Goal: Task Accomplishment & Management: Manage account settings

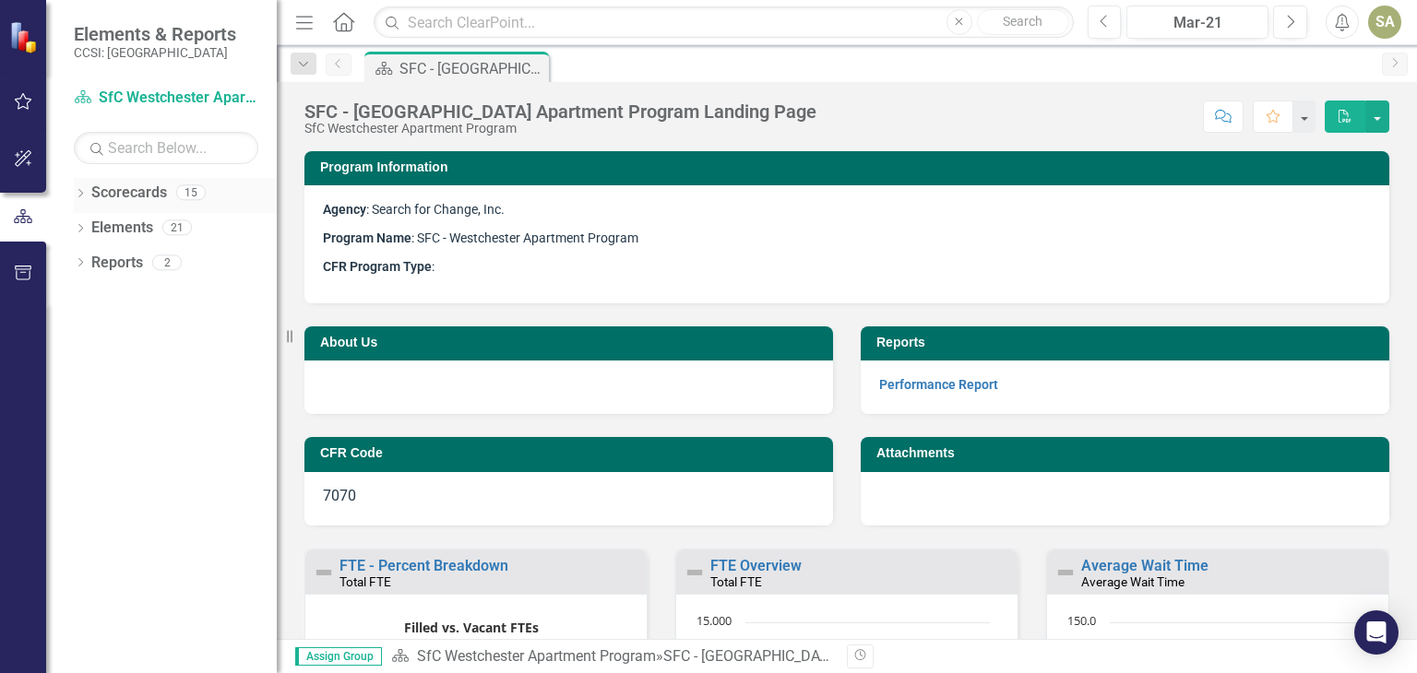
click at [191, 194] on div "15" at bounding box center [191, 193] width 30 height 16
click at [148, 199] on link "Scorecards" at bounding box center [129, 193] width 76 height 21
click at [78, 194] on icon "Dropdown" at bounding box center [80, 195] width 13 height 10
click at [119, 226] on link "Search for Change, Inc" at bounding box center [175, 228] width 203 height 21
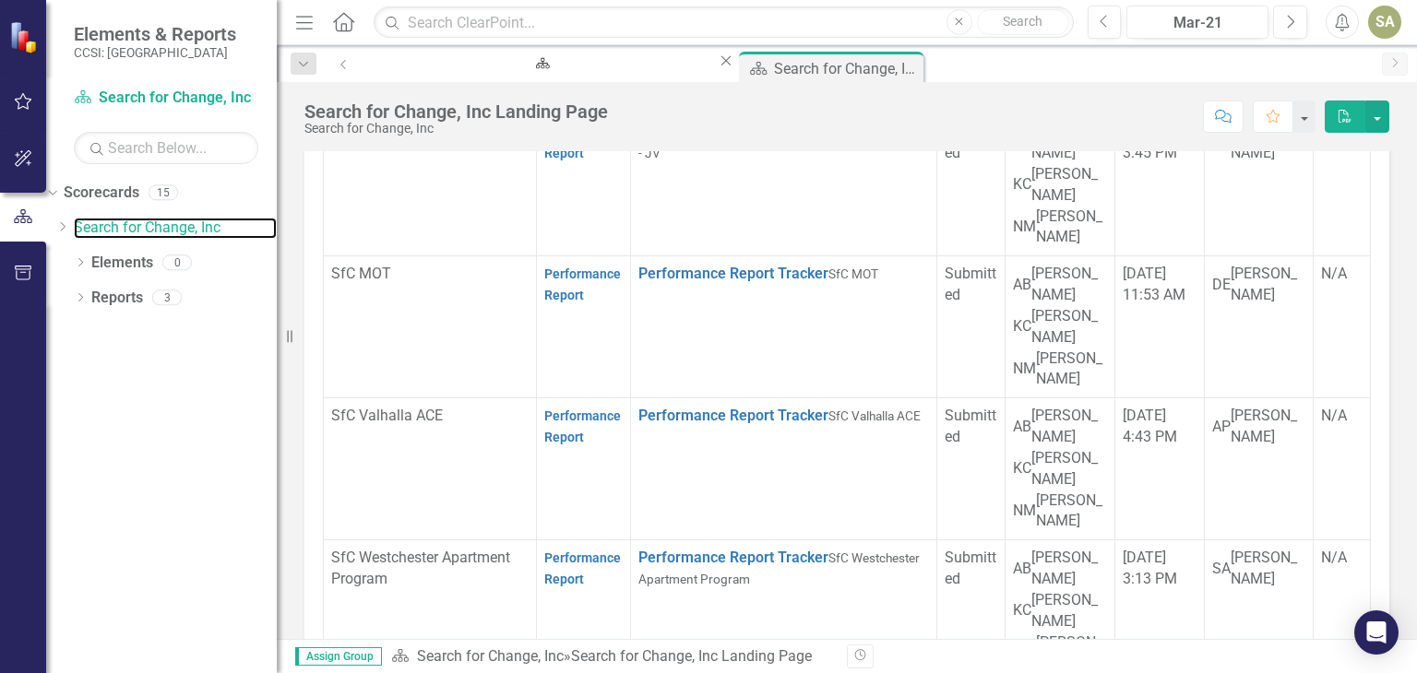
scroll to position [369, 0]
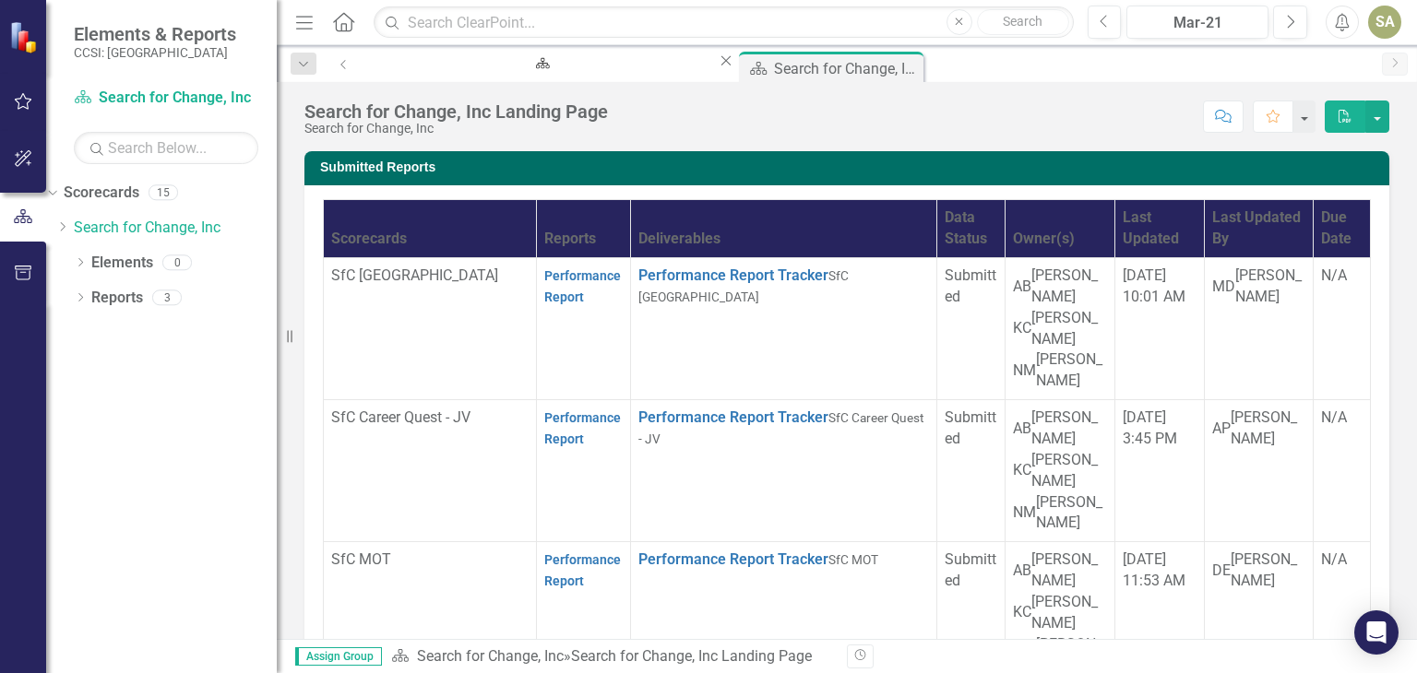
scroll to position [619, 0]
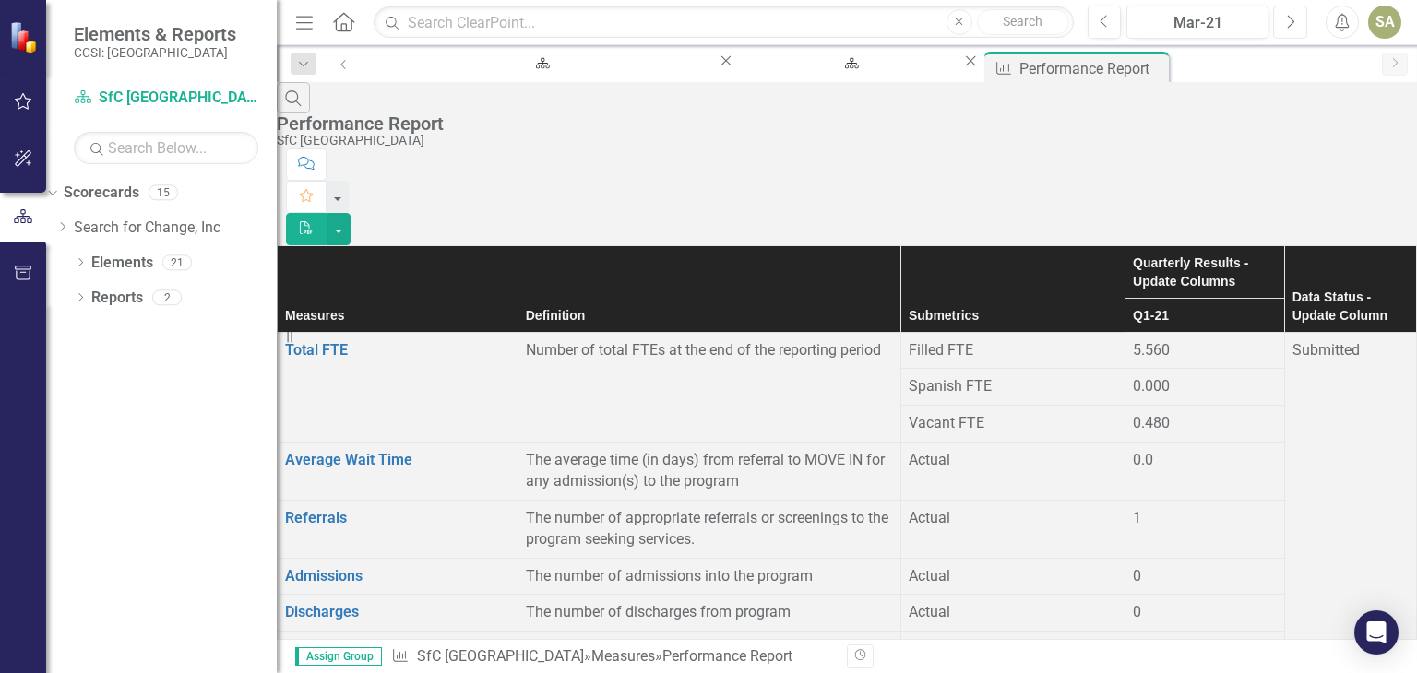
click at [1289, 21] on icon "Next" at bounding box center [1290, 22] width 10 height 17
click at [1172, 26] on div "Apr-21" at bounding box center [1197, 23] width 129 height 22
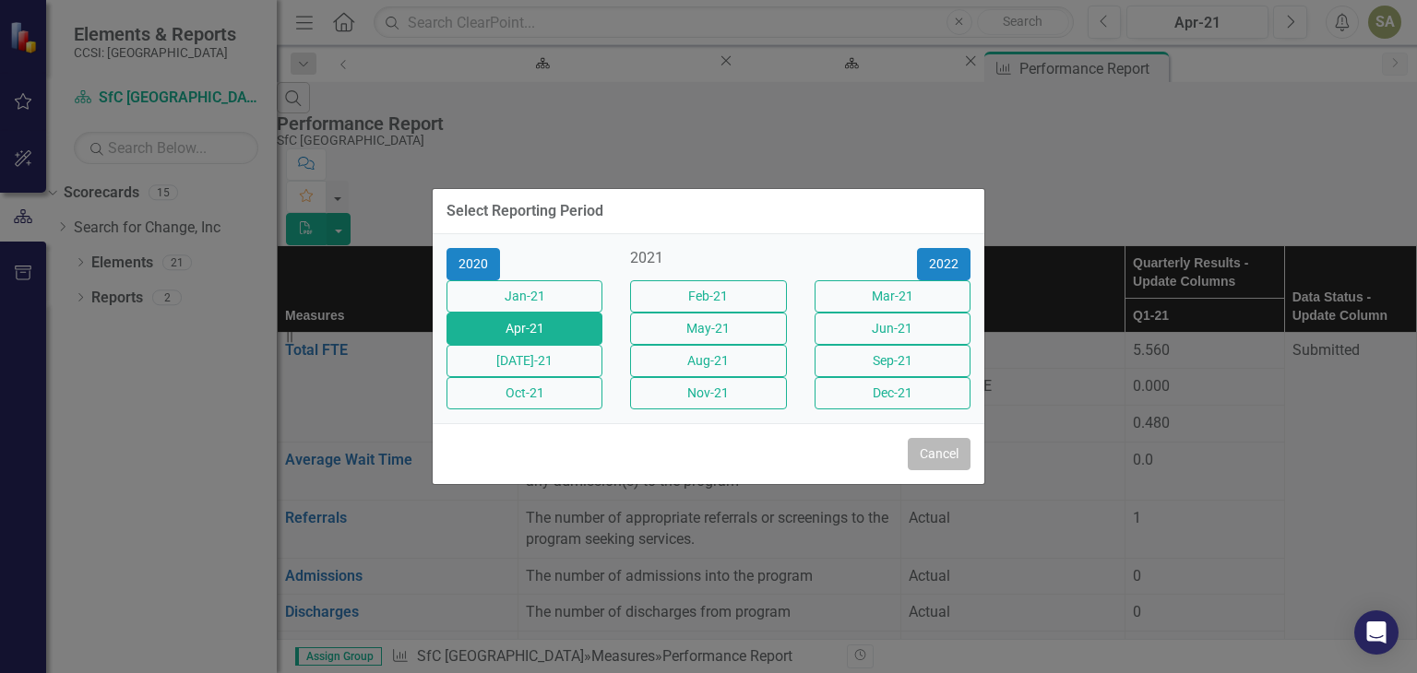
click at [949, 470] on button "Cancel" at bounding box center [939, 454] width 63 height 32
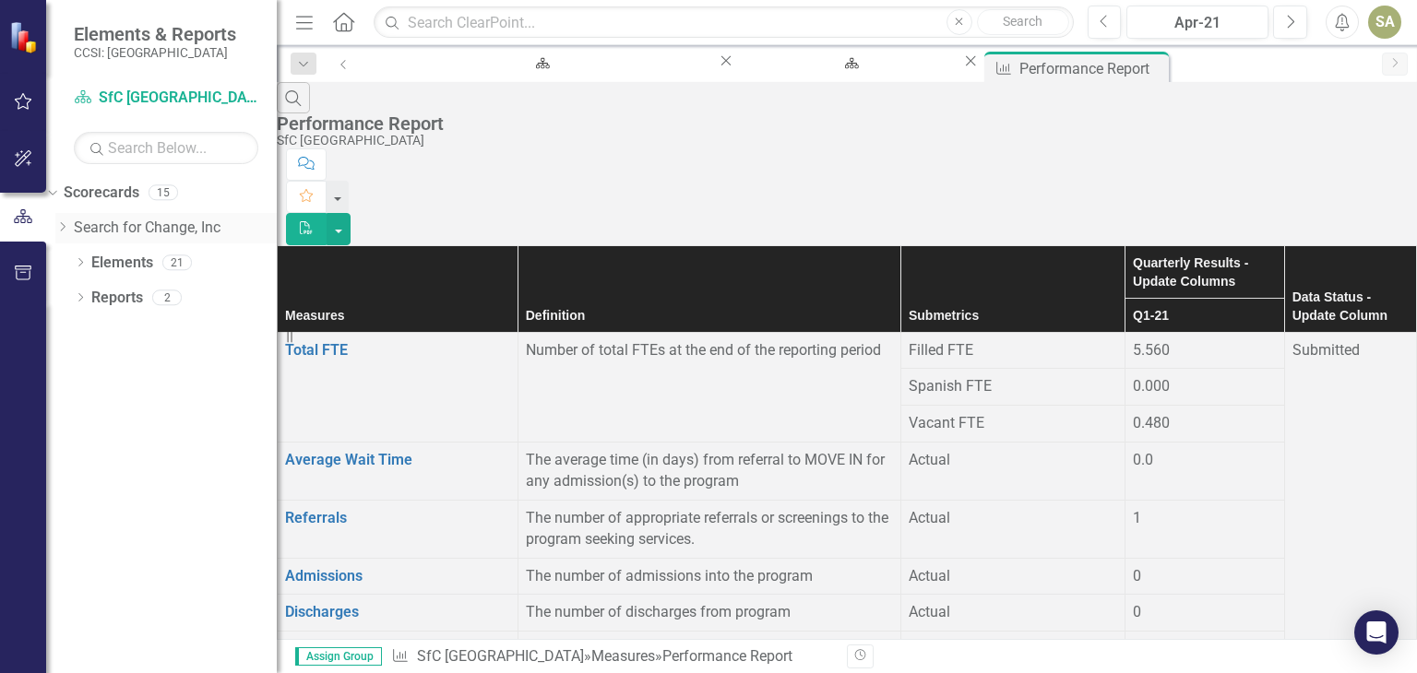
click at [190, 226] on link "Search for Change, Inc" at bounding box center [175, 228] width 203 height 21
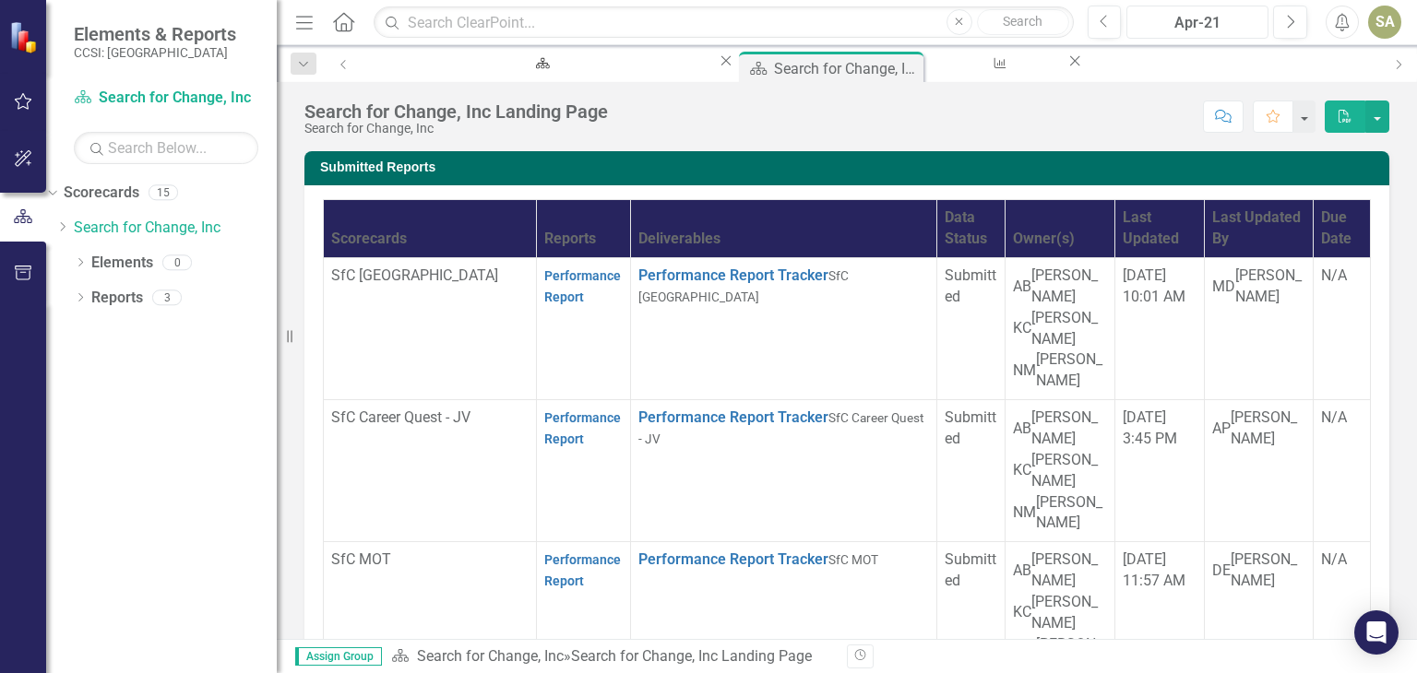
click at [1170, 27] on div "Apr-21" at bounding box center [1197, 23] width 129 height 22
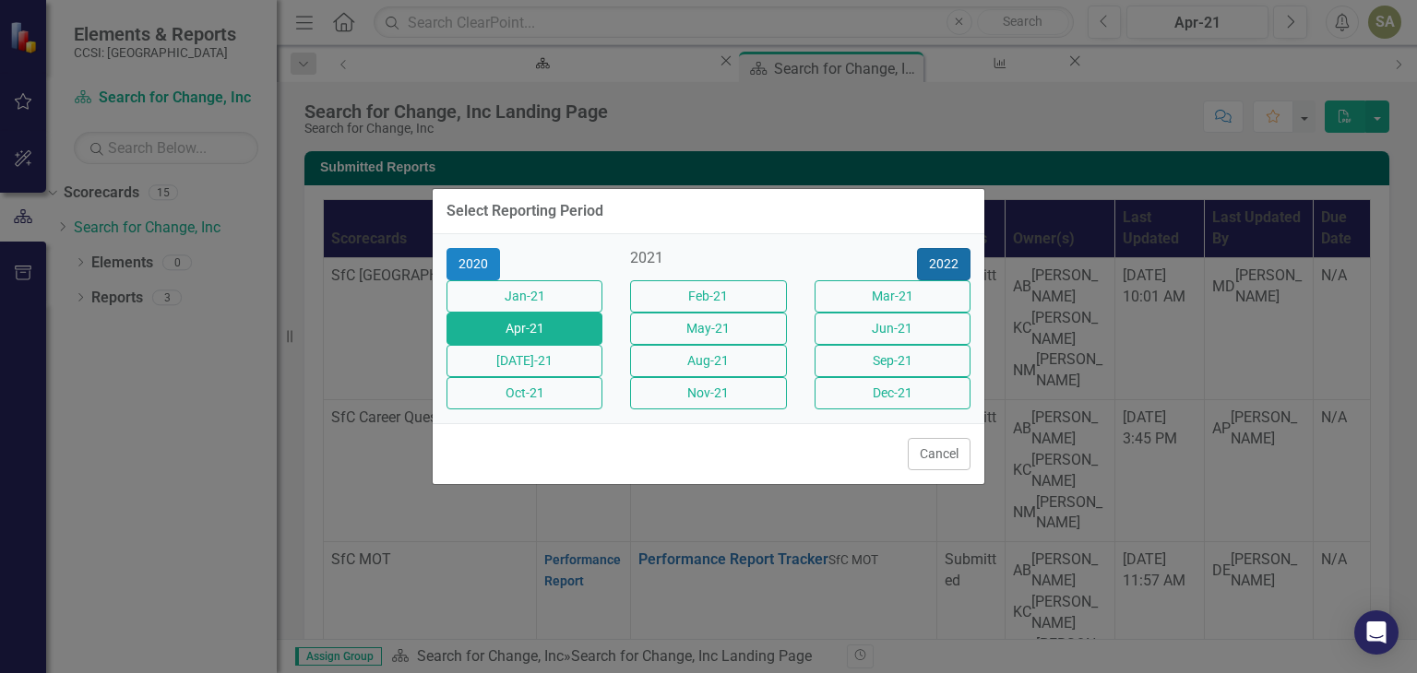
click at [941, 248] on button "2022" at bounding box center [944, 264] width 54 height 32
click at [941, 248] on button "2023" at bounding box center [944, 264] width 54 height 32
click at [941, 248] on button "2024" at bounding box center [944, 264] width 54 height 32
click at [958, 248] on button "2025" at bounding box center [944, 264] width 54 height 32
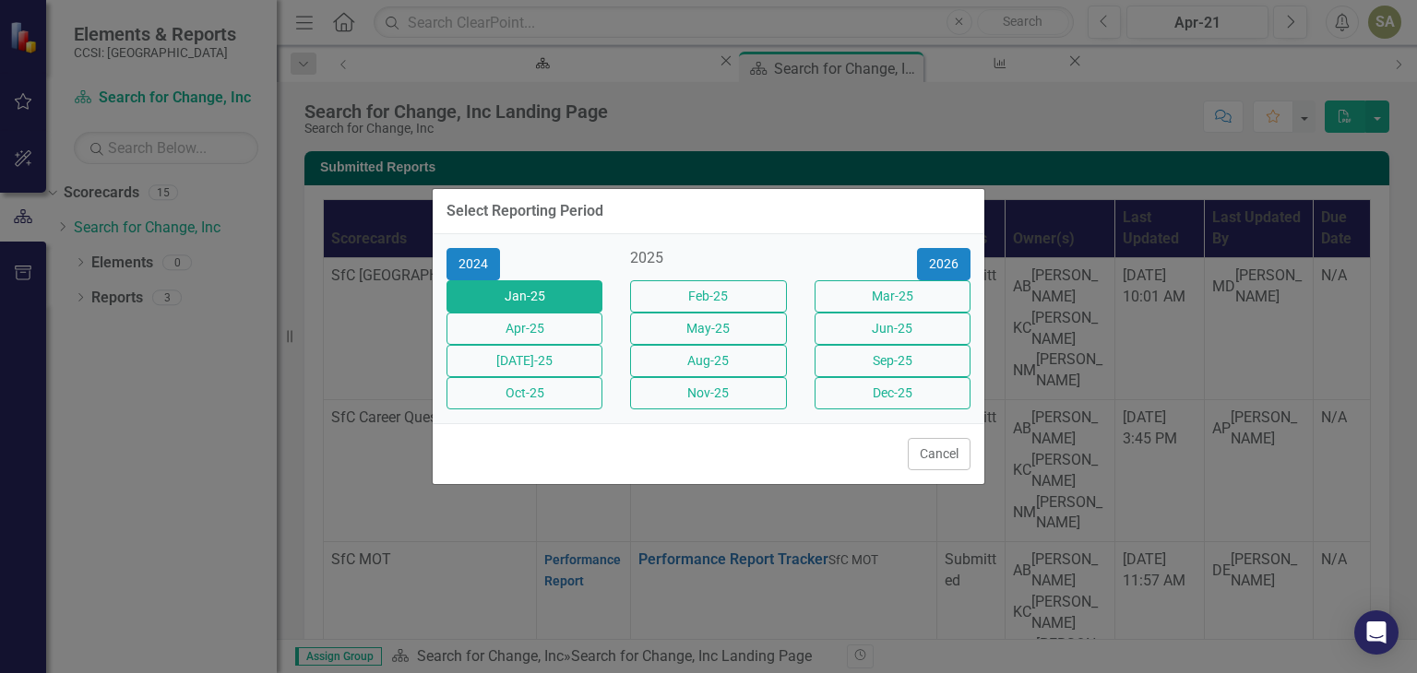
click at [545, 285] on button "Jan-25" at bounding box center [524, 296] width 156 height 32
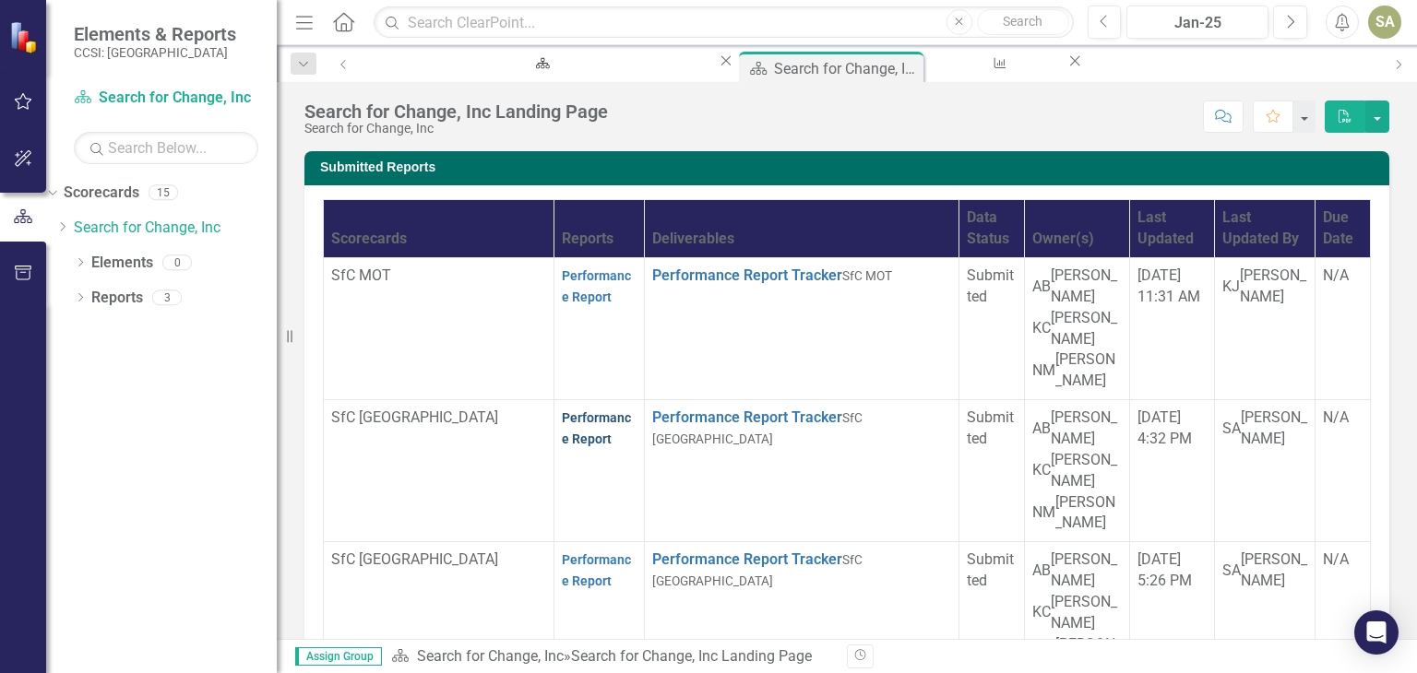
click at [562, 411] on link "Performance Report" at bounding box center [596, 429] width 69 height 36
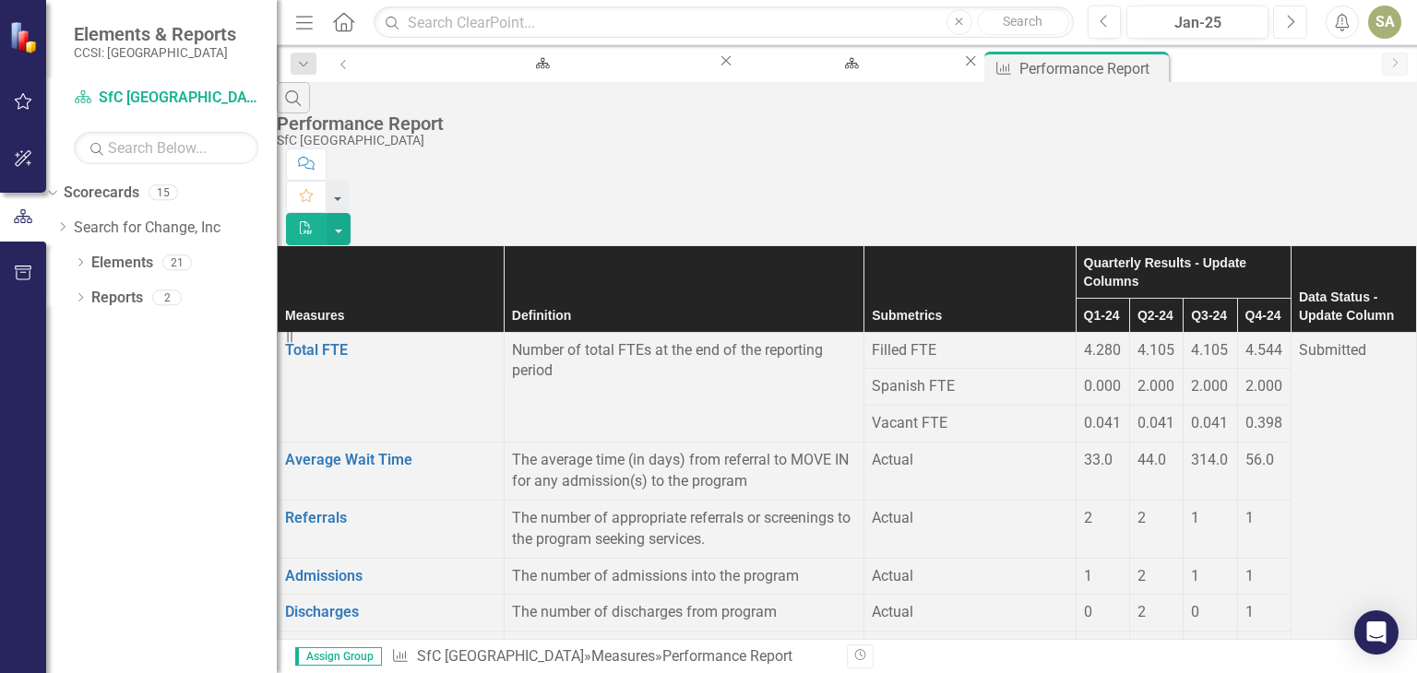
click at [1288, 25] on icon "Next" at bounding box center [1290, 22] width 10 height 17
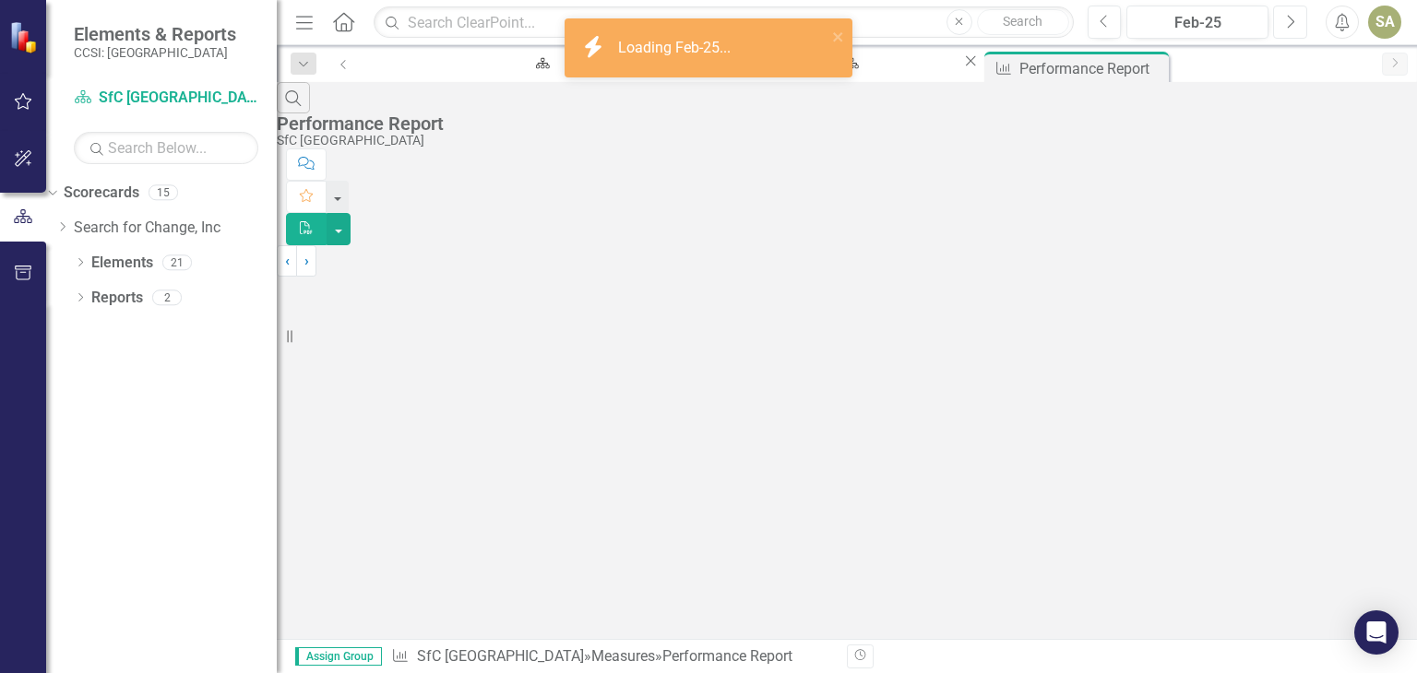
click at [1288, 25] on icon "Next" at bounding box center [1290, 22] width 10 height 17
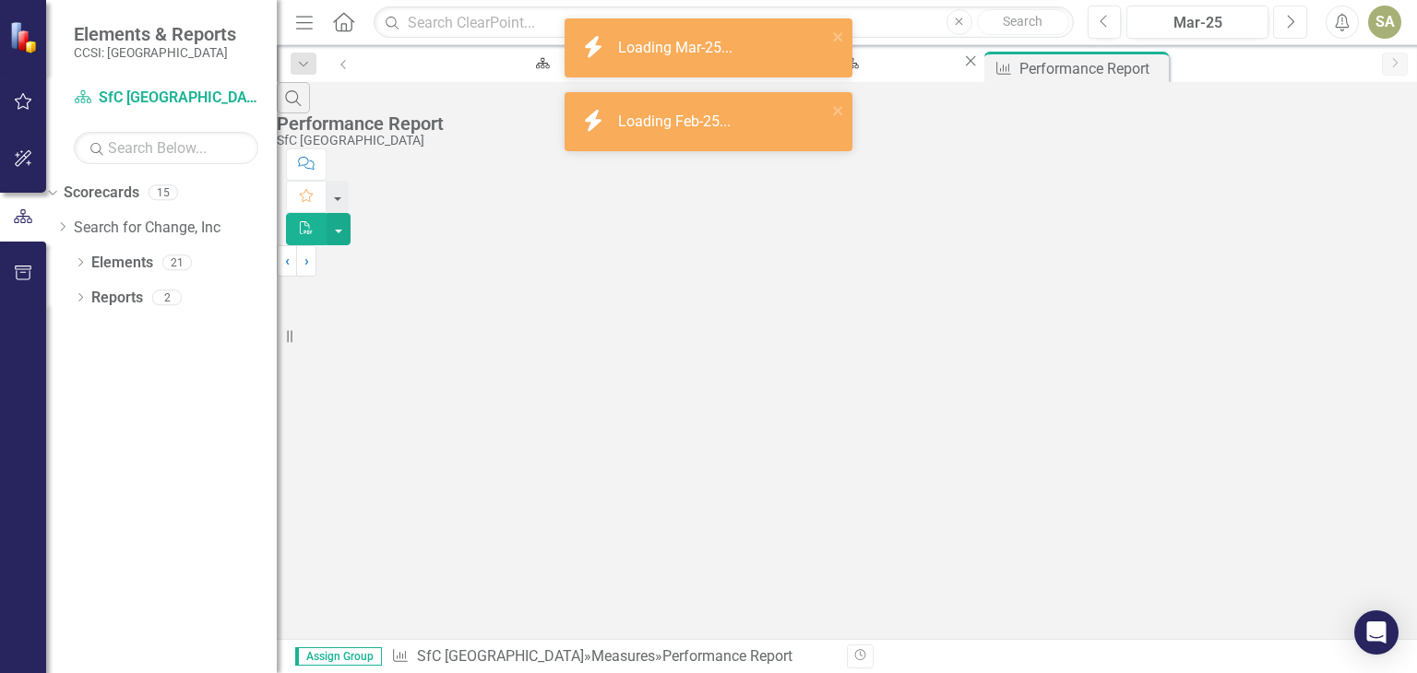
click at [1288, 25] on icon "Next" at bounding box center [1290, 22] width 10 height 17
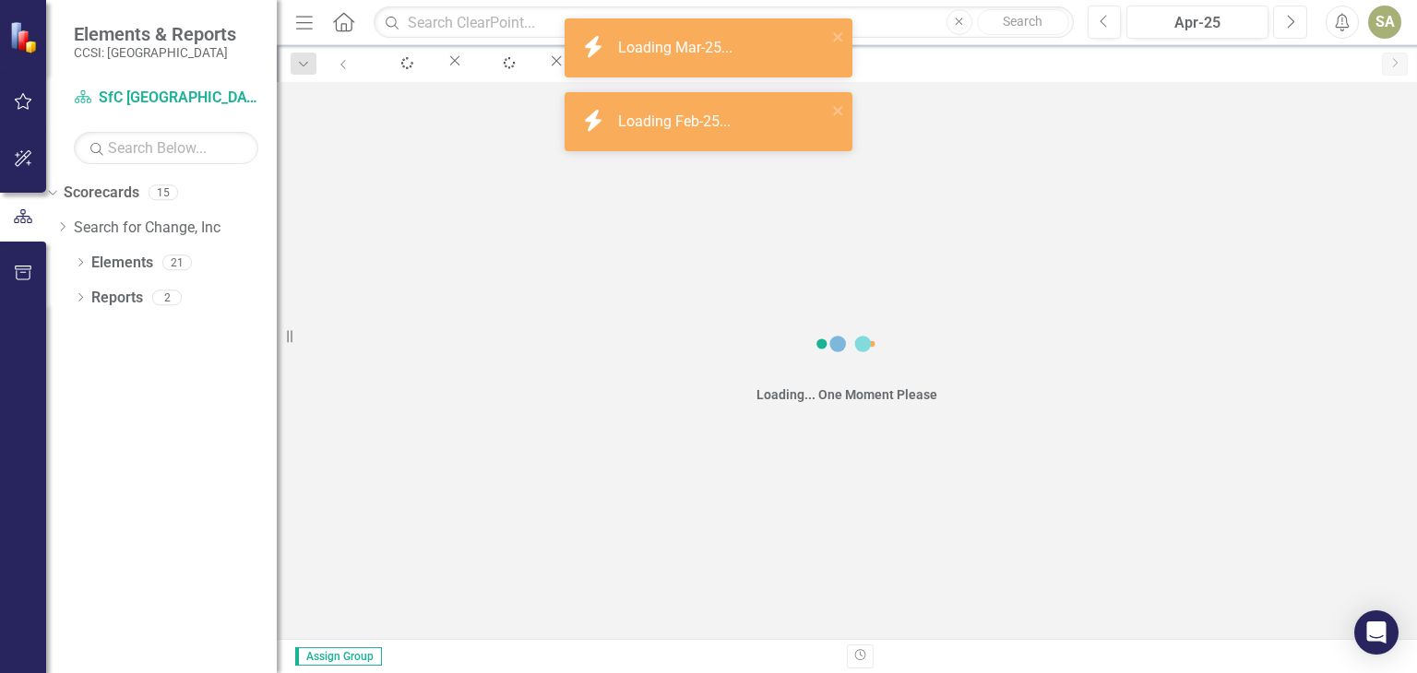
click at [1288, 25] on icon "Next" at bounding box center [1290, 22] width 10 height 17
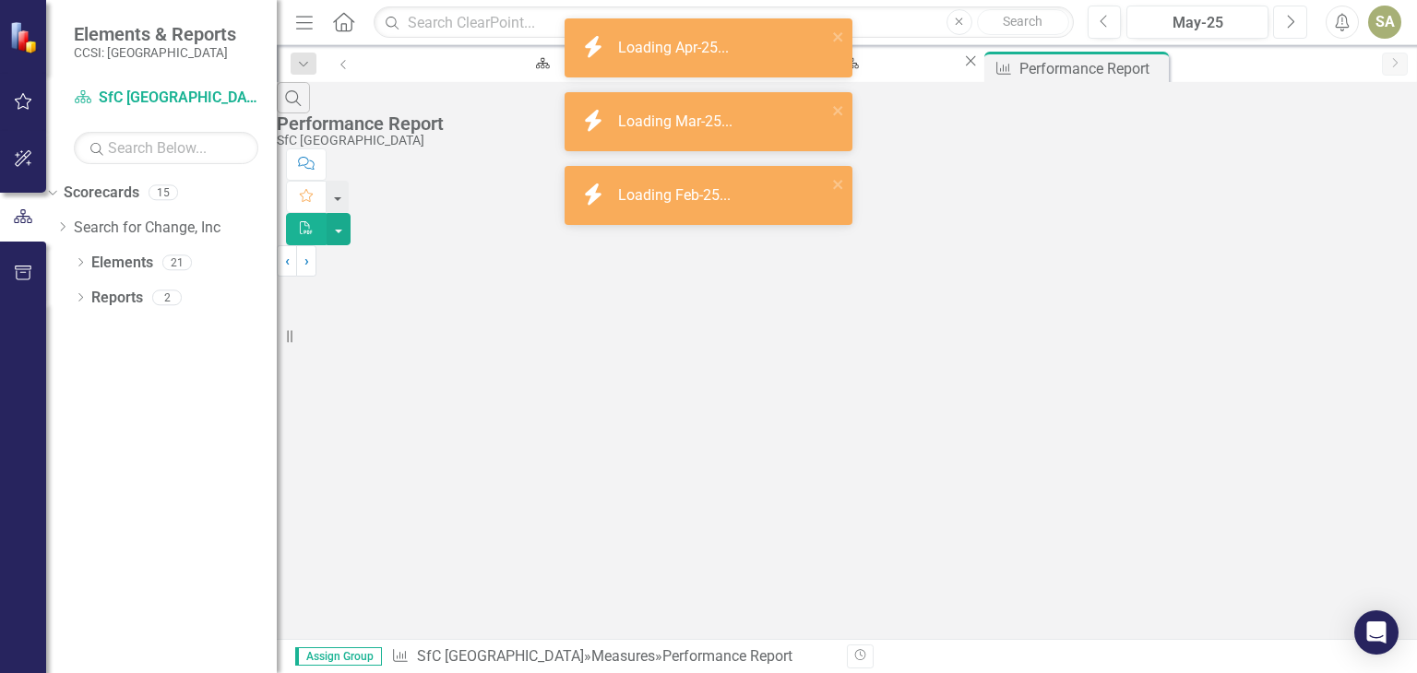
click at [1288, 25] on icon "Next" at bounding box center [1290, 22] width 10 height 17
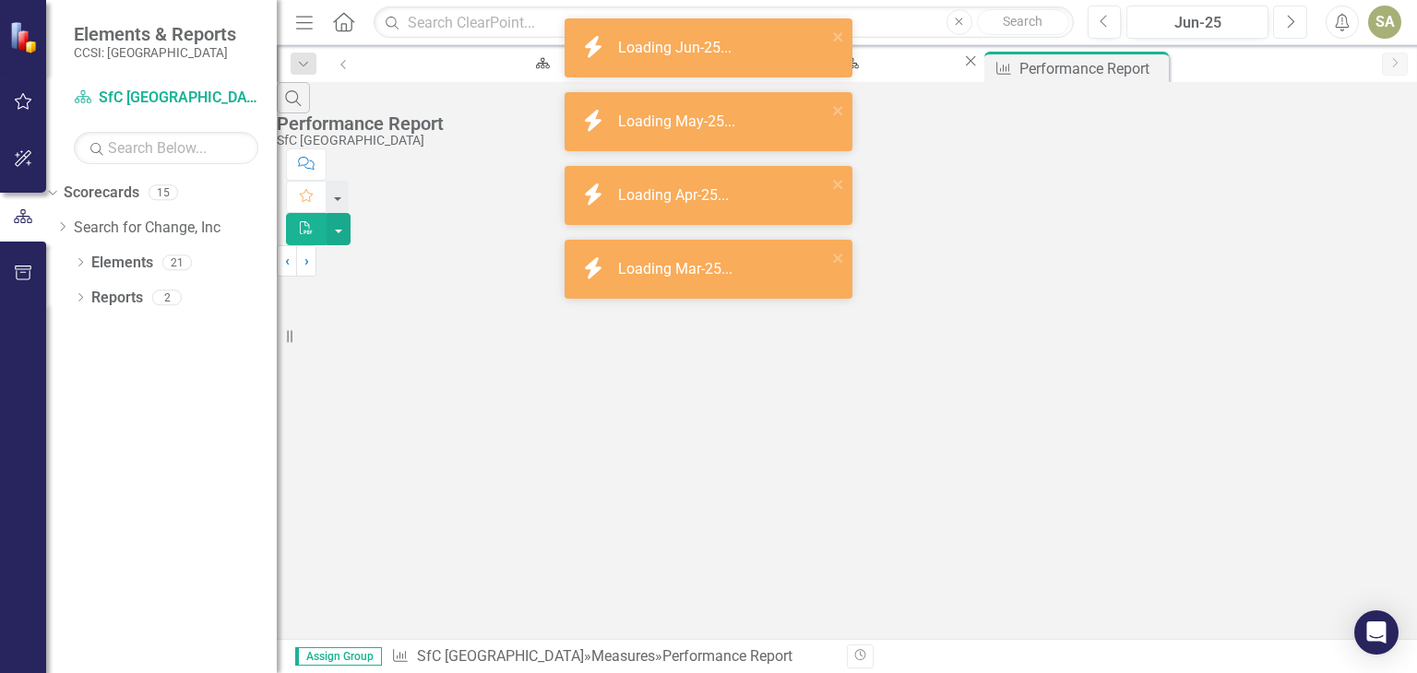
click at [1288, 25] on icon "Next" at bounding box center [1290, 22] width 10 height 17
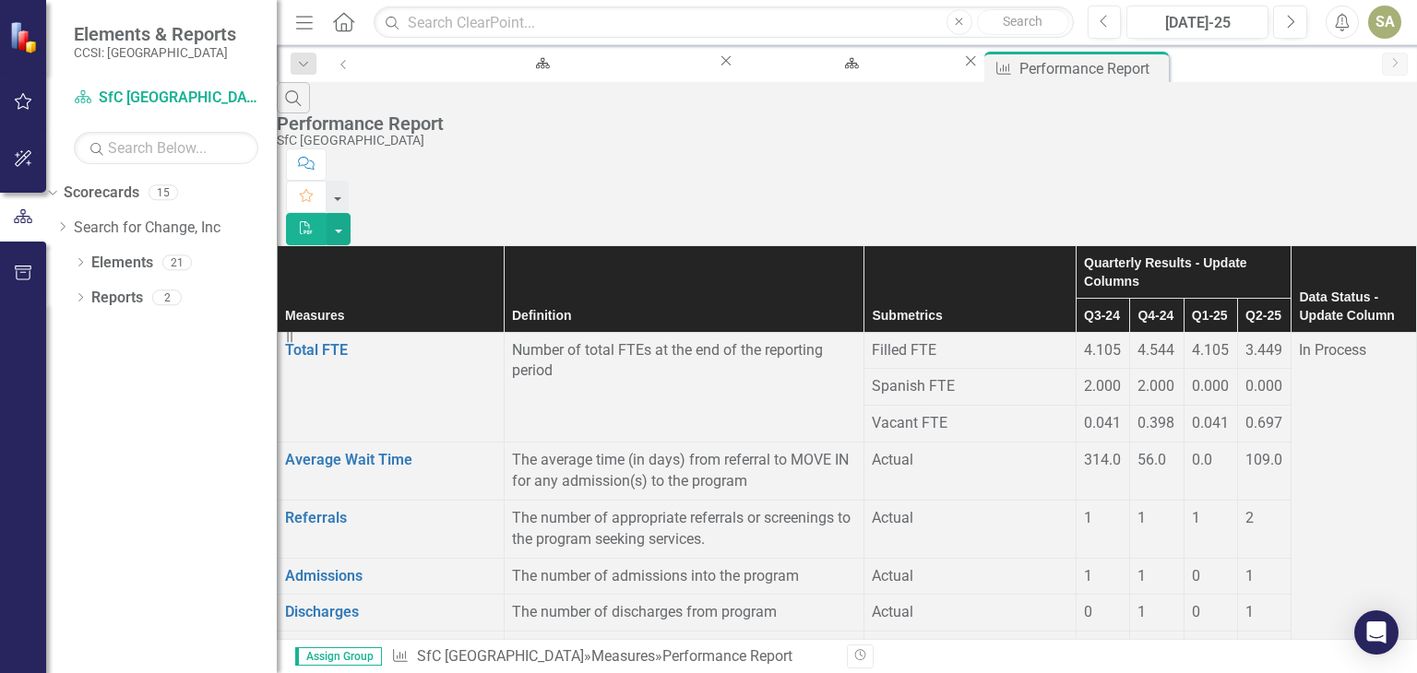
click at [1184, 298] on th "Q1-25" at bounding box center [1211, 315] width 54 height 34
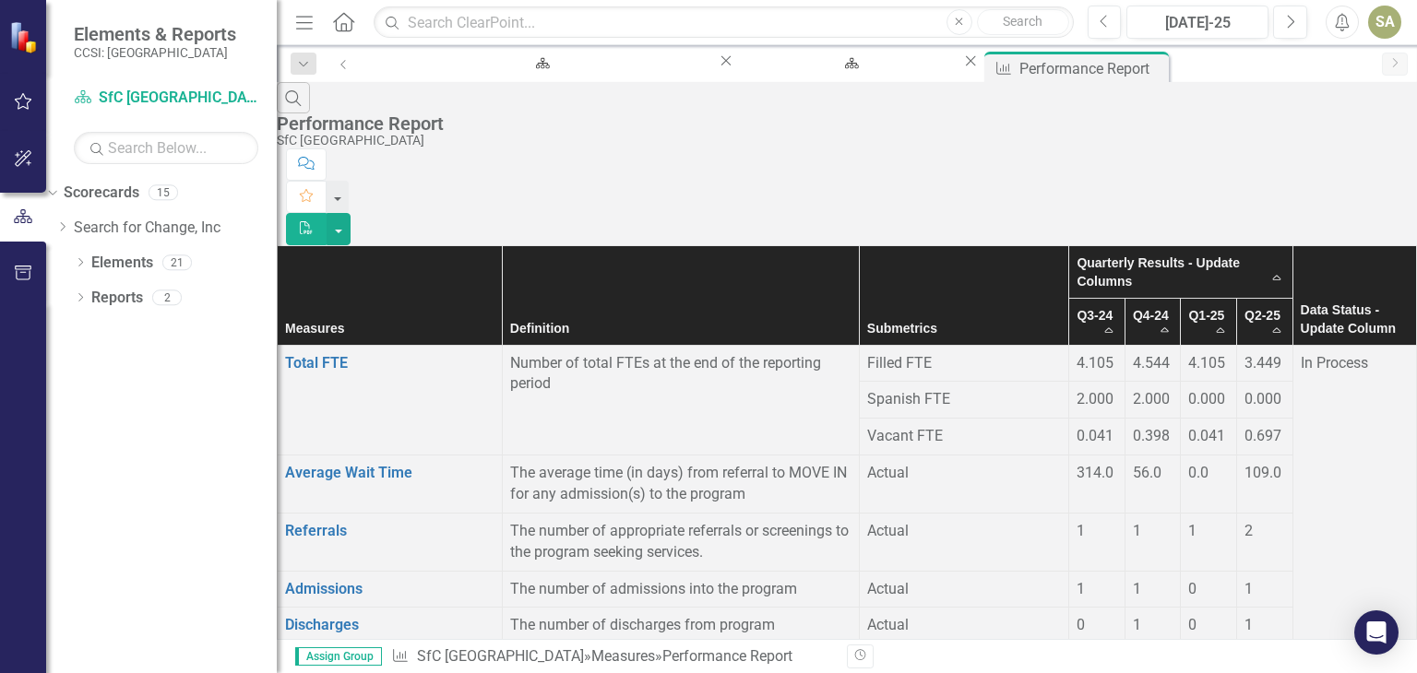
click at [1181, 298] on th "Q1-25 Sort Ascending" at bounding box center [1209, 321] width 56 height 47
click at [1348, 353] on div "In Process" at bounding box center [1355, 363] width 108 height 21
click at [1364, 353] on div "In Process" at bounding box center [1355, 363] width 108 height 21
click at [1317, 354] on span "In Process" at bounding box center [1334, 363] width 67 height 18
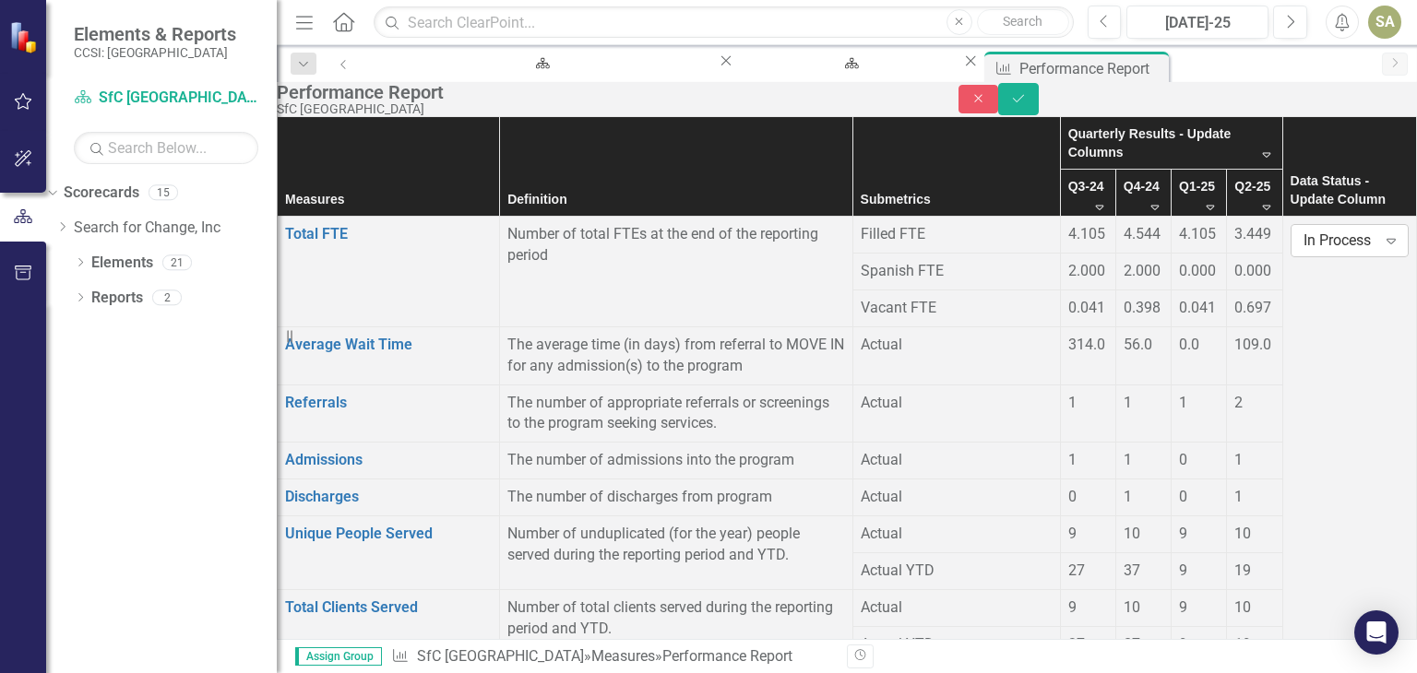
click at [1386, 244] on icon at bounding box center [1390, 242] width 9 height 6
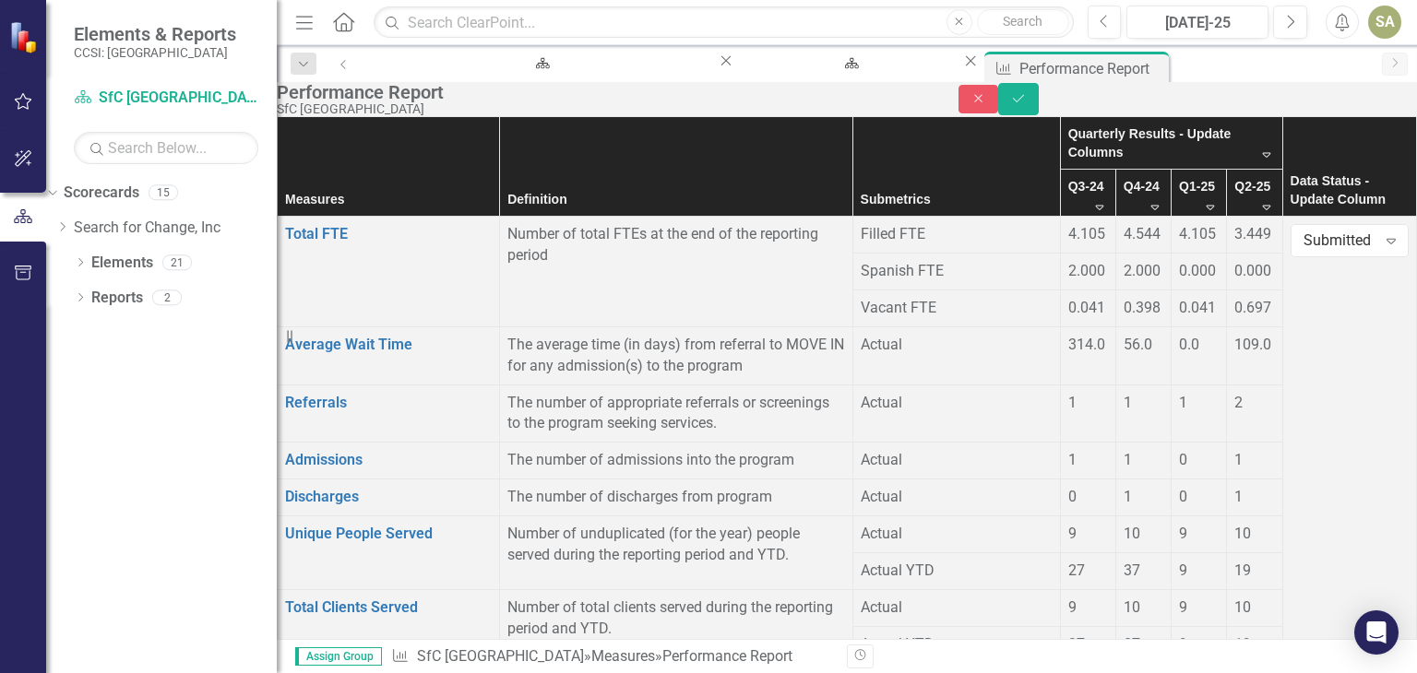
click at [1027, 105] on icon "Save" at bounding box center [1018, 98] width 17 height 13
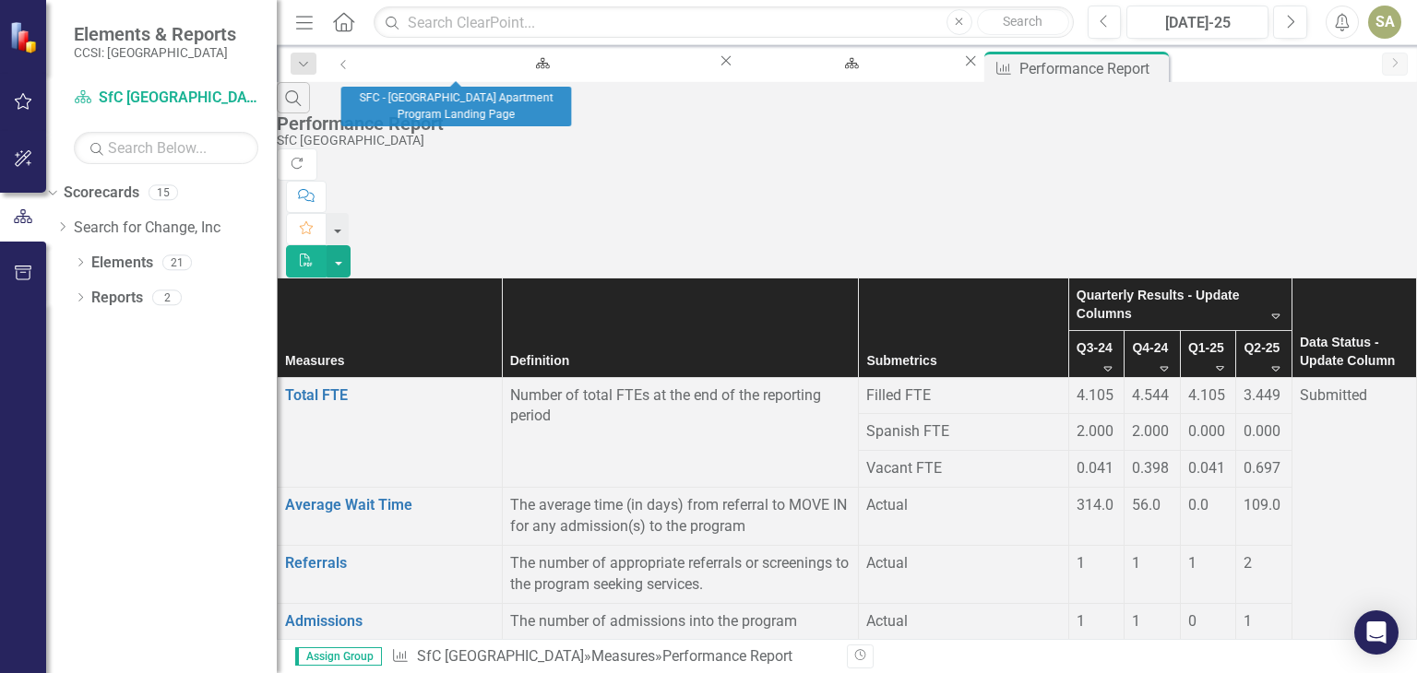
click at [717, 63] on icon "Close" at bounding box center [726, 61] width 18 height 15
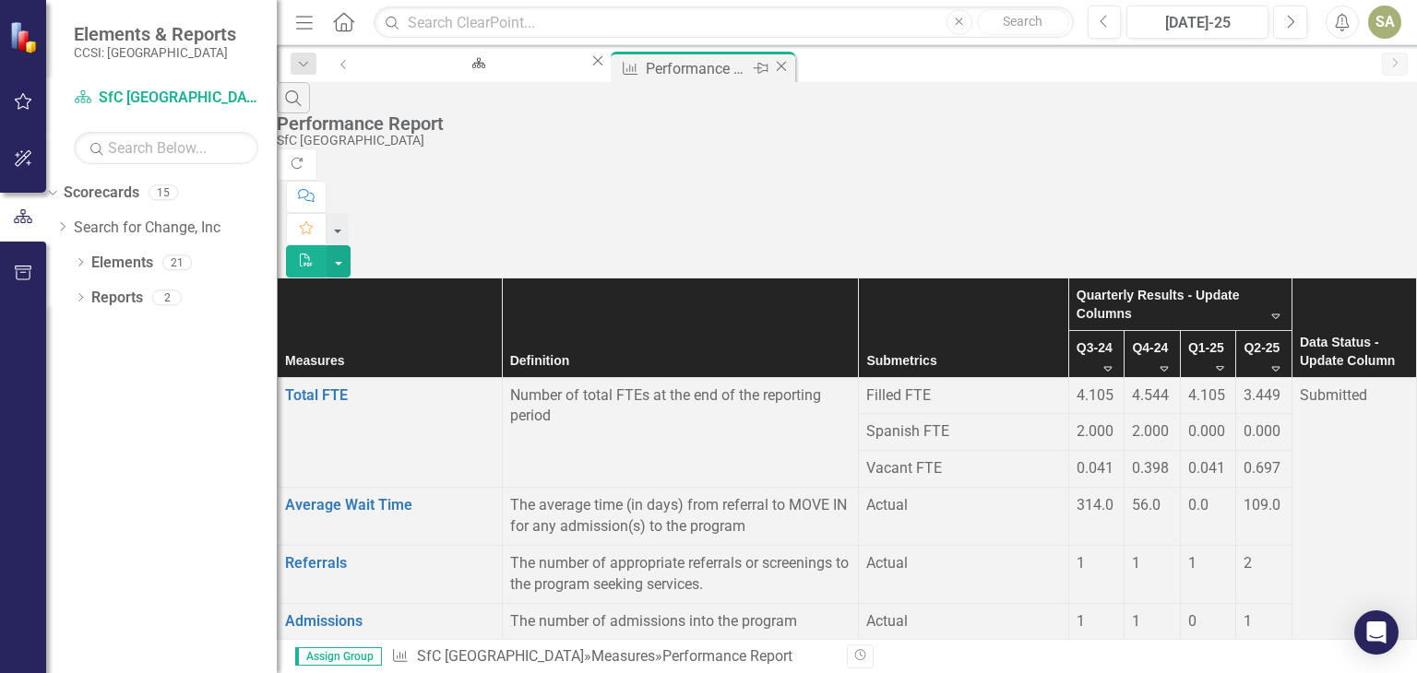
click at [647, 69] on div "Performance Report" at bounding box center [697, 68] width 102 height 23
click at [772, 67] on icon "Close" at bounding box center [781, 66] width 18 height 15
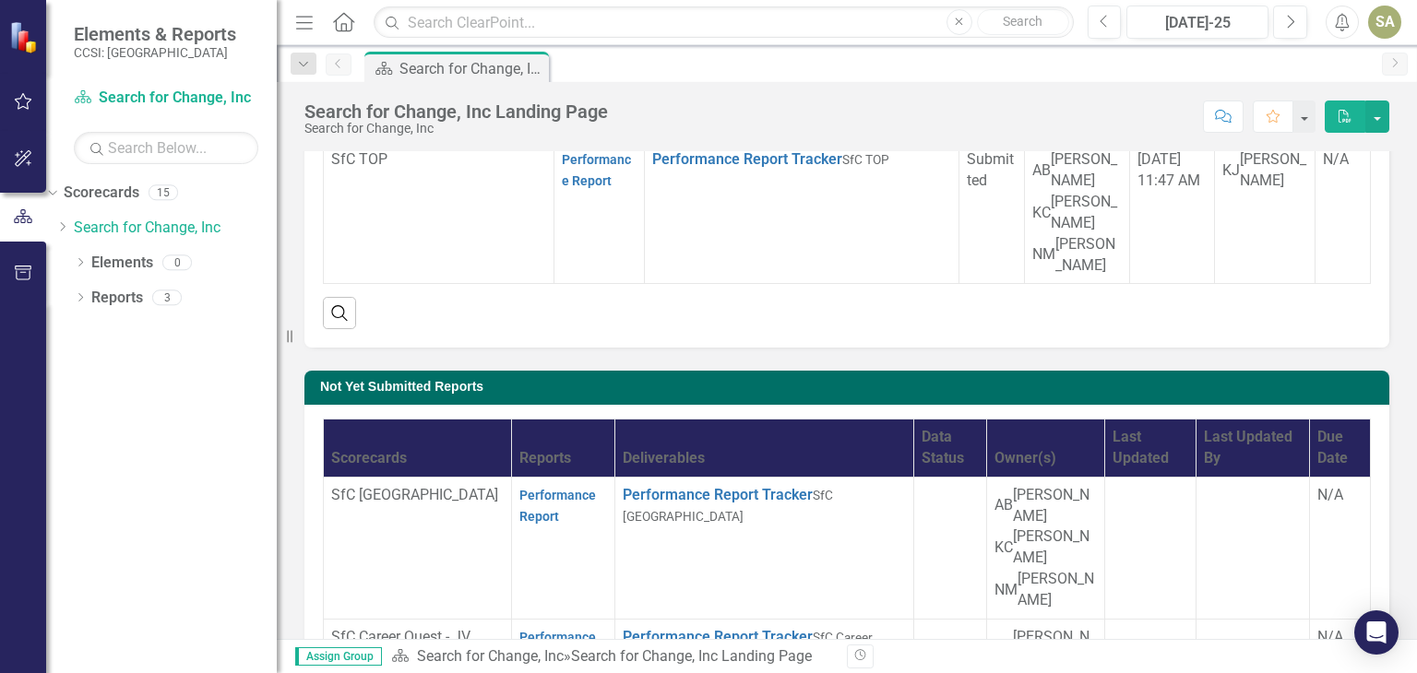
scroll to position [827, 0]
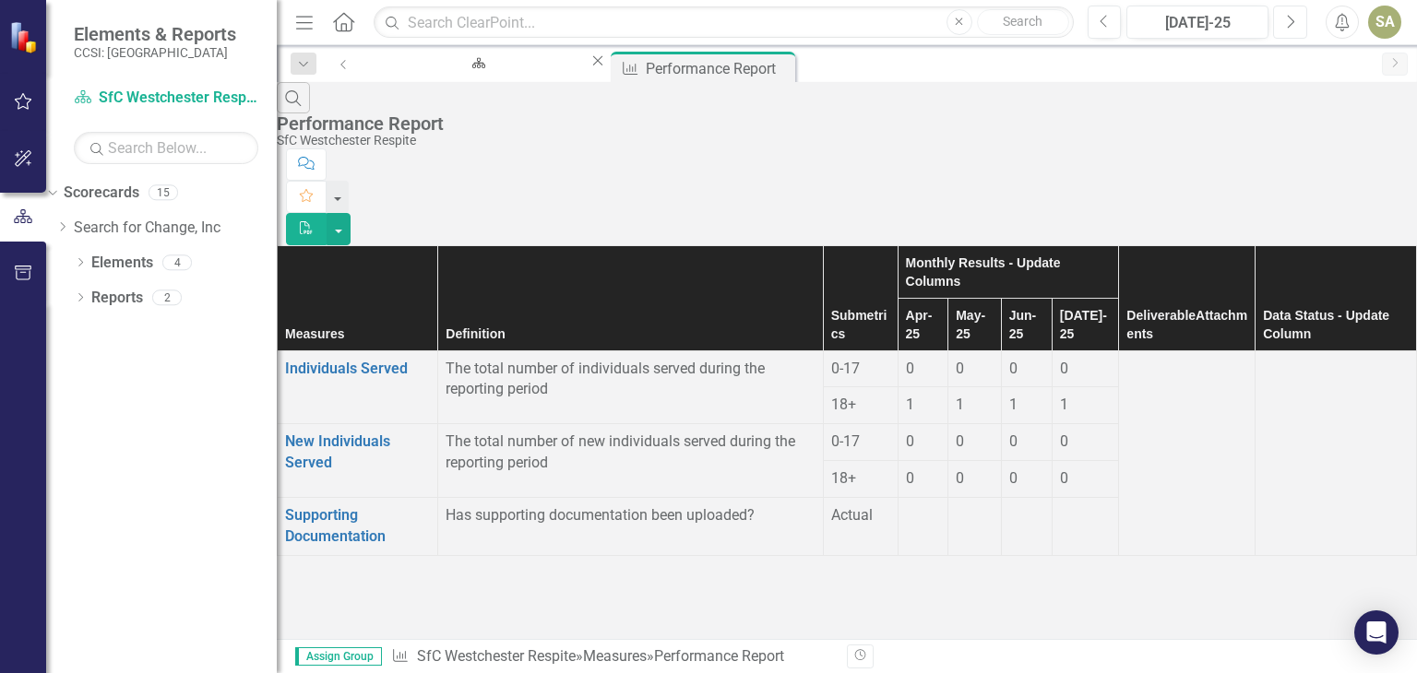
click at [1289, 23] on icon "Next" at bounding box center [1290, 22] width 10 height 17
click at [949, 351] on td "0" at bounding box center [974, 369] width 51 height 37
click at [1000, 351] on td "0" at bounding box center [1033, 369] width 66 height 37
click at [1089, 351] on td "0" at bounding box center [1092, 369] width 53 height 37
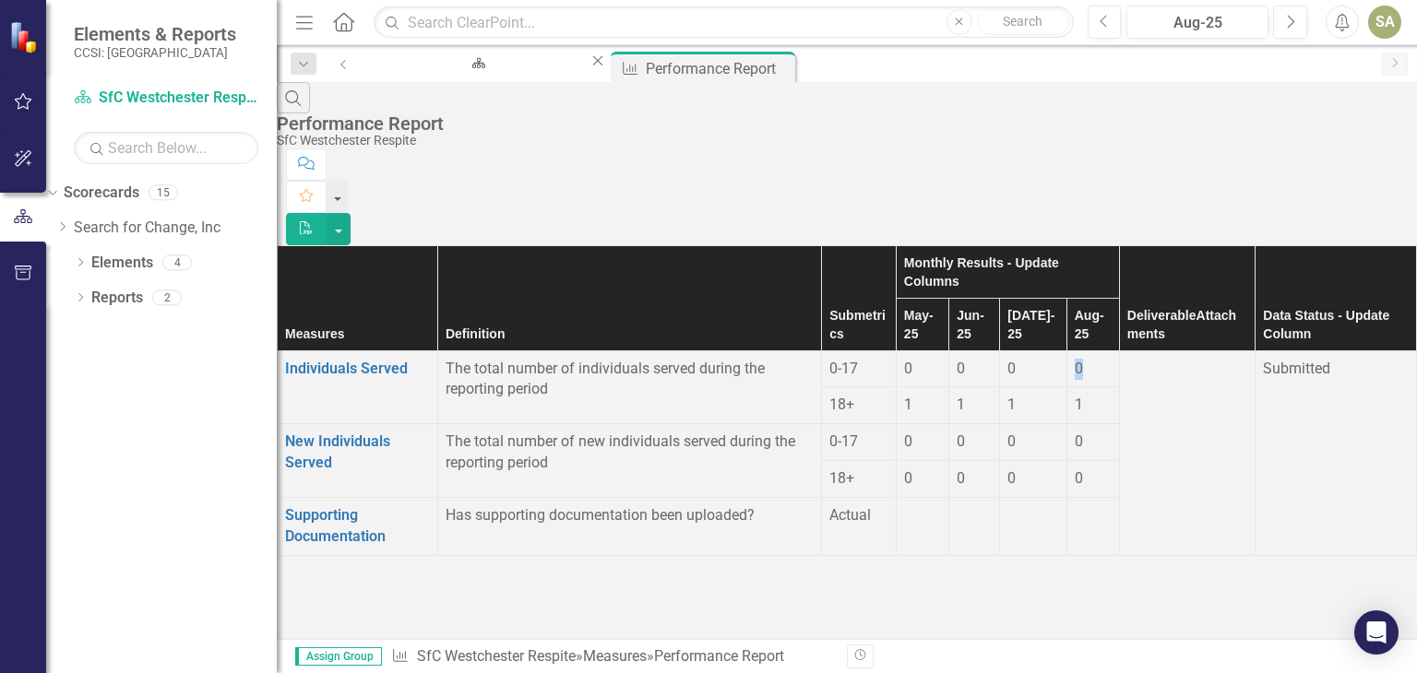
click at [1089, 351] on td "0" at bounding box center [1092, 369] width 53 height 37
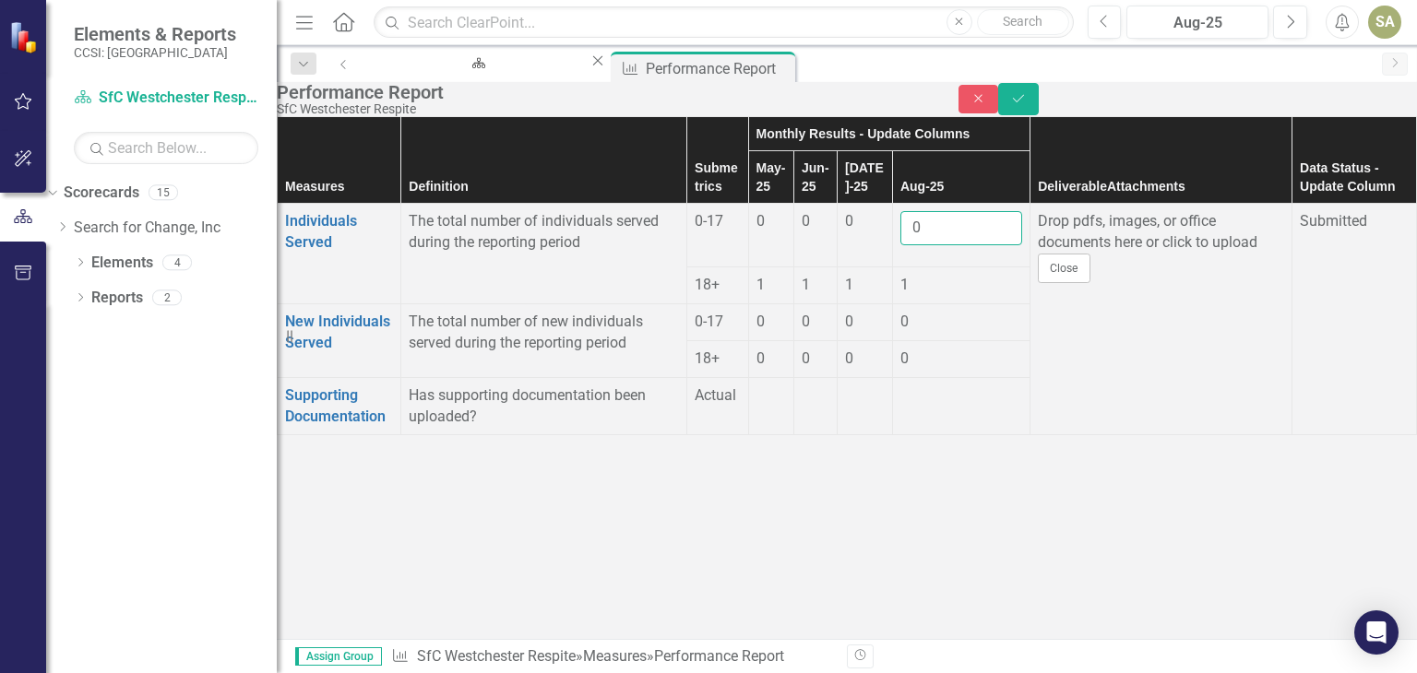
click at [1022, 245] on input "0" at bounding box center [961, 228] width 122 height 34
click at [1027, 105] on icon "Save" at bounding box center [1018, 98] width 17 height 13
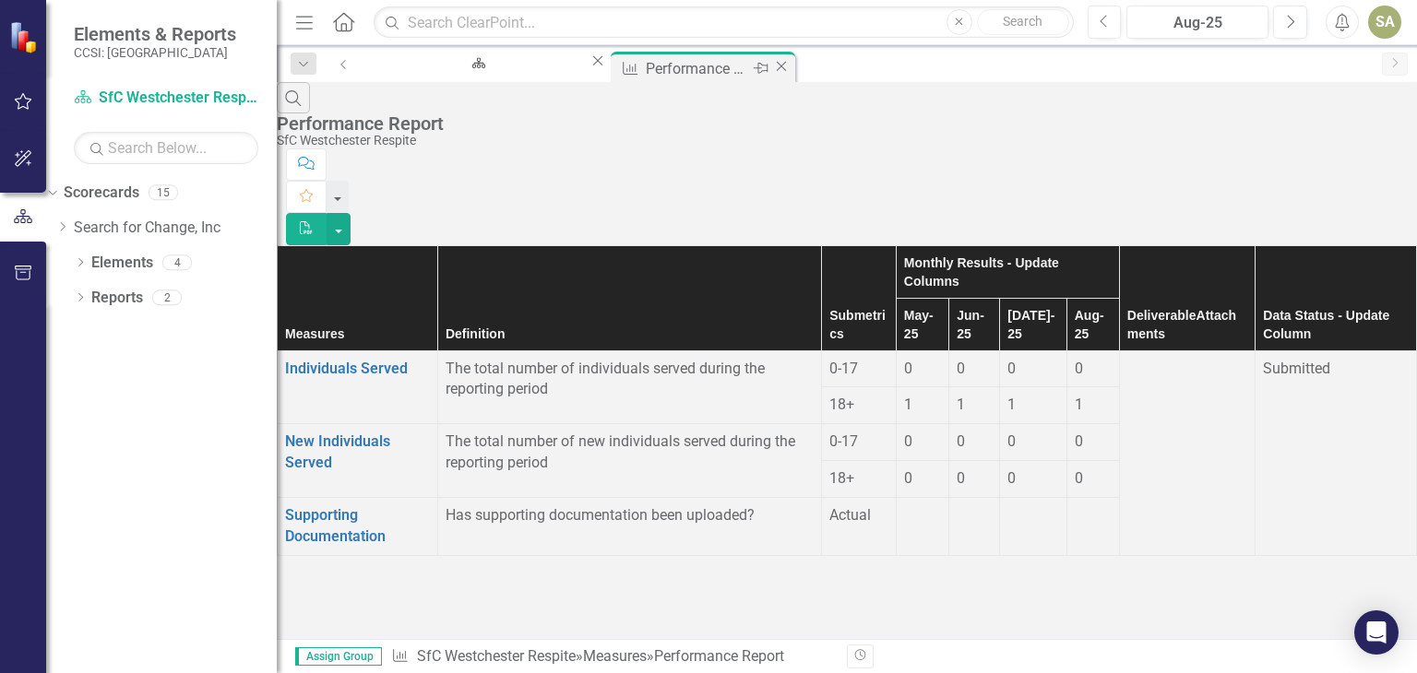
click at [772, 67] on icon "Close" at bounding box center [781, 66] width 18 height 15
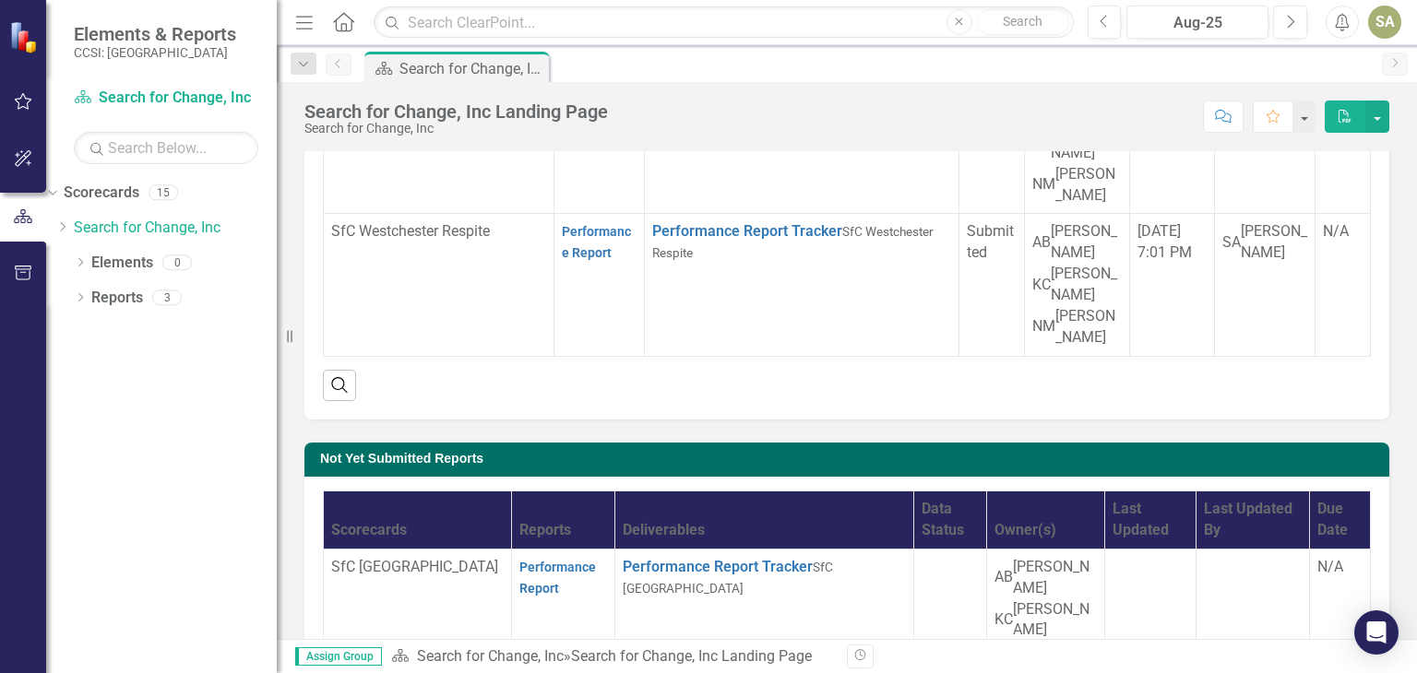
scroll to position [331, 0]
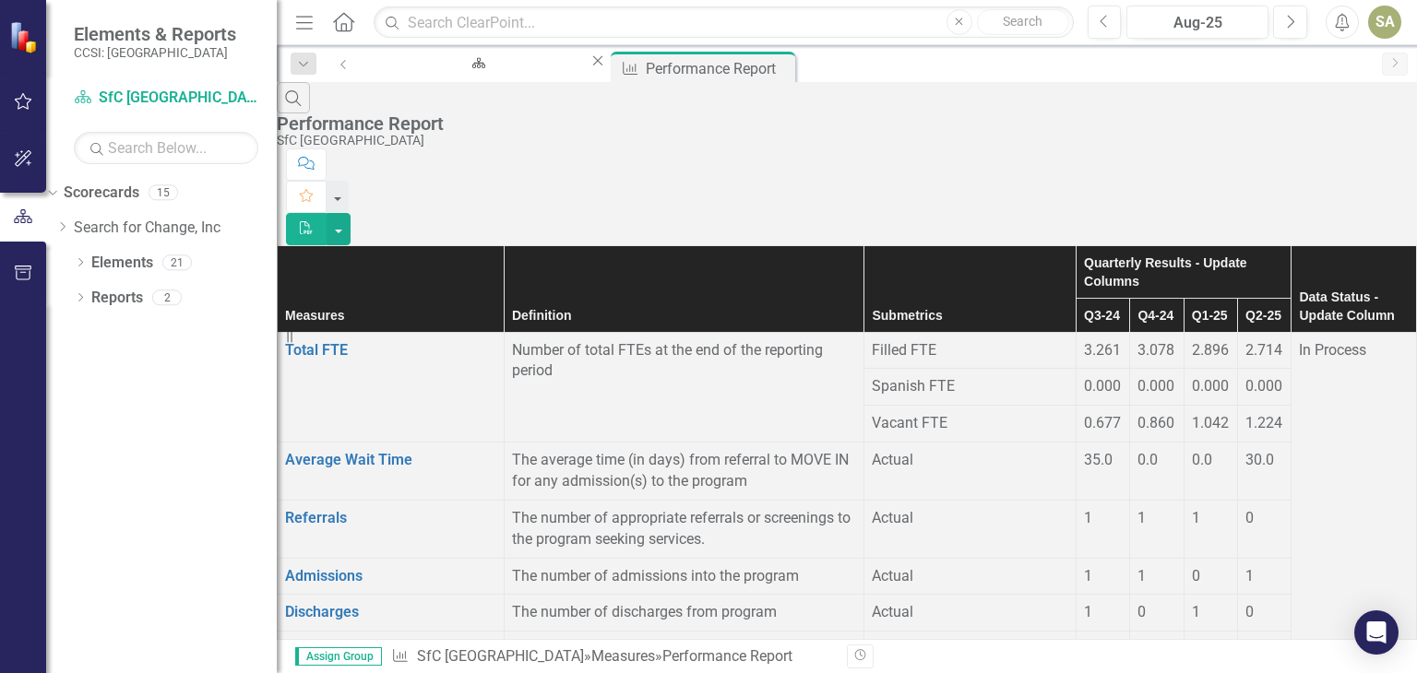
click at [1343, 340] on div "In Process" at bounding box center [1354, 350] width 110 height 21
click at [1358, 340] on div "In Process" at bounding box center [1354, 350] width 110 height 21
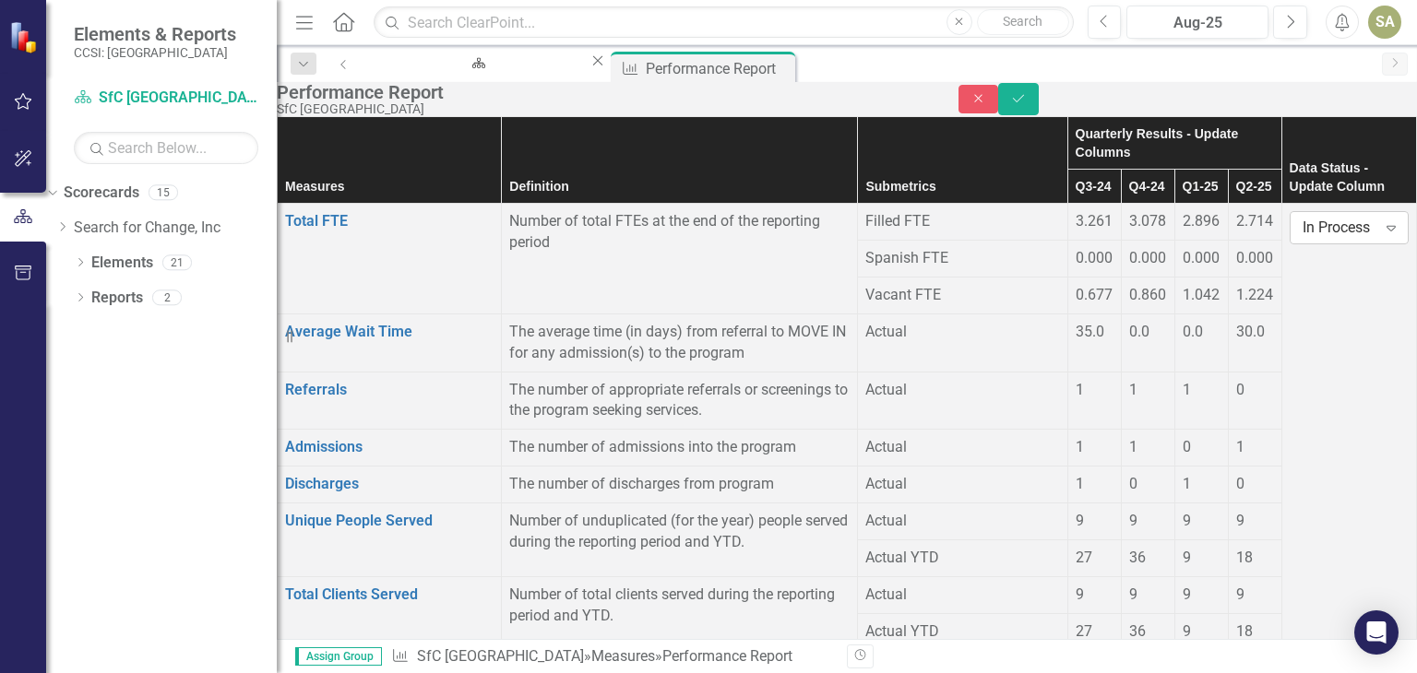
click at [1321, 239] on div "In Process" at bounding box center [1340, 228] width 74 height 21
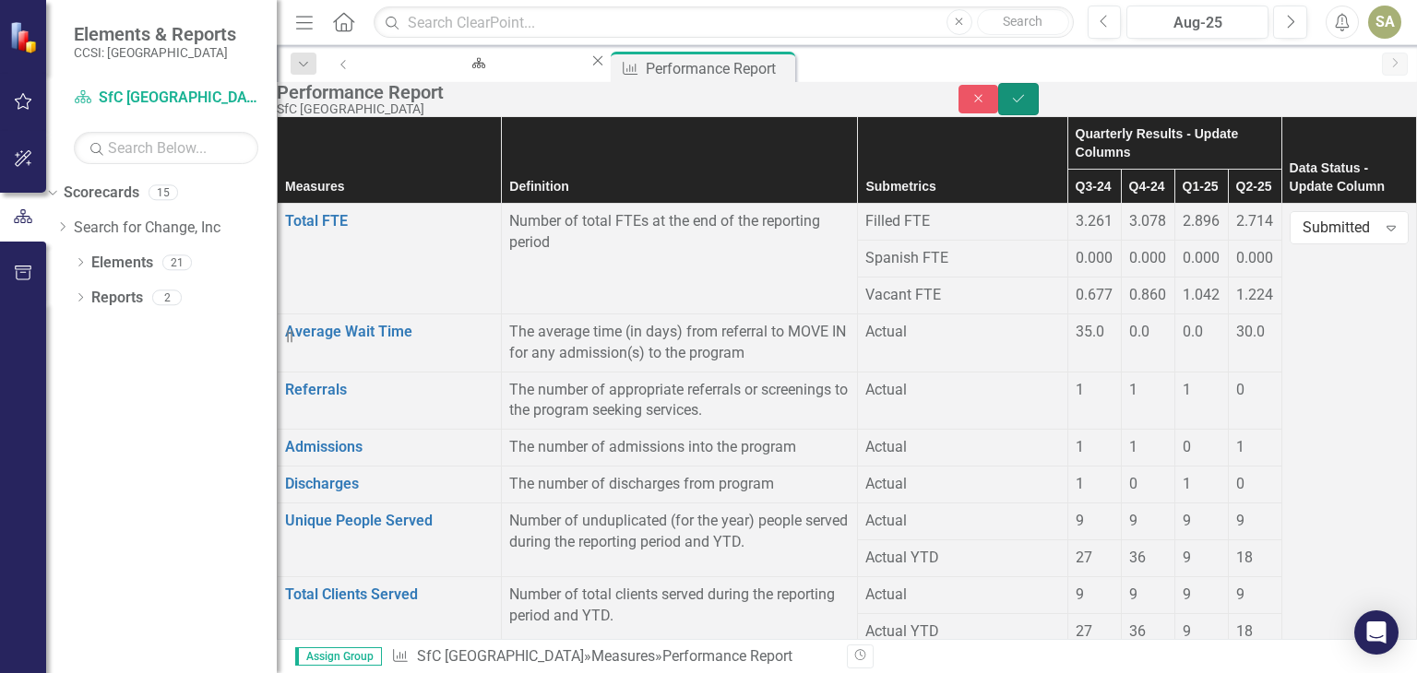
click at [1027, 103] on icon "Save" at bounding box center [1018, 98] width 17 height 13
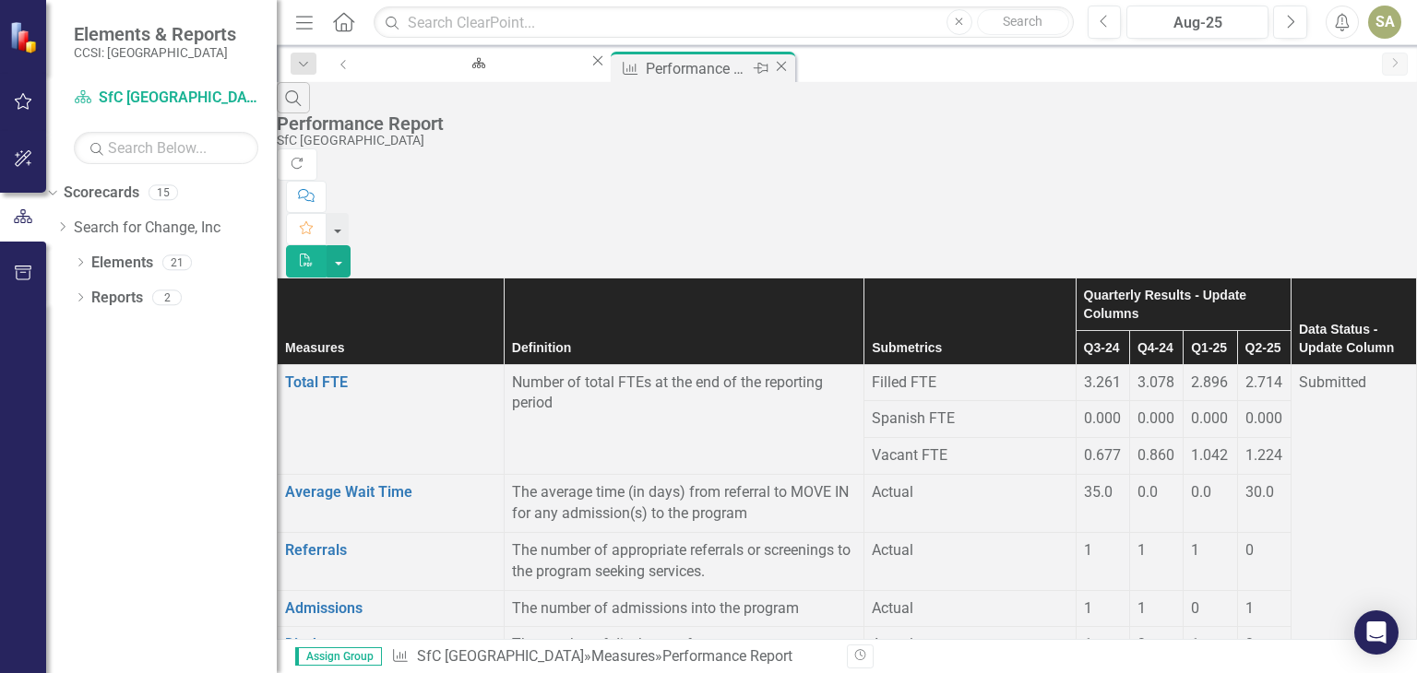
click at [777, 67] on icon at bounding box center [782, 66] width 10 height 10
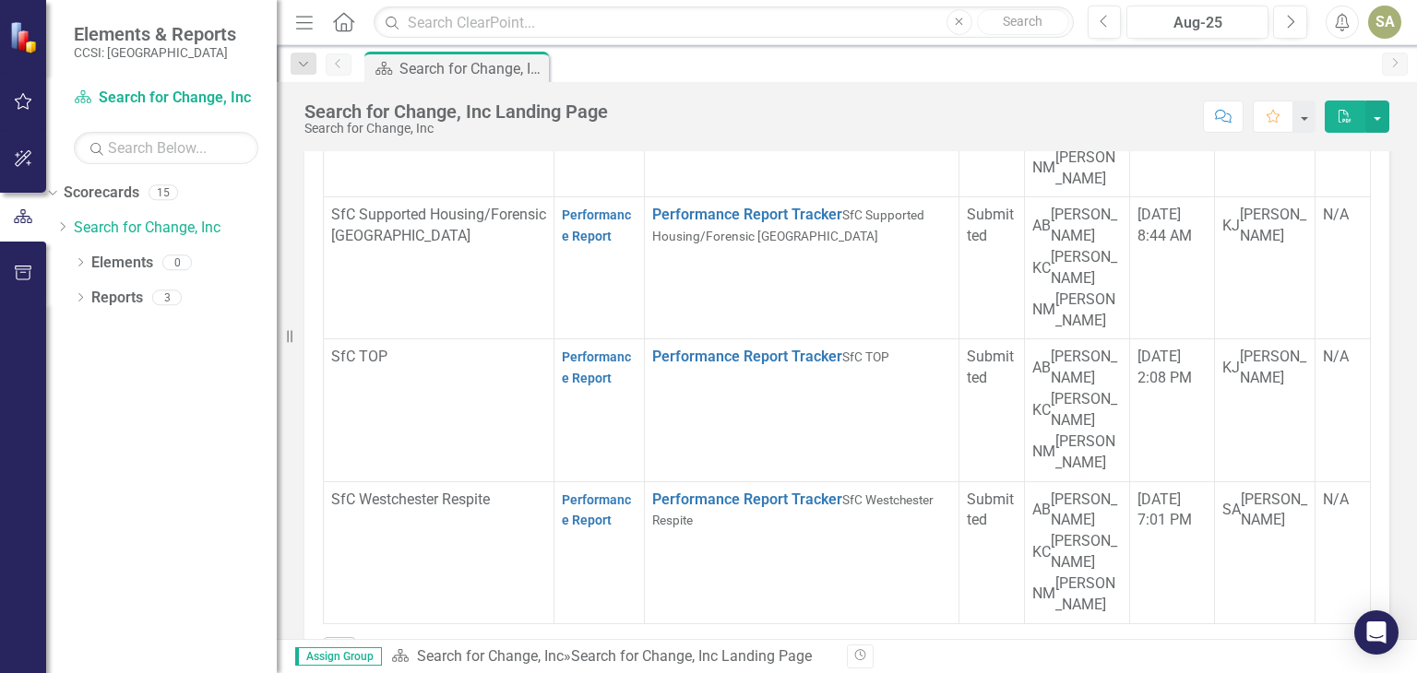
scroll to position [774, 0]
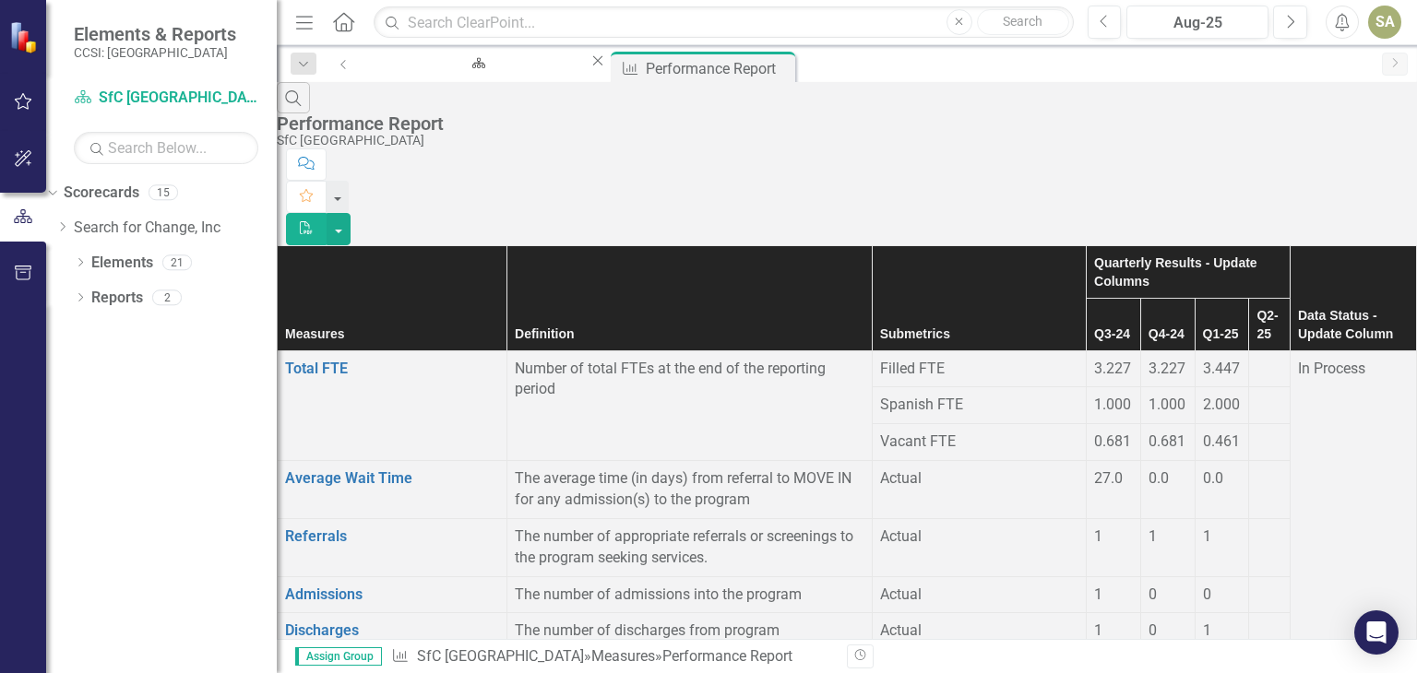
click at [1343, 359] on div "In Process" at bounding box center [1353, 369] width 111 height 21
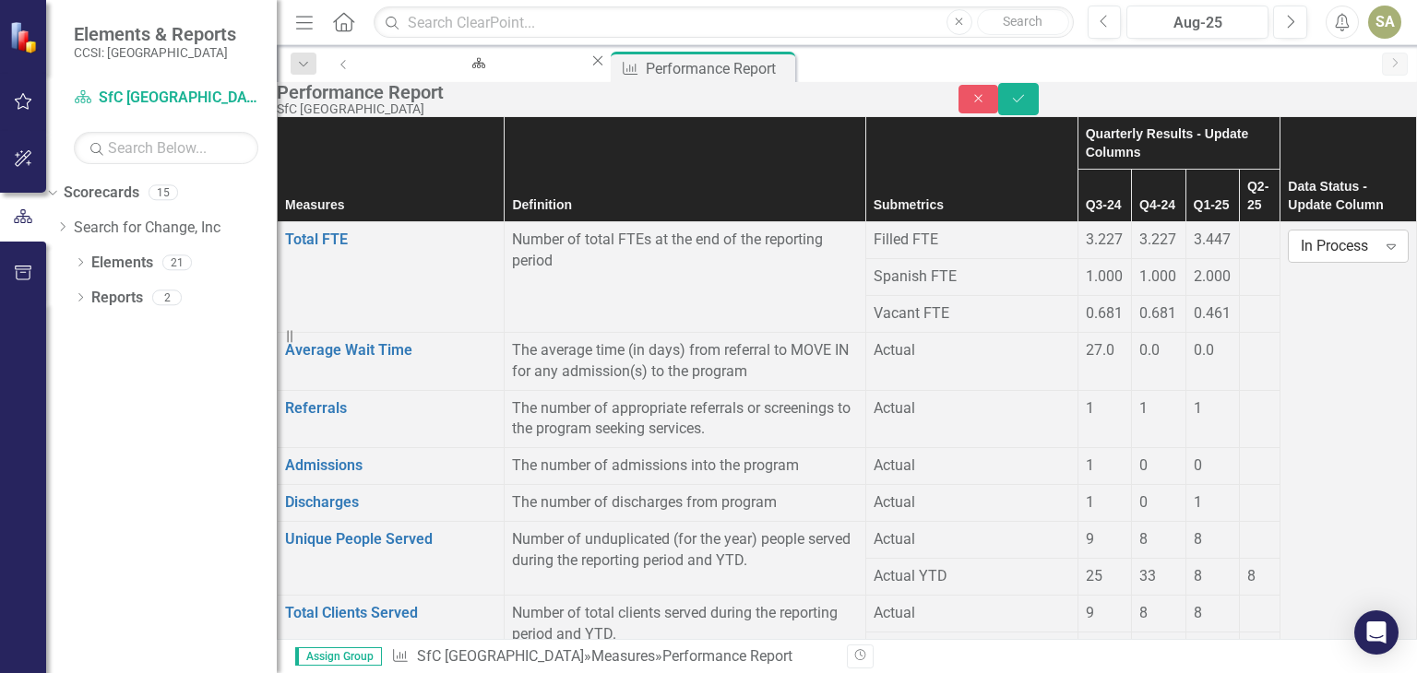
click at [1314, 248] on div "In Process" at bounding box center [1338, 246] width 75 height 21
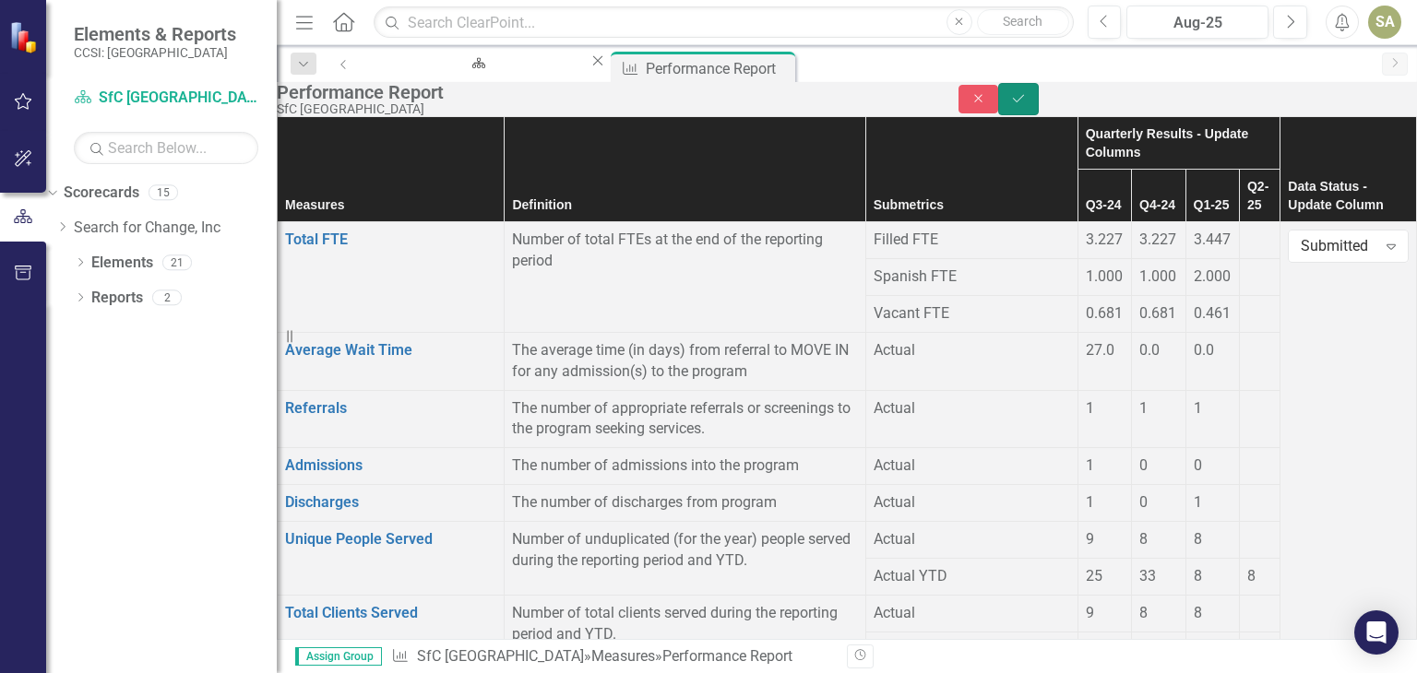
click at [1024, 102] on icon "submit" at bounding box center [1018, 98] width 11 height 7
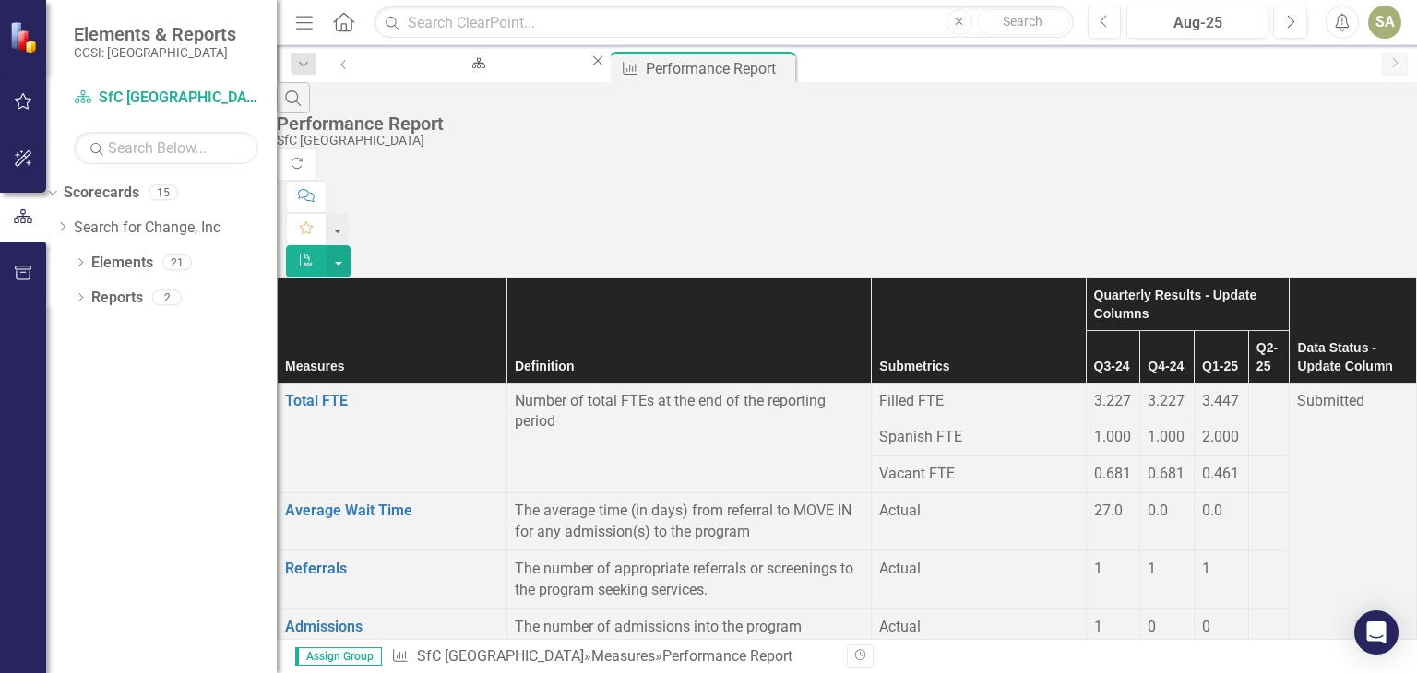
scroll to position [164, 0]
click at [1248, 609] on td at bounding box center [1269, 627] width 42 height 37
click at [772, 65] on icon "Close" at bounding box center [781, 66] width 18 height 15
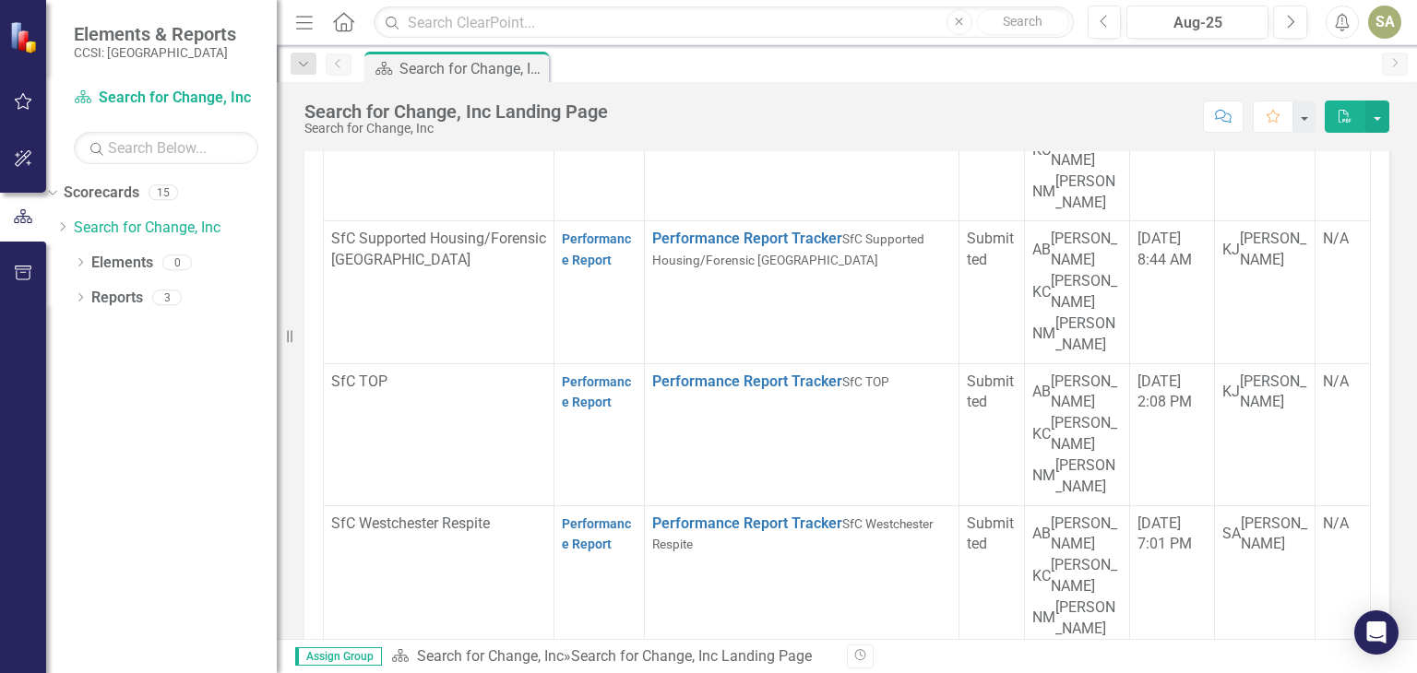
scroll to position [891, 0]
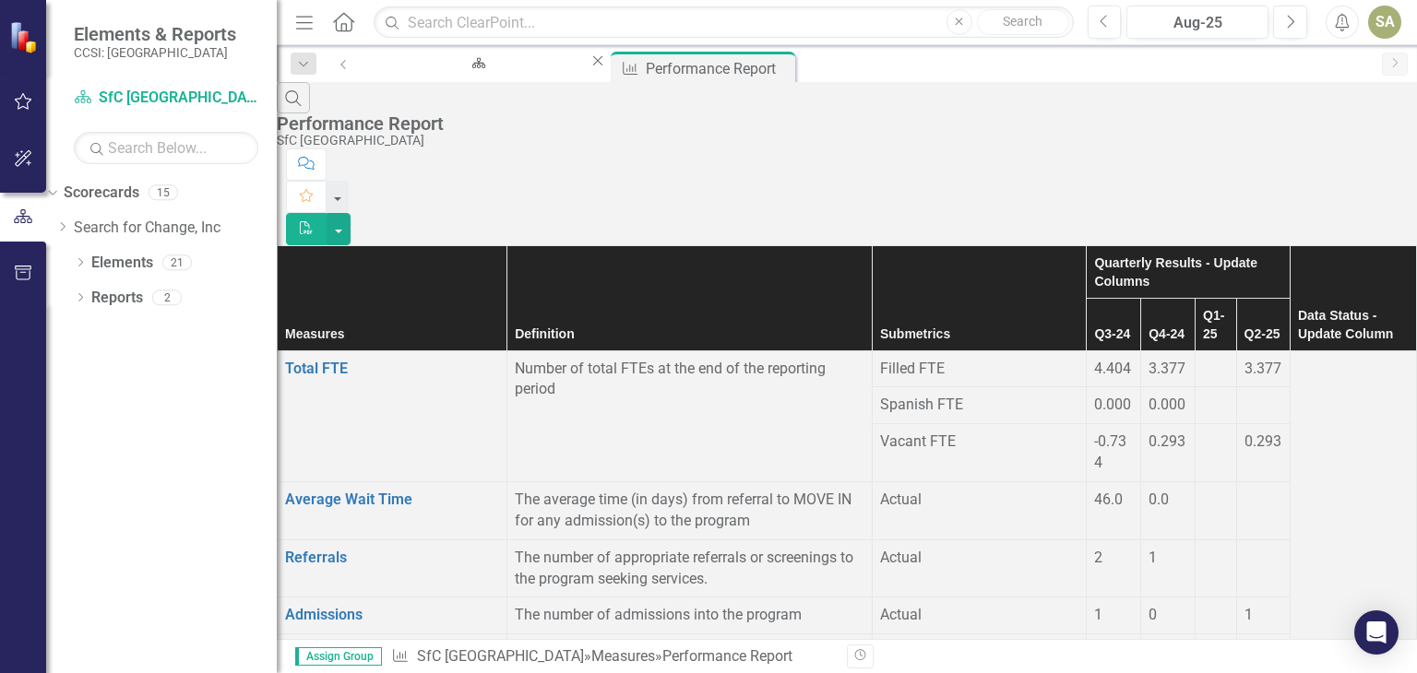
click at [1203, 359] on div at bounding box center [1216, 359] width 26 height 0
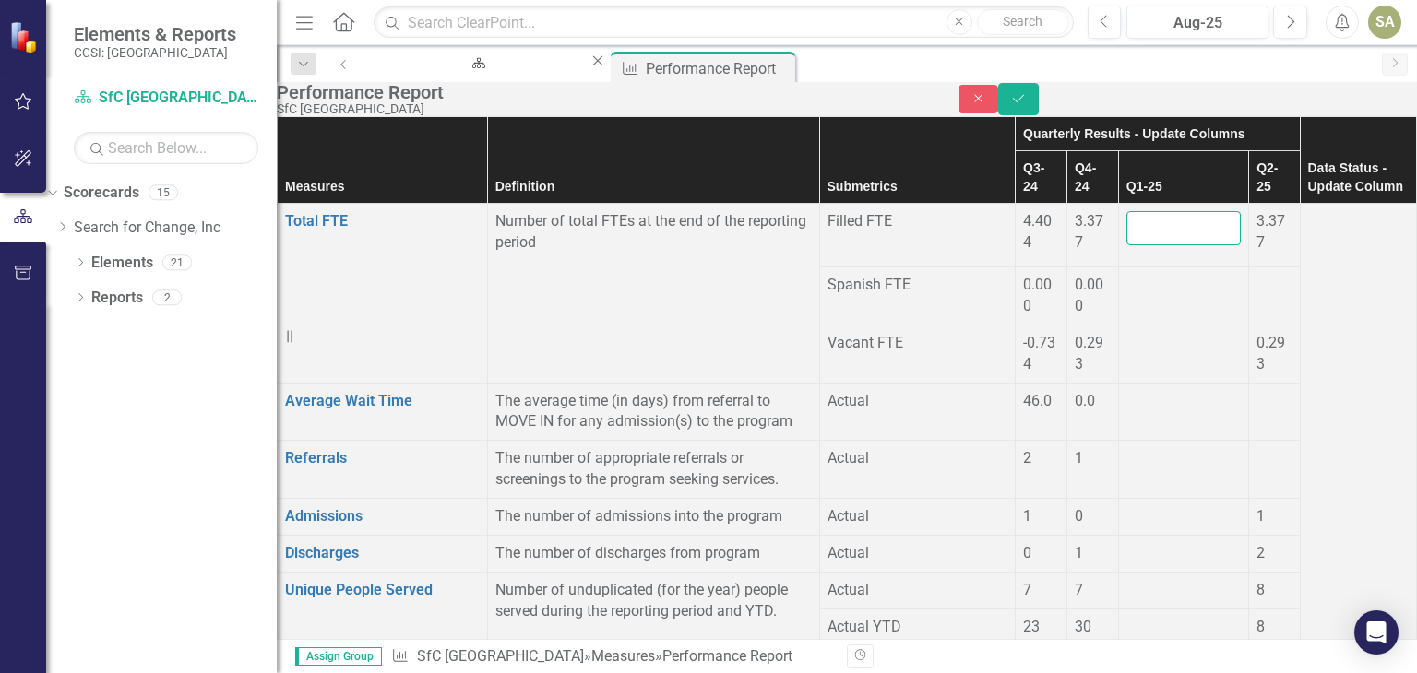
click at [1126, 238] on input "number" at bounding box center [1183, 228] width 114 height 34
type input "3.411"
click at [1126, 275] on div at bounding box center [1183, 275] width 114 height 0
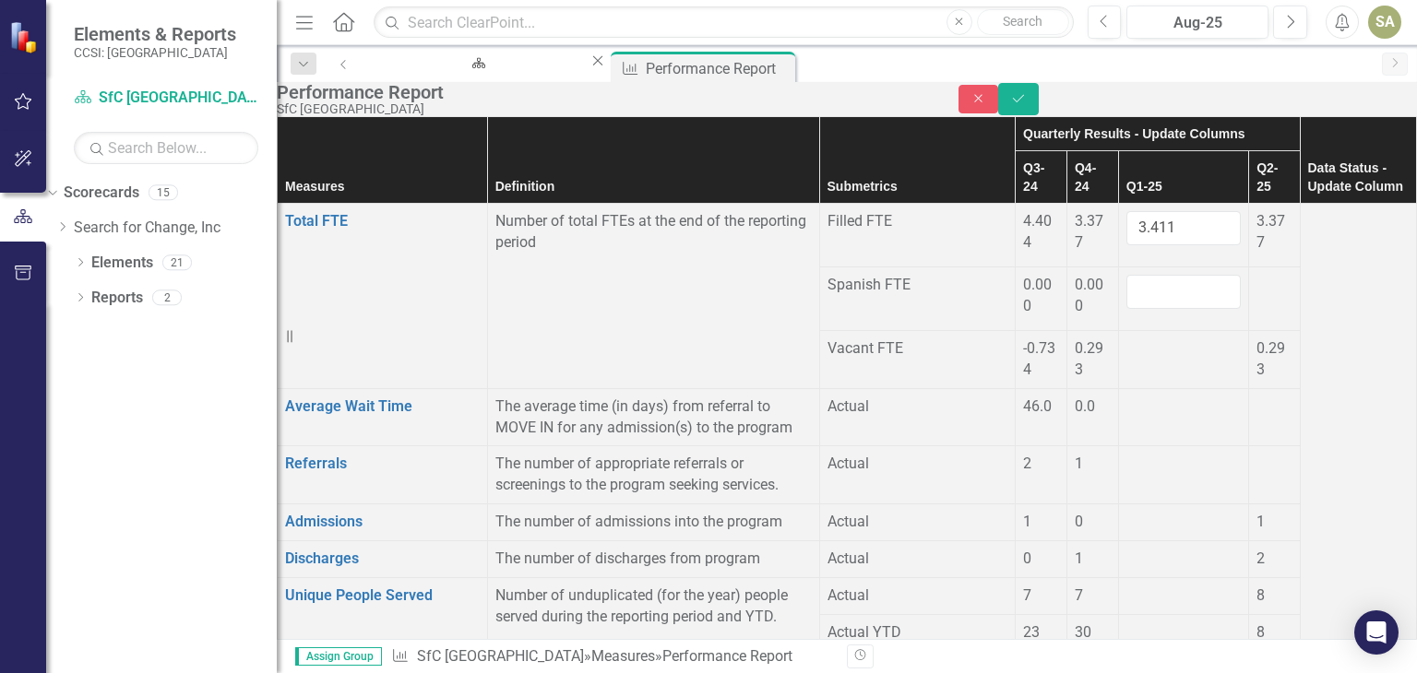
click at [1126, 290] on div at bounding box center [1183, 292] width 114 height 34
click at [1126, 290] on input "number" at bounding box center [1183, 292] width 114 height 34
type input "0.00"
click at [1126, 339] on div at bounding box center [1183, 339] width 114 height 0
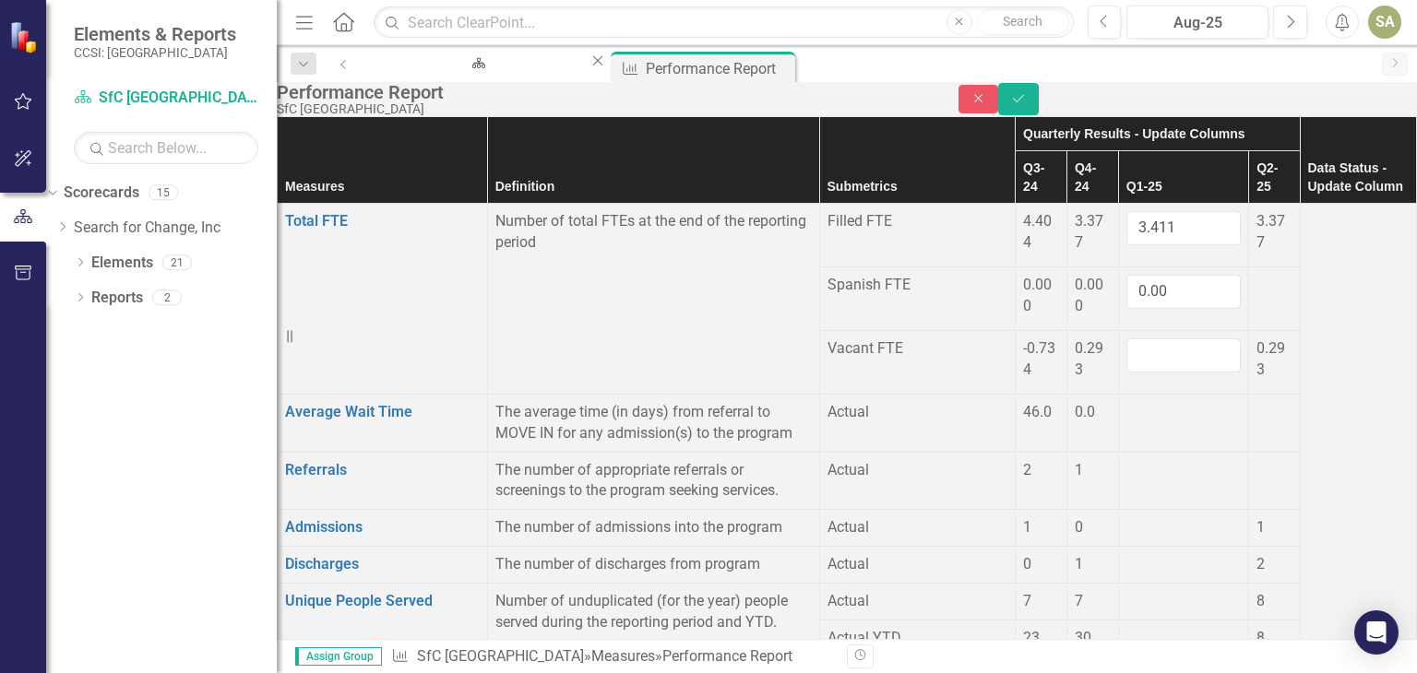
click at [1126, 339] on div at bounding box center [1183, 356] width 114 height 34
click at [1126, 339] on input "number" at bounding box center [1183, 356] width 114 height 34
click at [1256, 275] on div at bounding box center [1273, 275] width 35 height 0
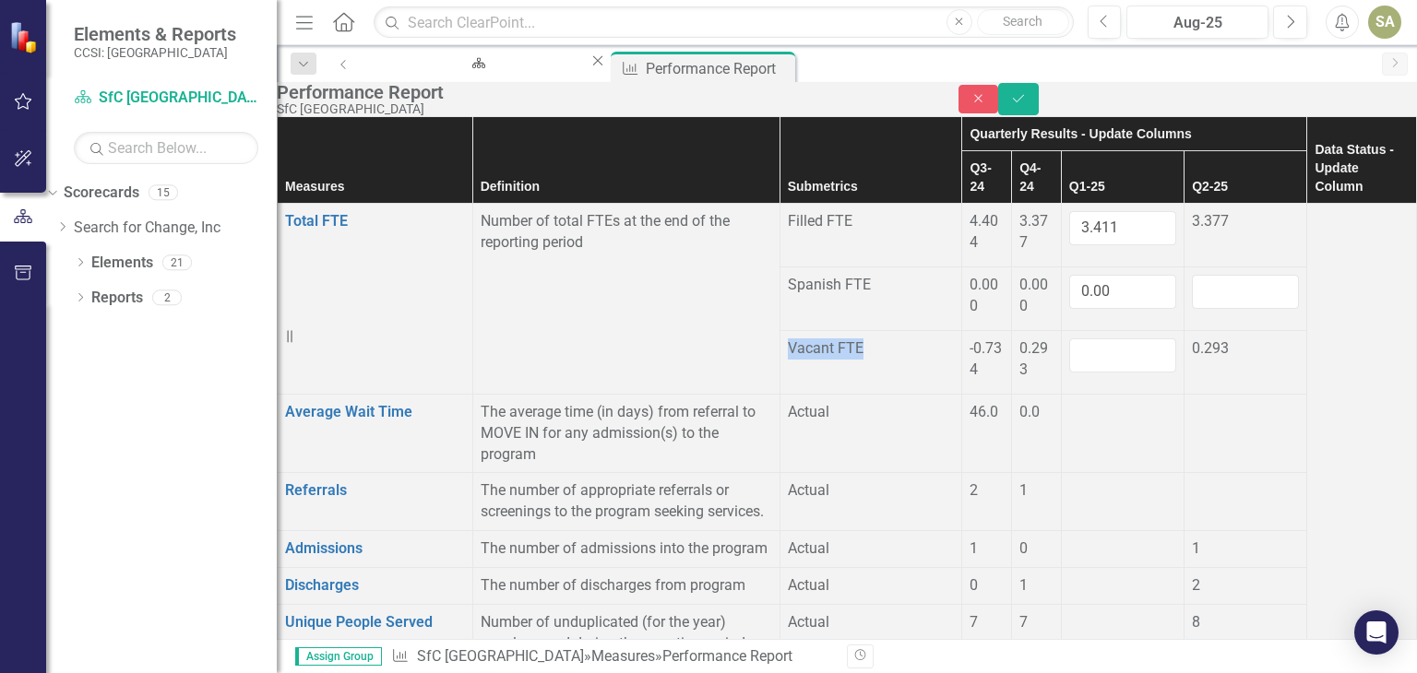
click at [1192, 286] on div at bounding box center [1245, 292] width 107 height 34
click at [1192, 286] on input "number" at bounding box center [1245, 292] width 107 height 34
type input "0.00"
click at [1069, 339] on input "number" at bounding box center [1122, 356] width 107 height 34
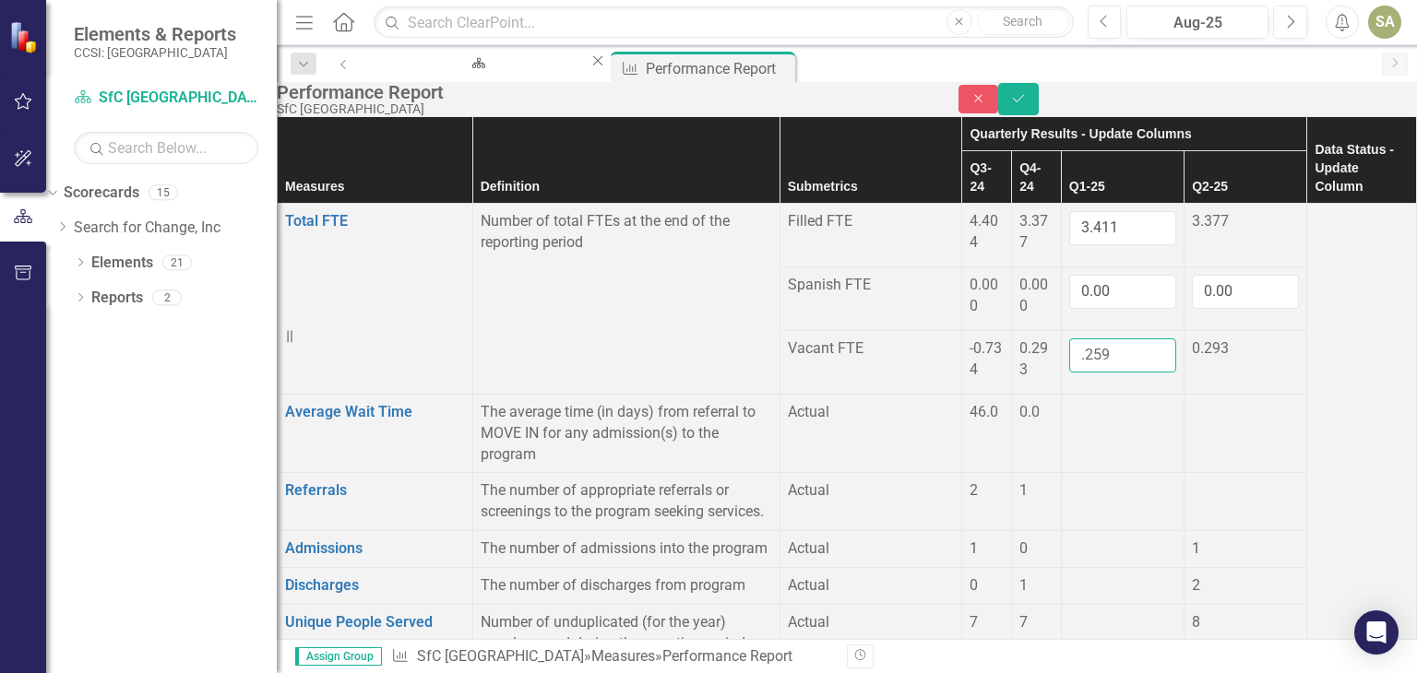
type input ".259"
click at [1061, 394] on td at bounding box center [1122, 433] width 123 height 79
click at [1069, 402] on input "number" at bounding box center [1122, 419] width 107 height 34
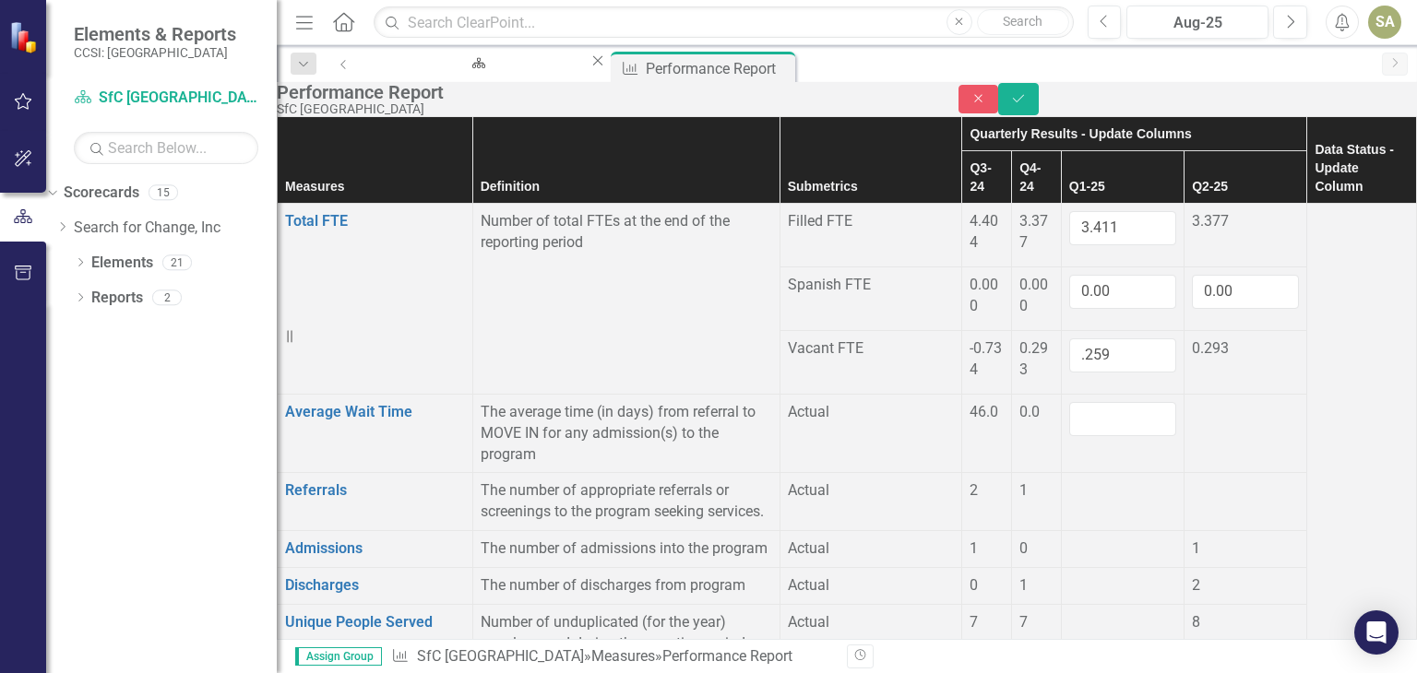
click at [1069, 481] on div at bounding box center [1122, 481] width 107 height 0
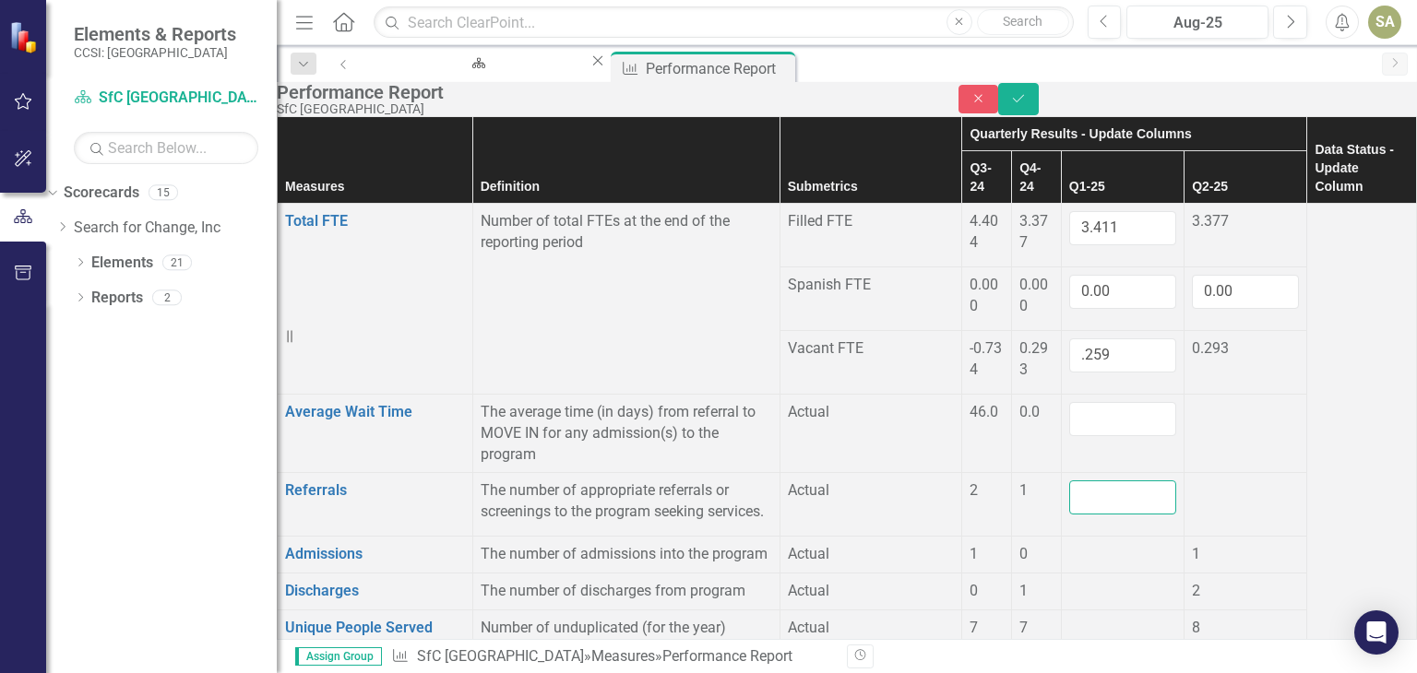
click at [1069, 481] on input "number" at bounding box center [1122, 498] width 107 height 34
type input "2"
click at [1061, 551] on td at bounding box center [1122, 555] width 123 height 37
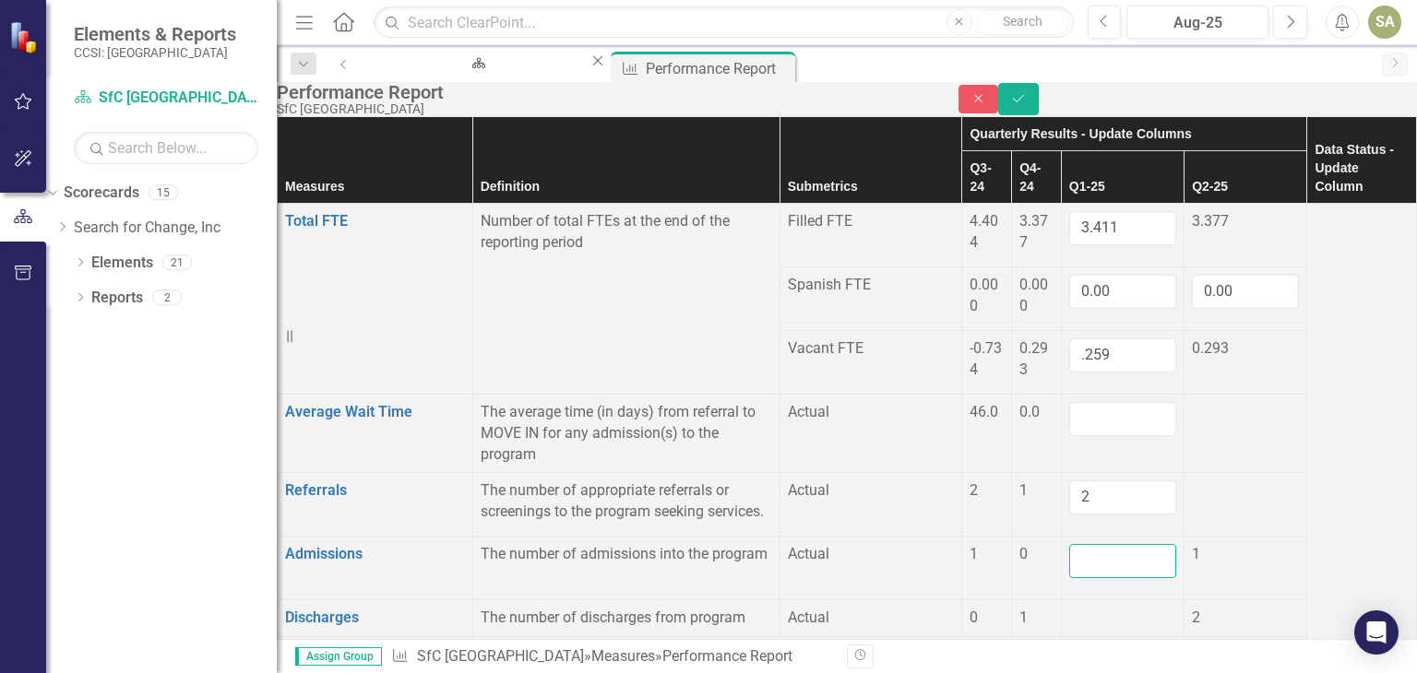
click at [1069, 544] on input "number" at bounding box center [1122, 561] width 107 height 34
type input "1"
click at [1061, 601] on td at bounding box center [1122, 619] width 123 height 37
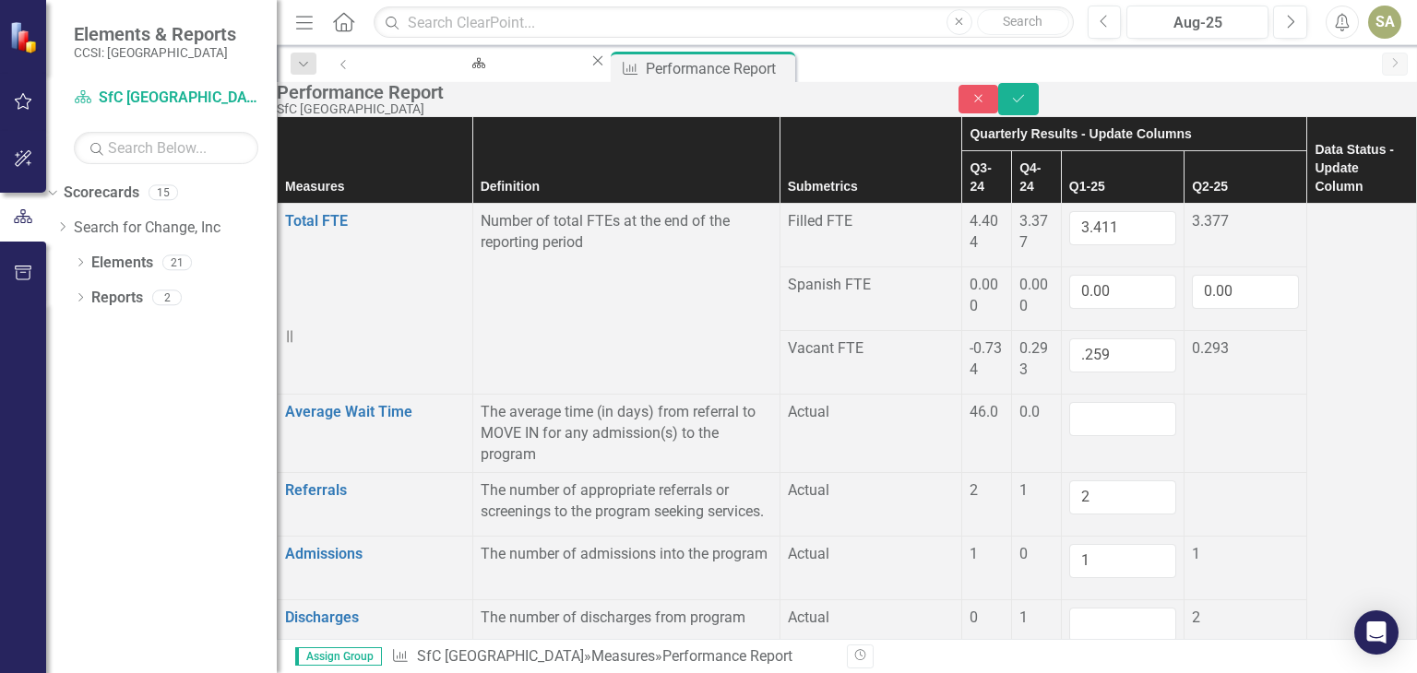
scroll to position [0, 0]
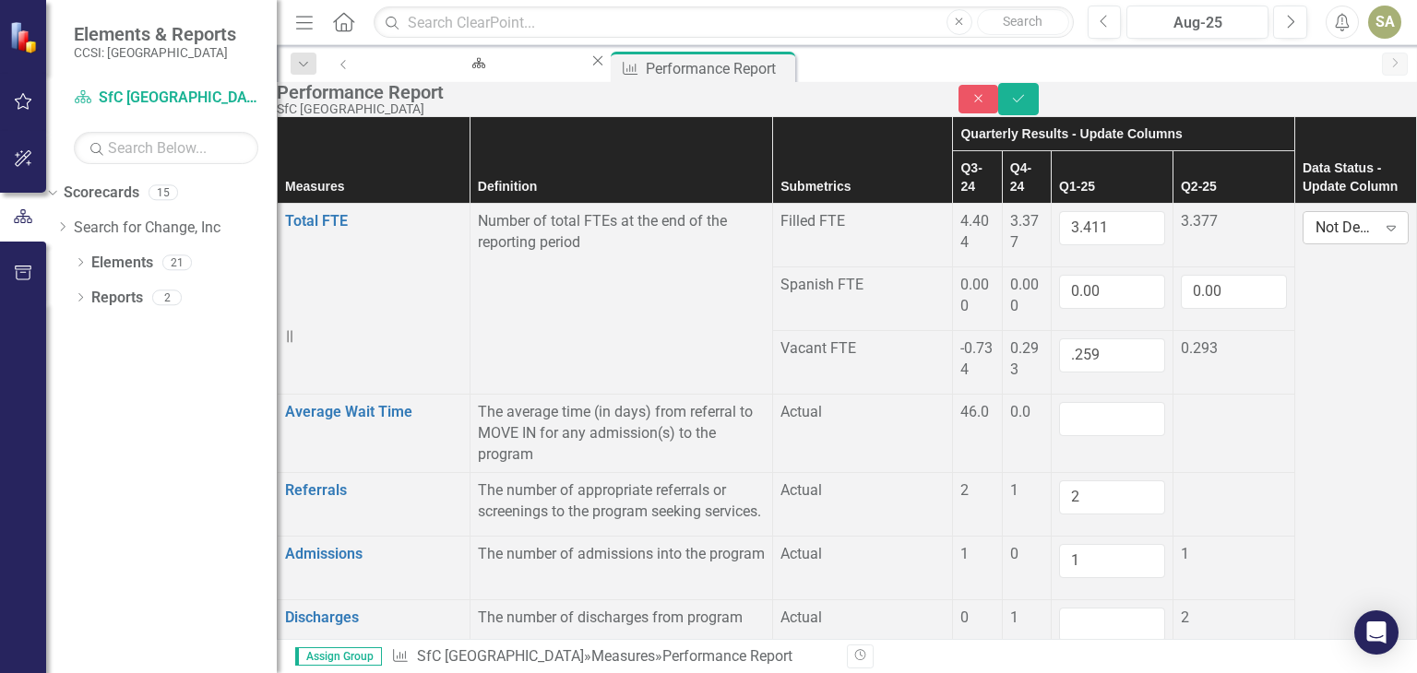
click at [1317, 239] on div "Not Defined" at bounding box center [1345, 228] width 61 height 21
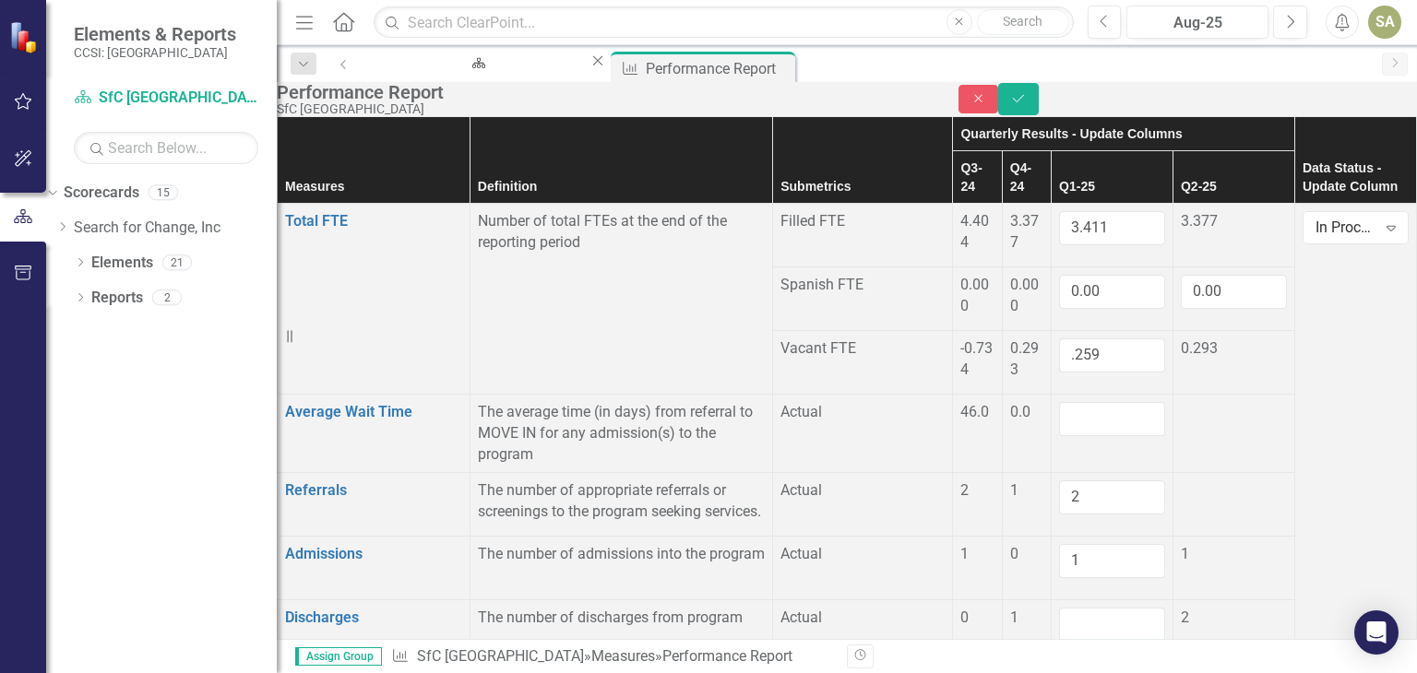
click at [1052, 442] on td at bounding box center [1113, 433] width 122 height 79
click at [1059, 402] on input "number" at bounding box center [1112, 419] width 106 height 34
type input "28"
click at [1063, 515] on div "2" at bounding box center [1112, 498] width 106 height 34
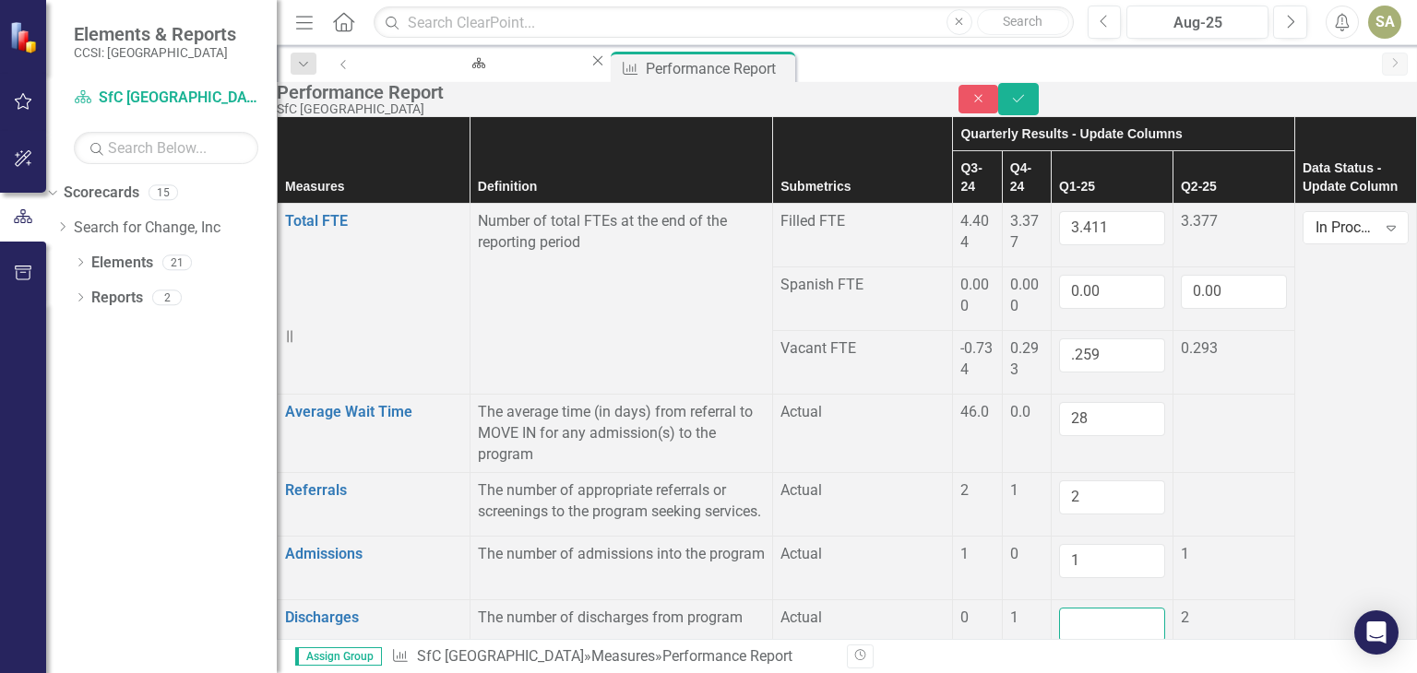
click at [1059, 608] on input "number" at bounding box center [1112, 625] width 106 height 34
type input "0"
click at [1052, 663] on td at bounding box center [1113, 683] width 122 height 40
click at [1065, 663] on td at bounding box center [1113, 683] width 122 height 40
click at [1059, 672] on div at bounding box center [1112, 672] width 106 height 0
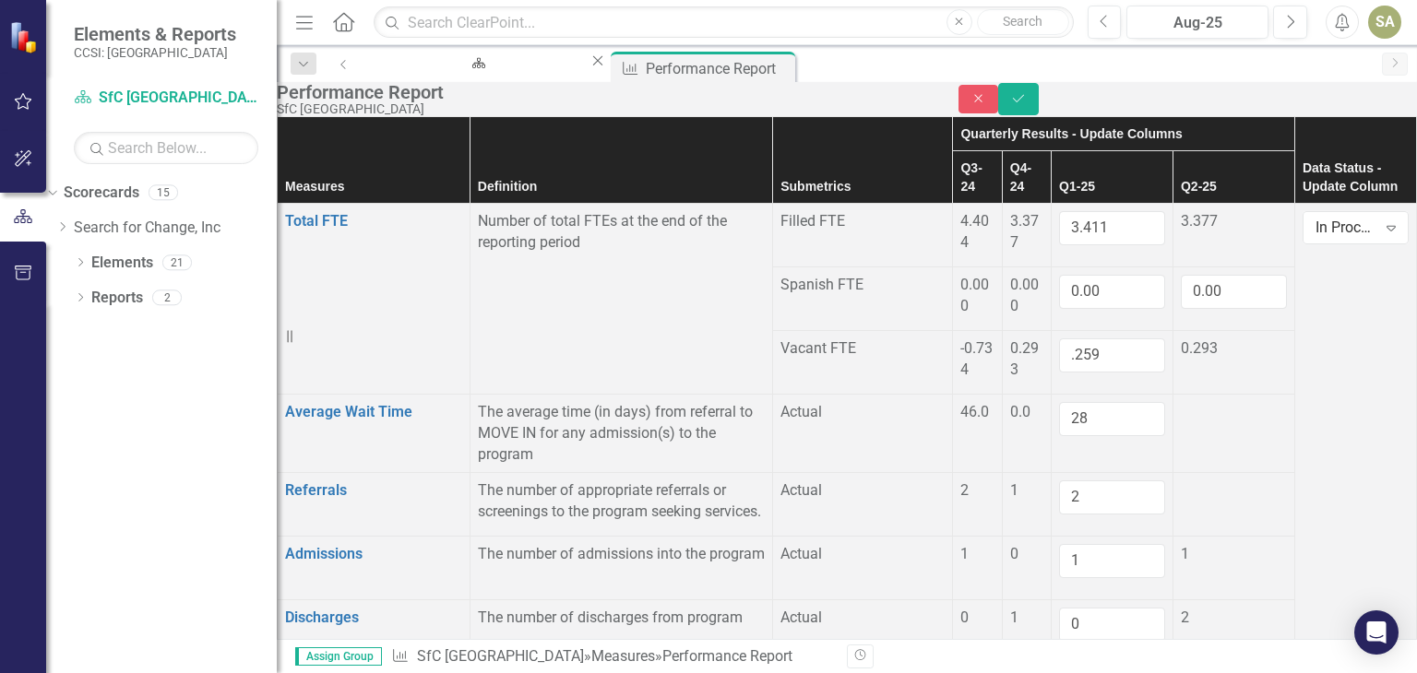
click at [1059, 672] on div at bounding box center [1112, 672] width 106 height 0
type input "8"
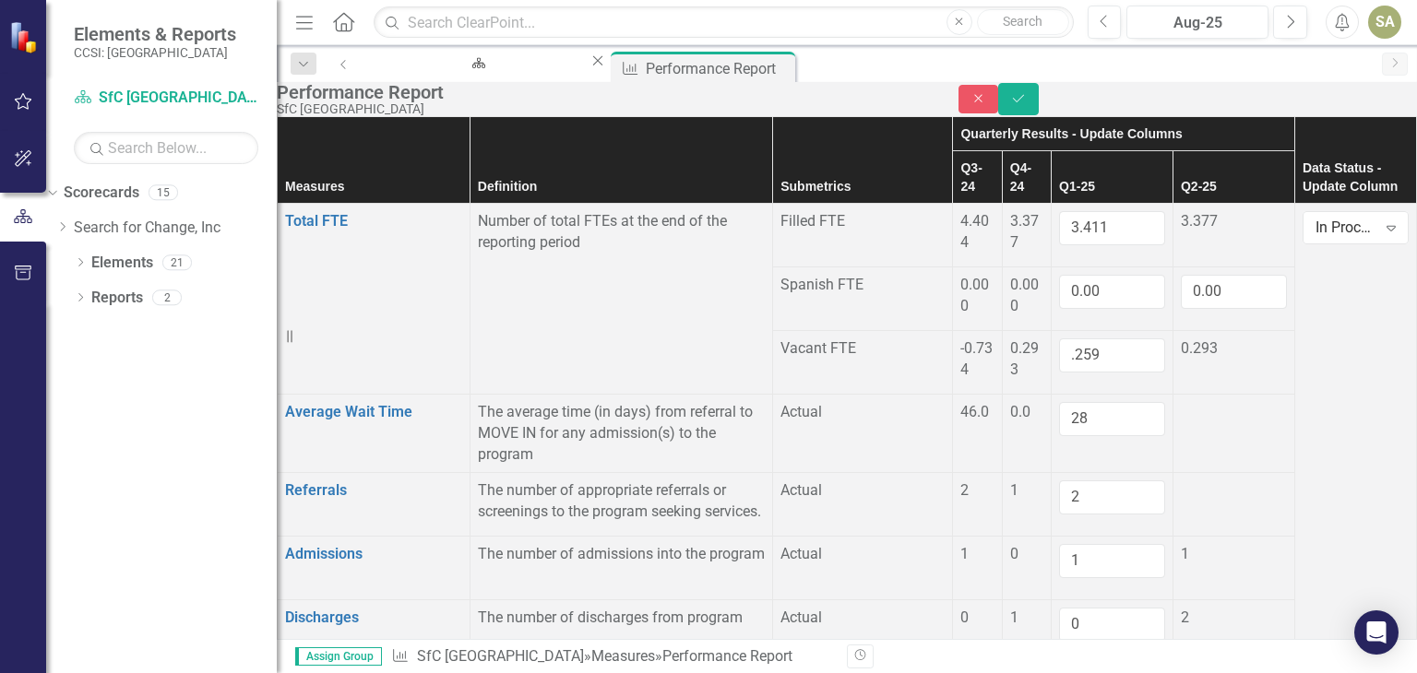
type input "7"
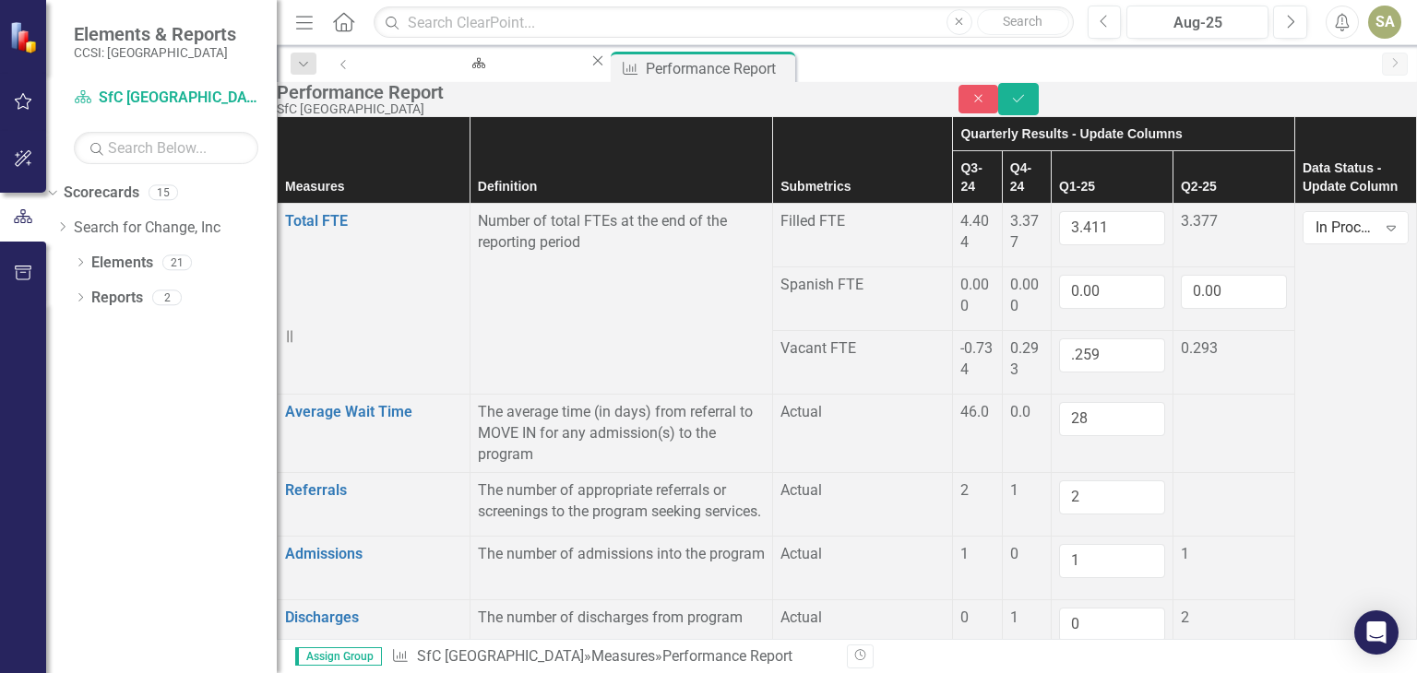
click at [1315, 239] on div "In Process" at bounding box center [1345, 228] width 61 height 21
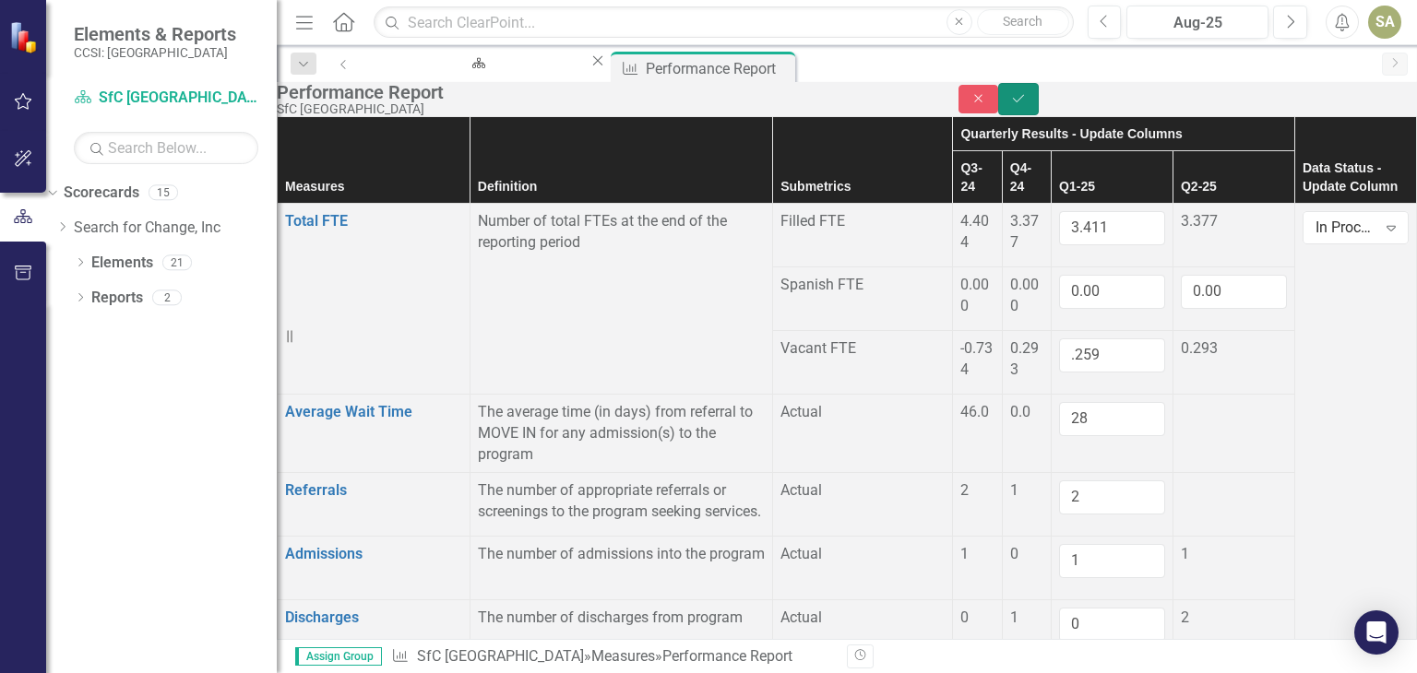
click at [1027, 105] on icon "Save" at bounding box center [1018, 98] width 17 height 13
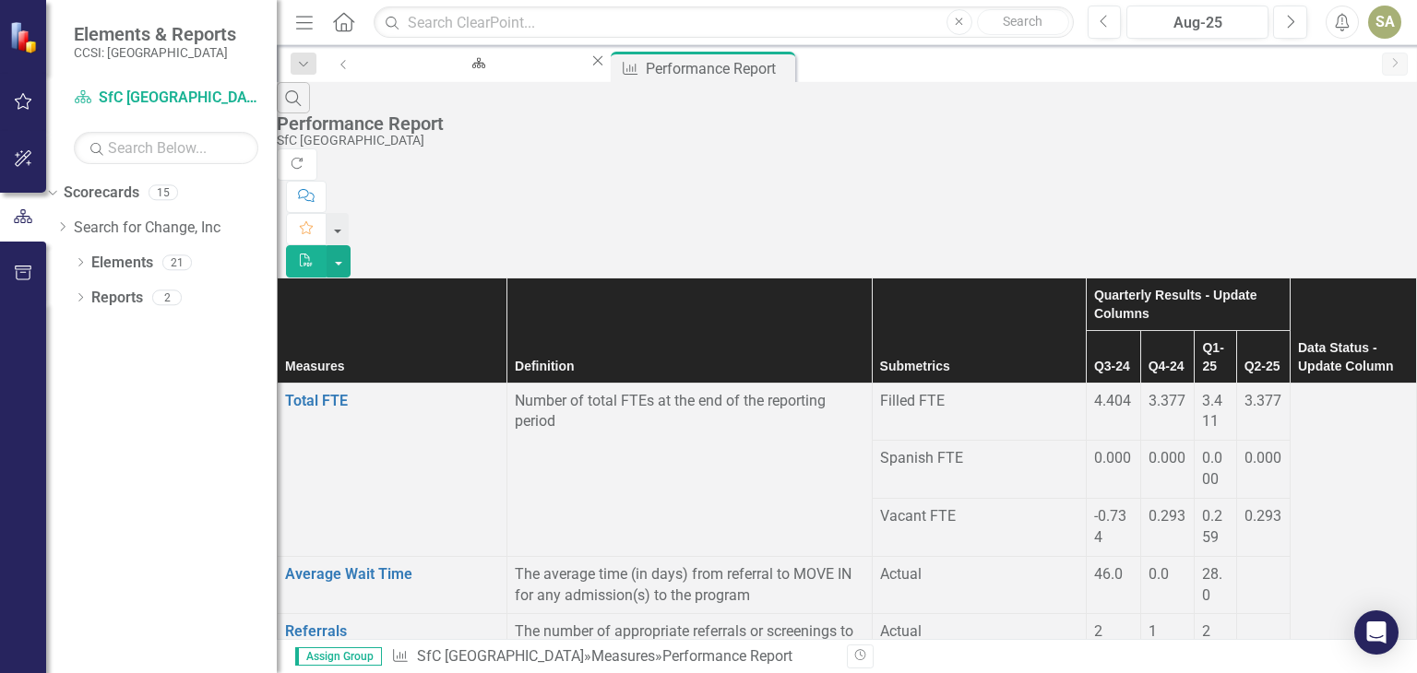
scroll to position [504, 0]
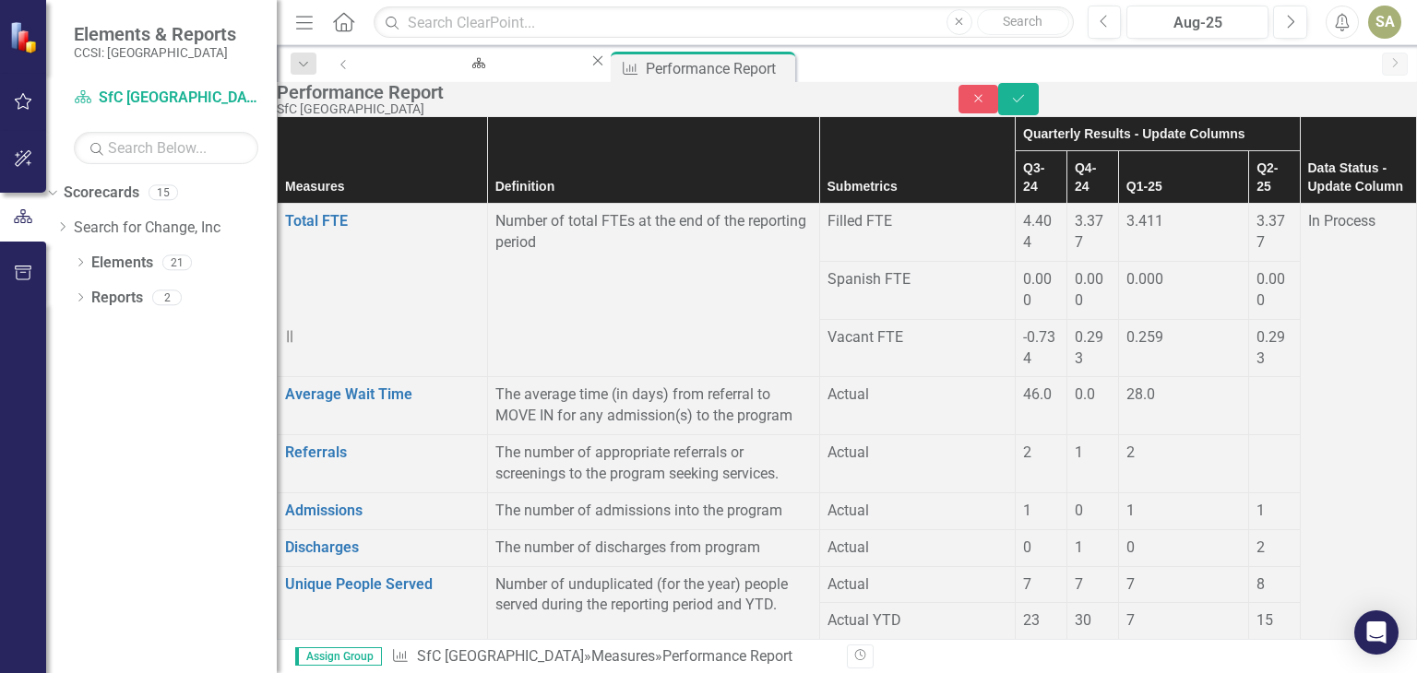
click at [1126, 648] on input "number" at bounding box center [1183, 665] width 114 height 34
type input "7"
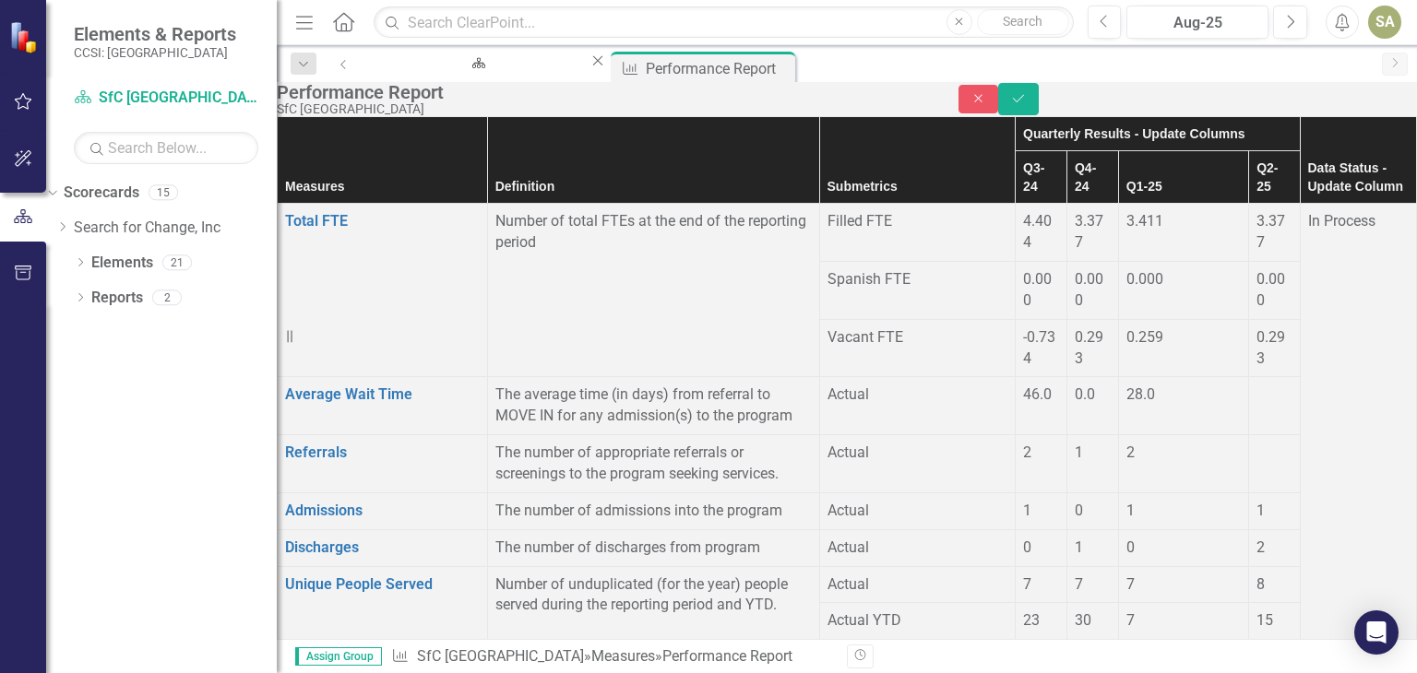
type input "4"
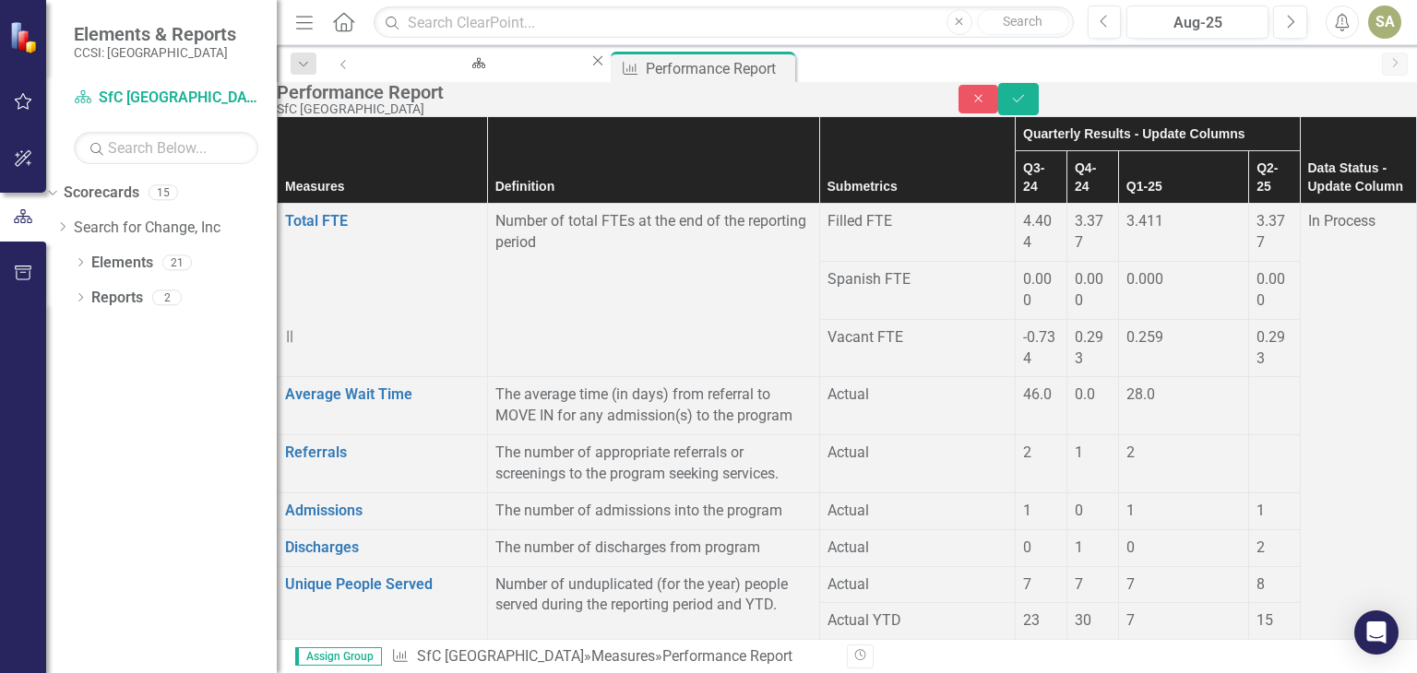
type input "1"
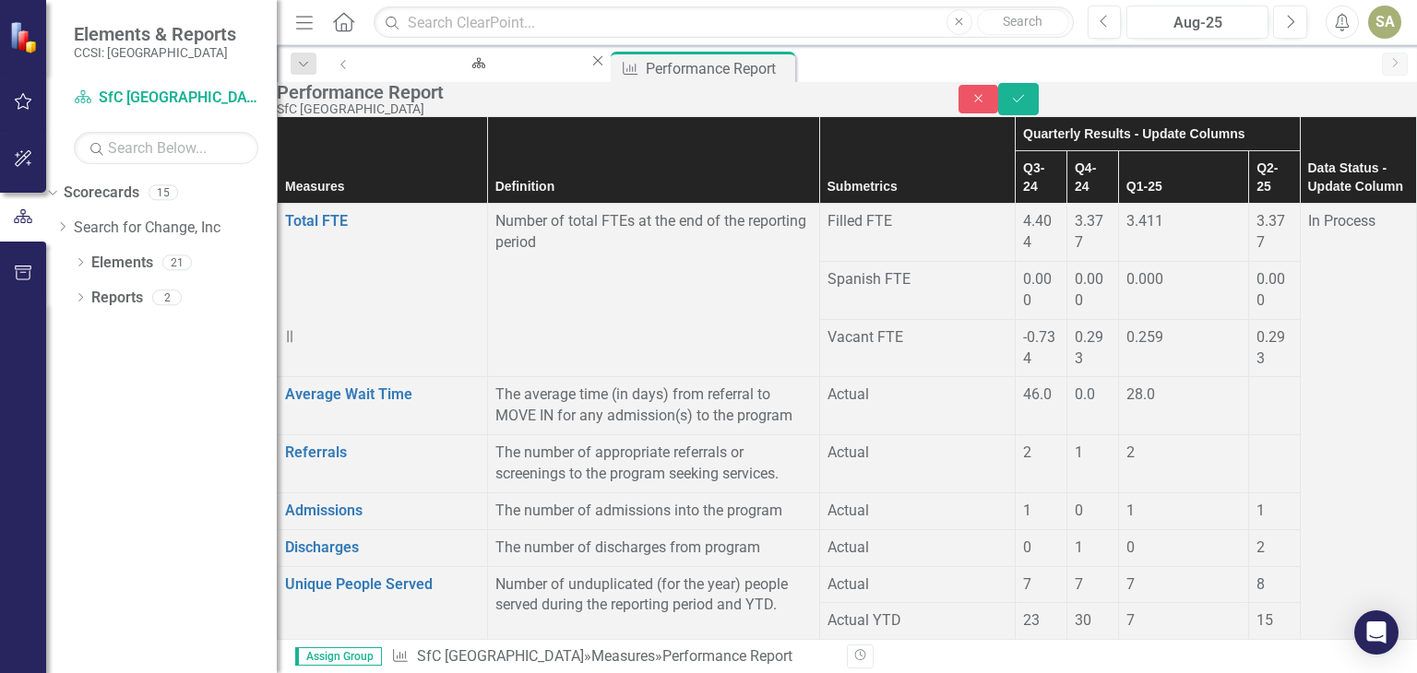
scroll to position [841, 0]
type input "1"
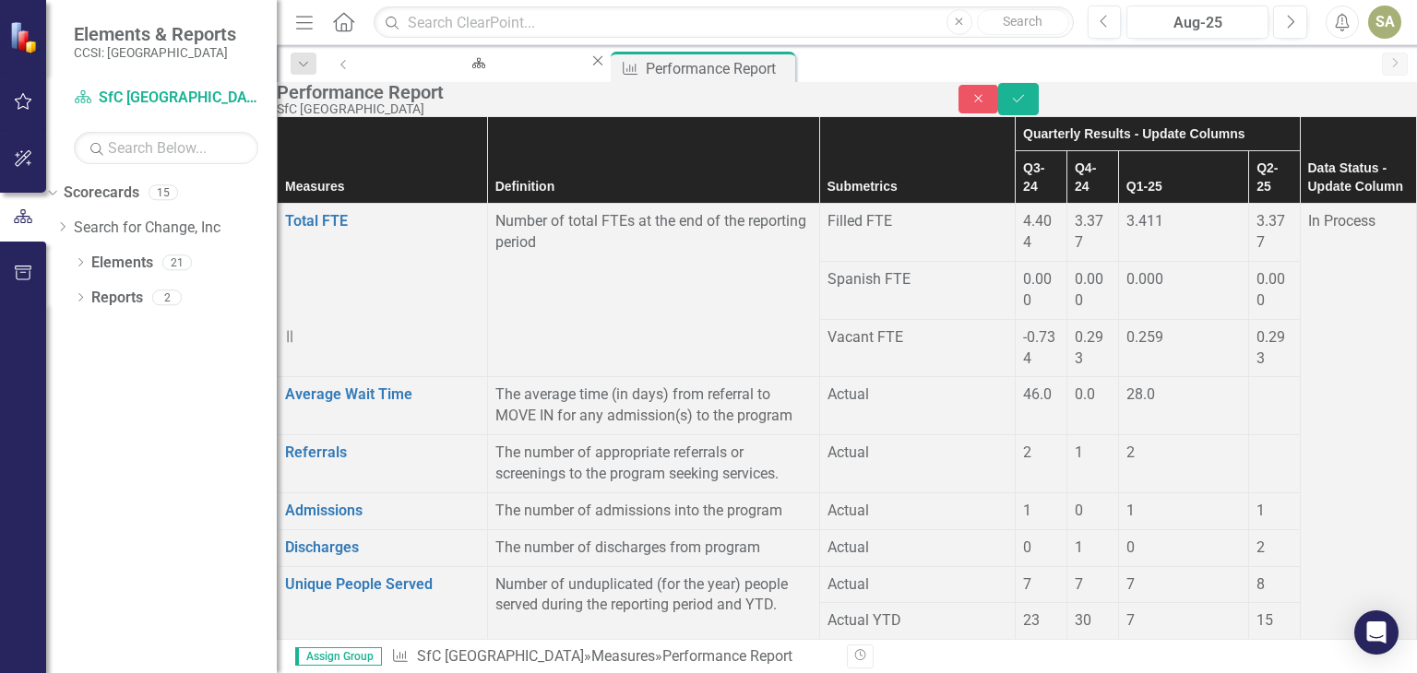
type input "0"
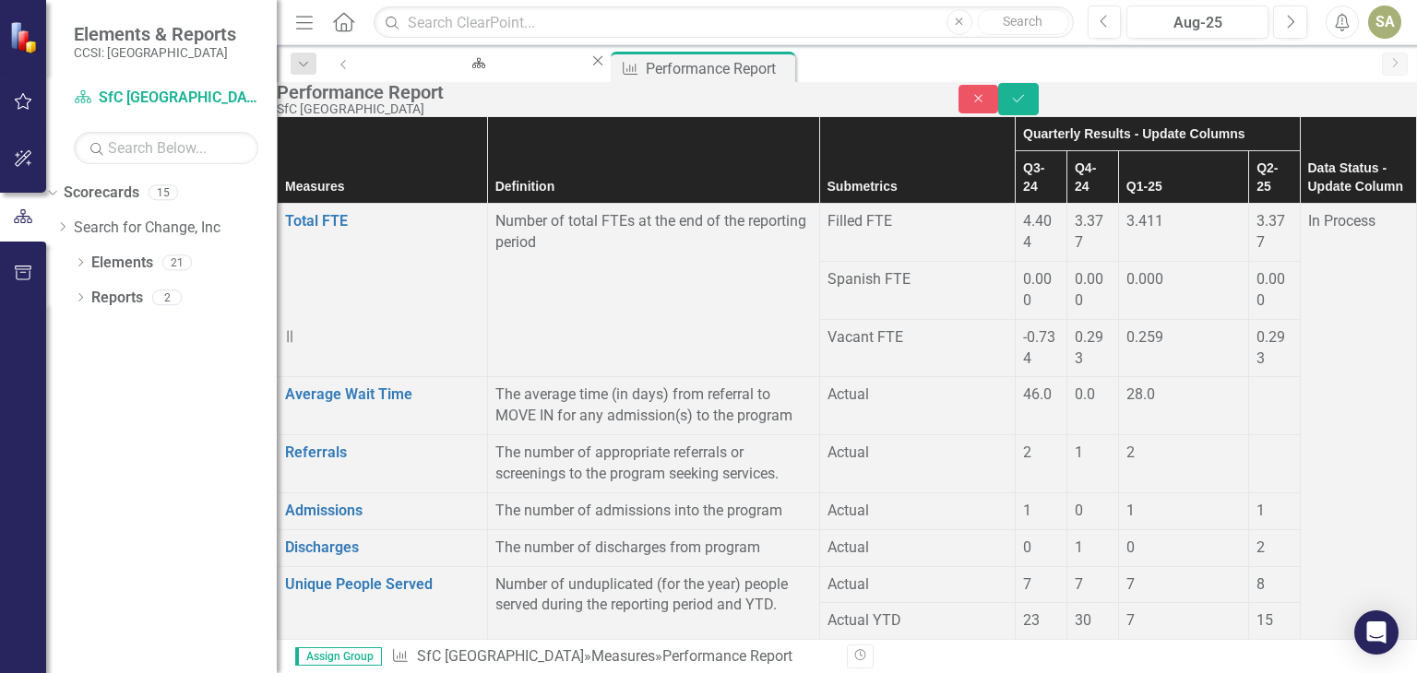
type input "1"
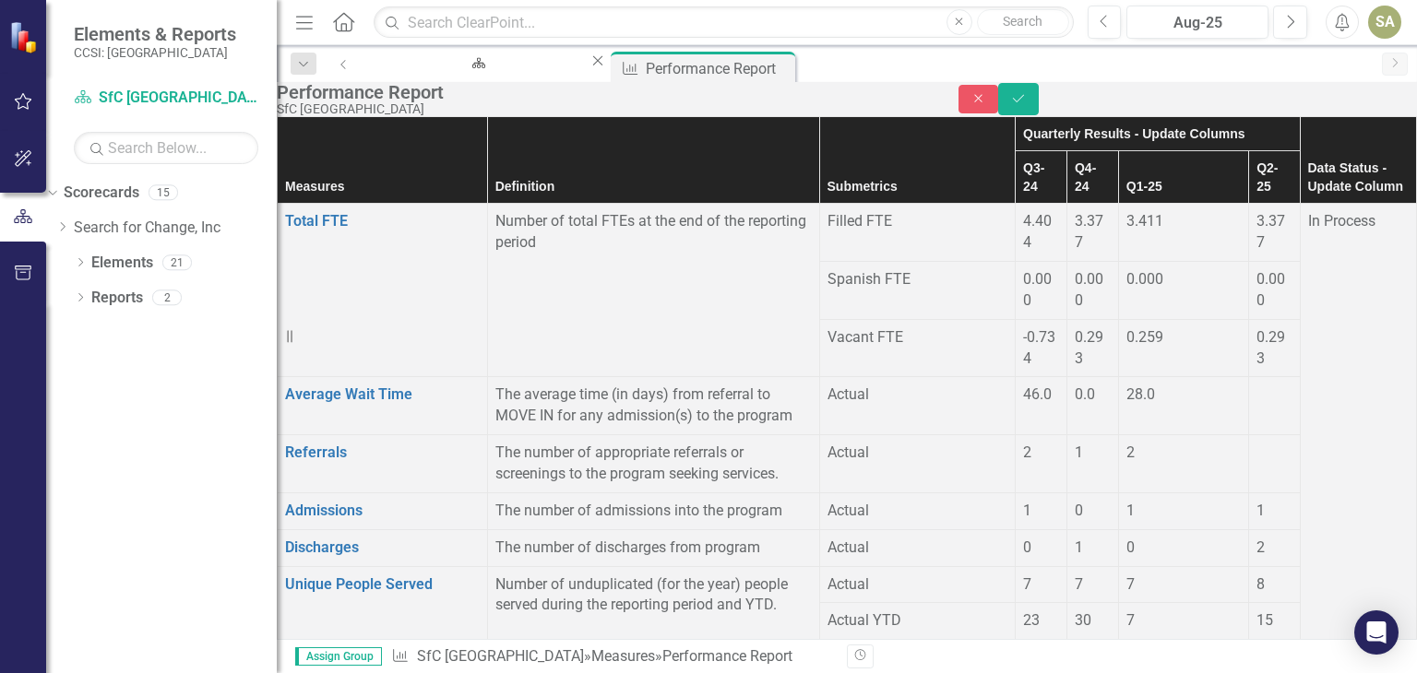
type input "0"
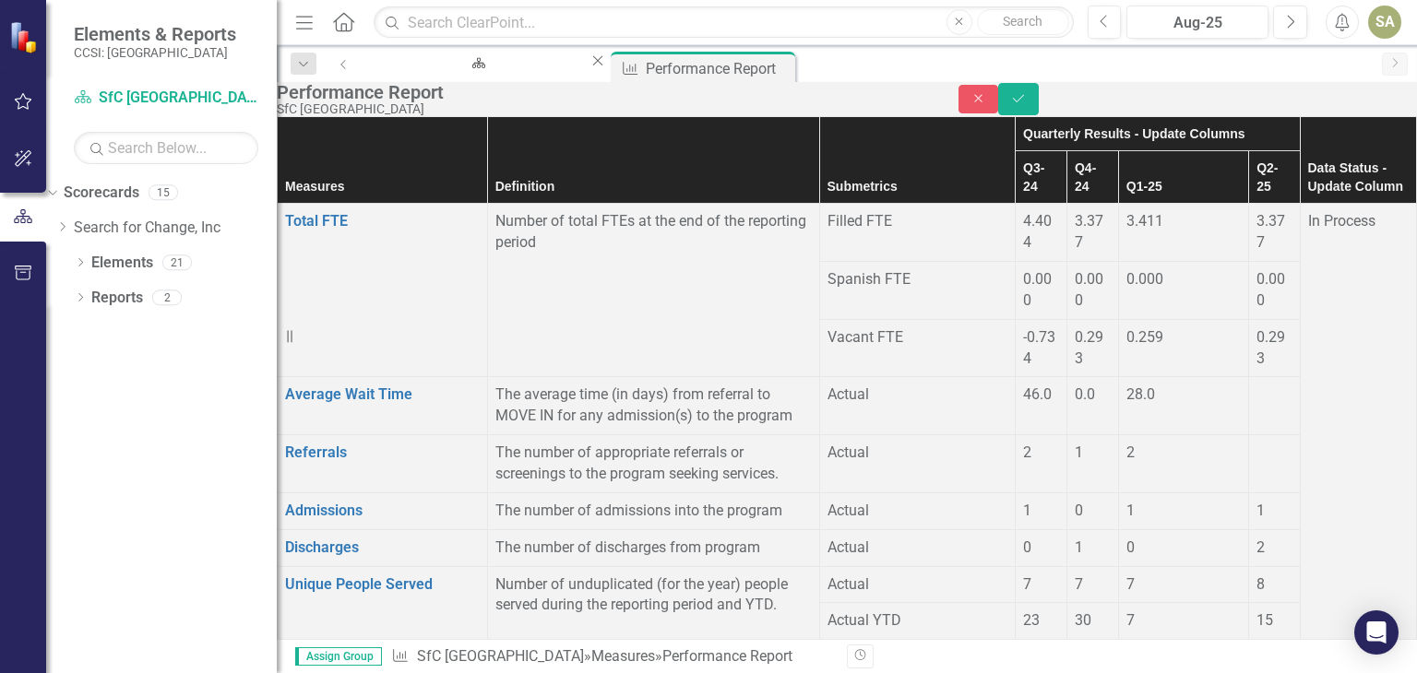
type input "0"
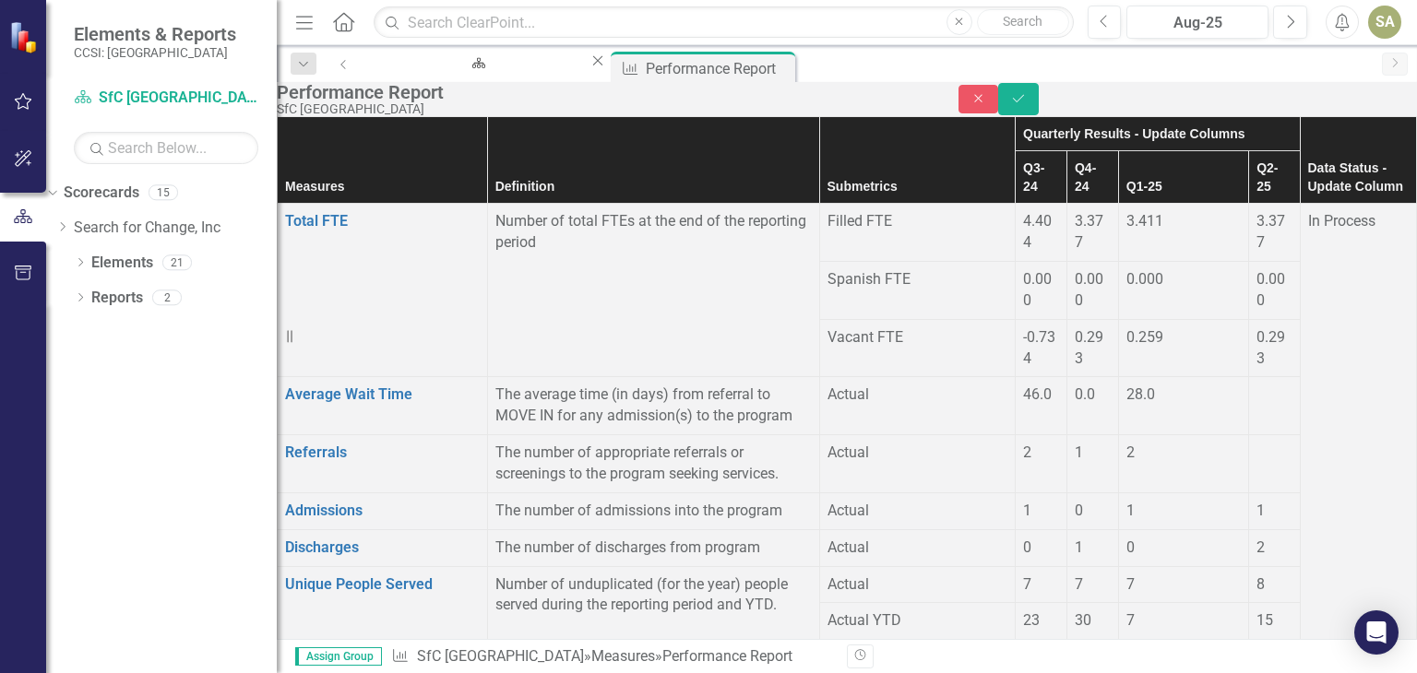
type input "0"
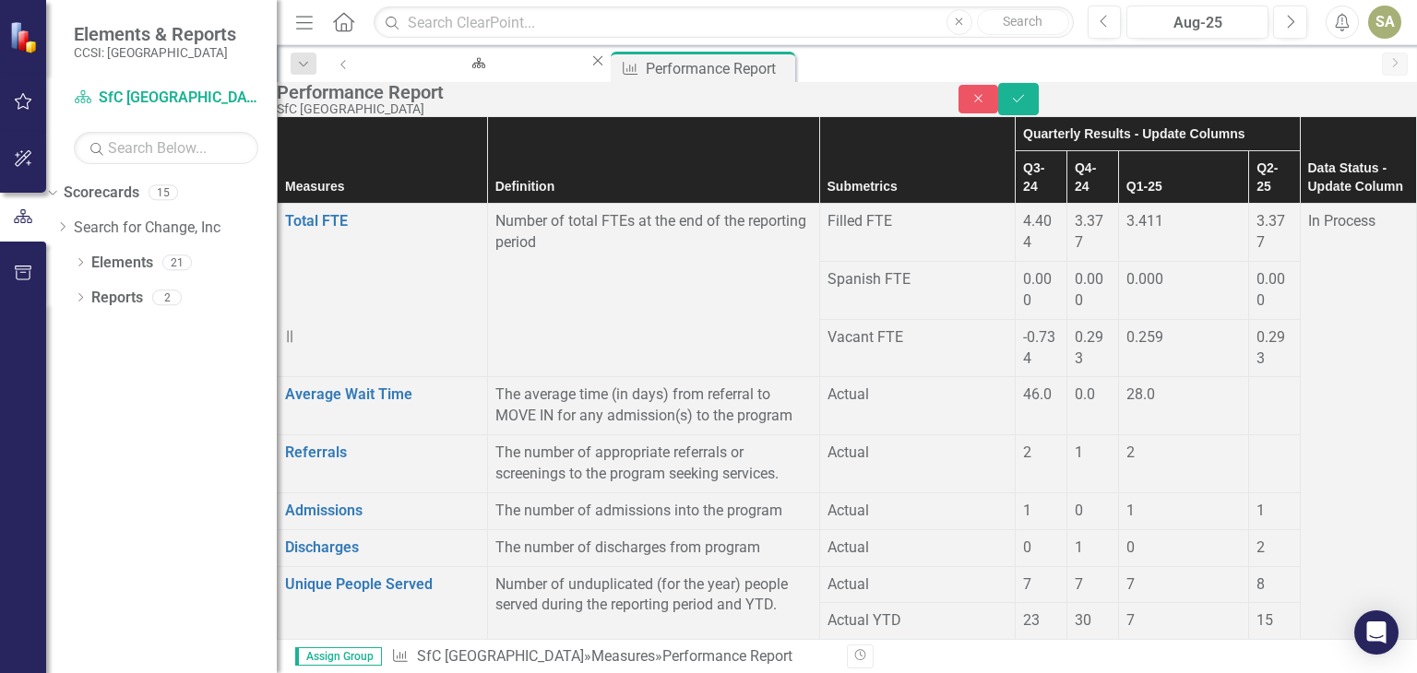
type input "5"
type input "7"
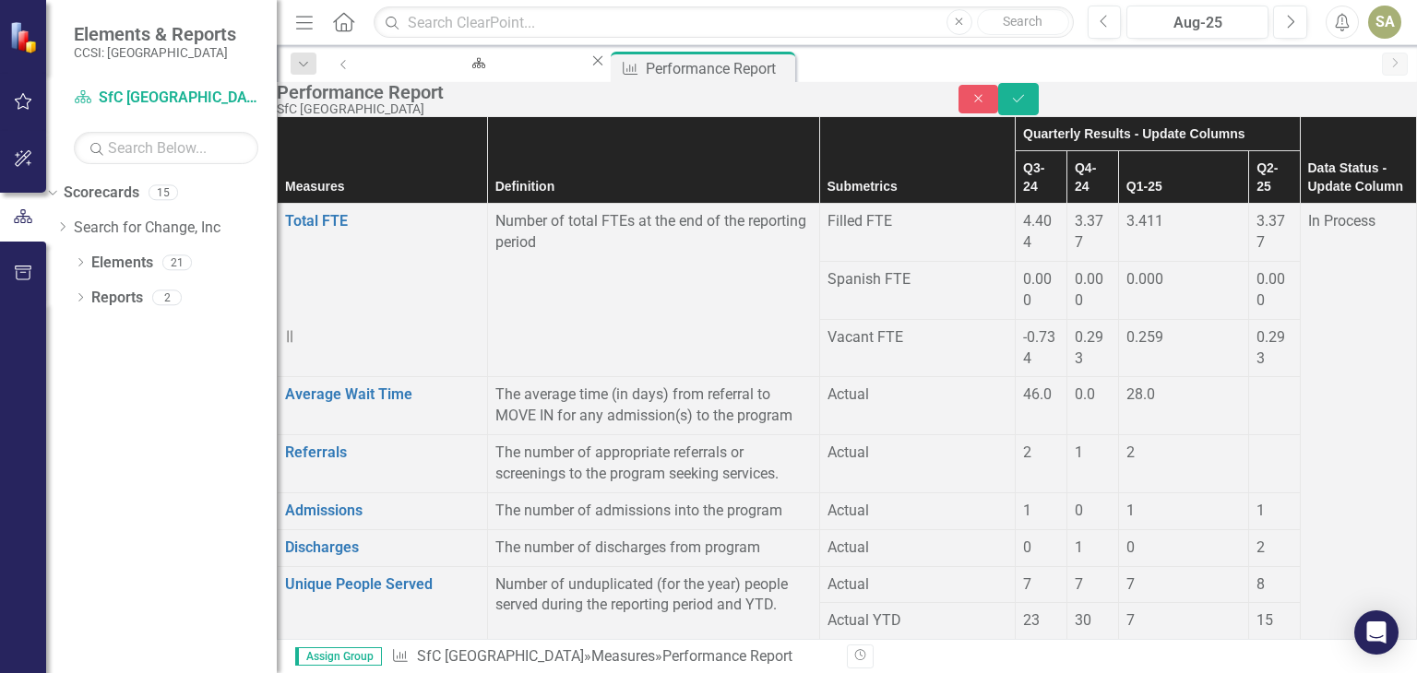
type input "0"
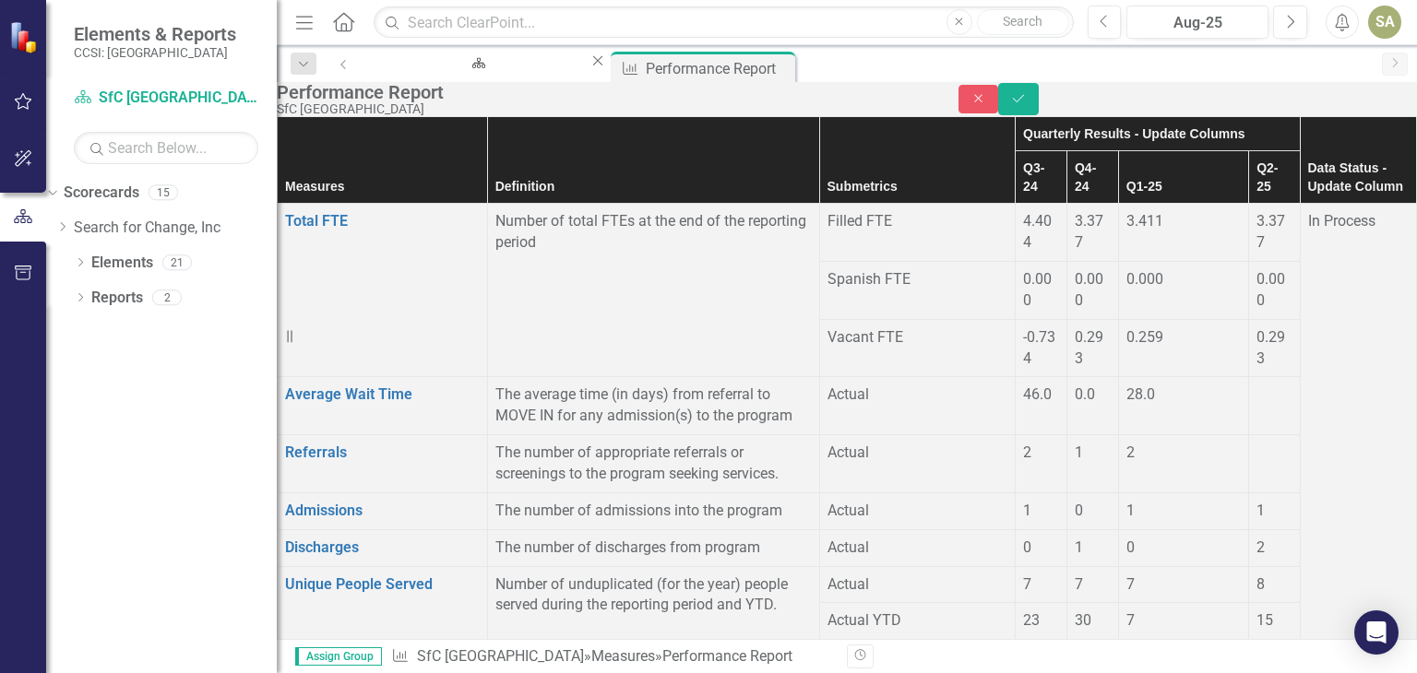
type input "0"
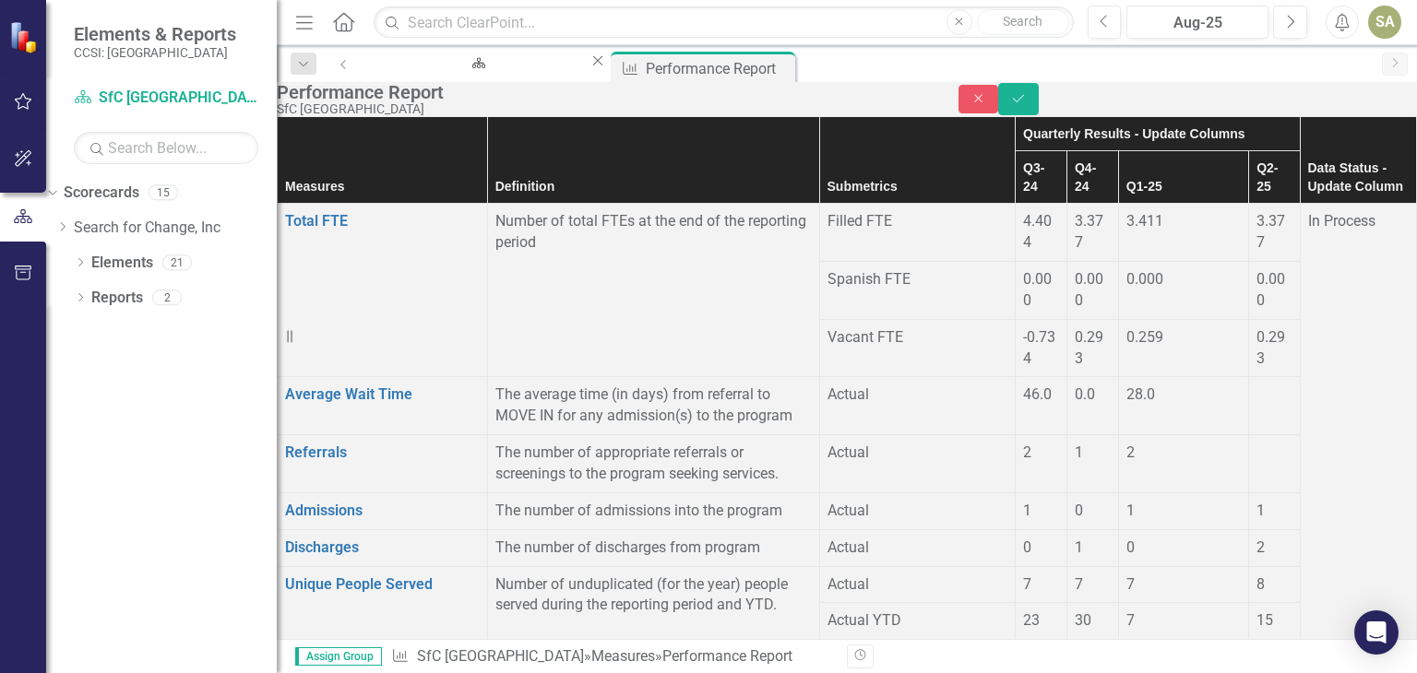
type input "0"
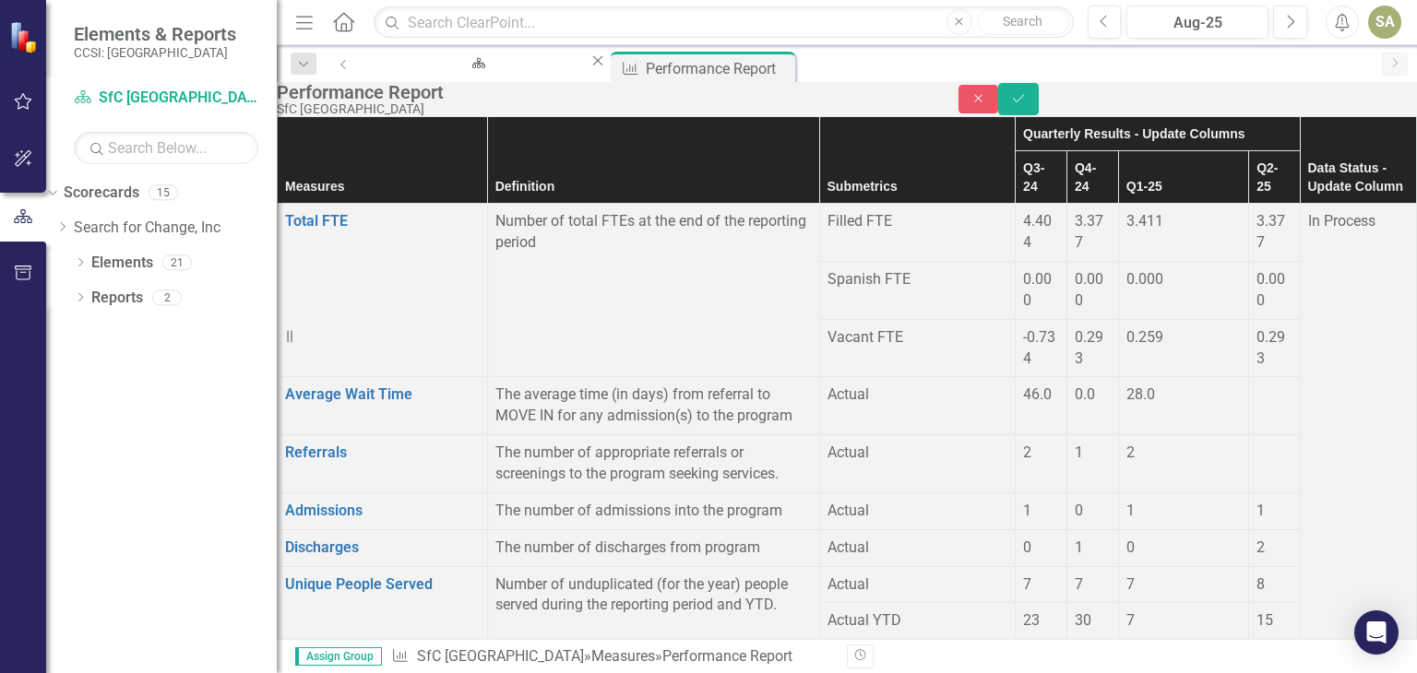
type input "0"
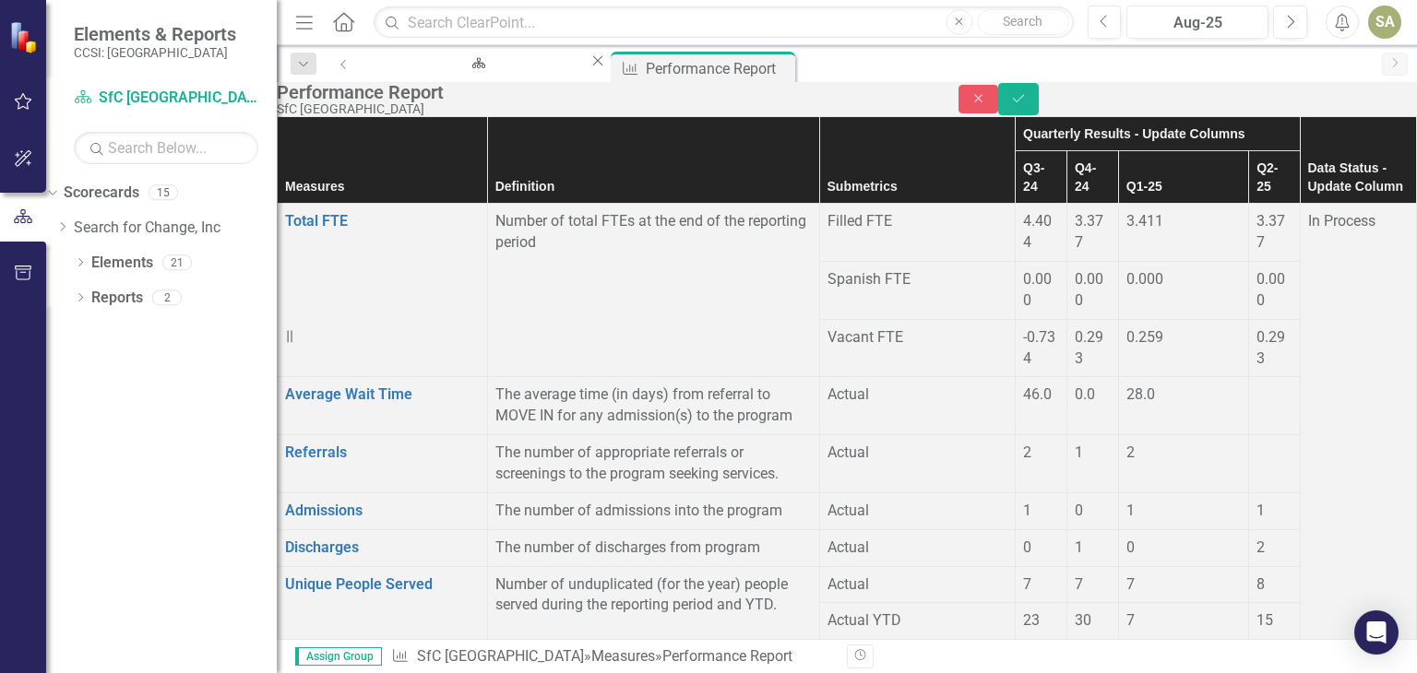
scroll to position [1424, 0]
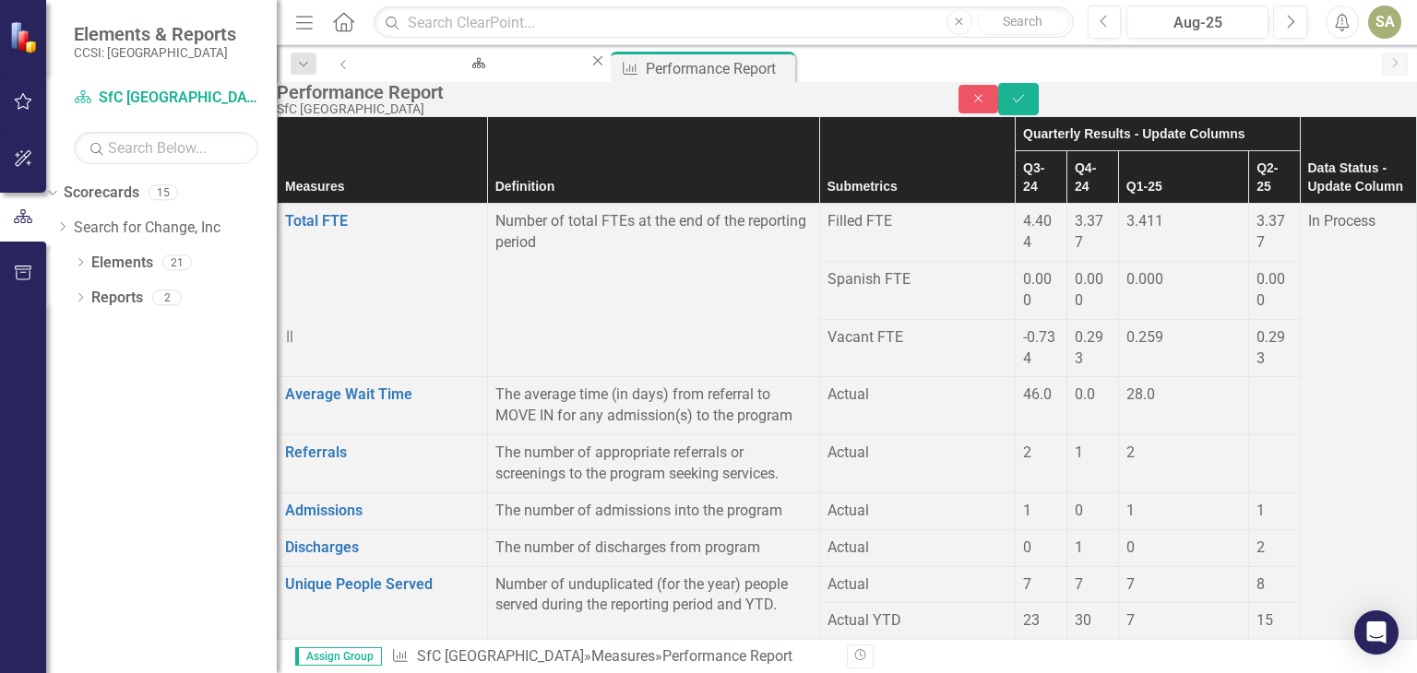
type input "0"
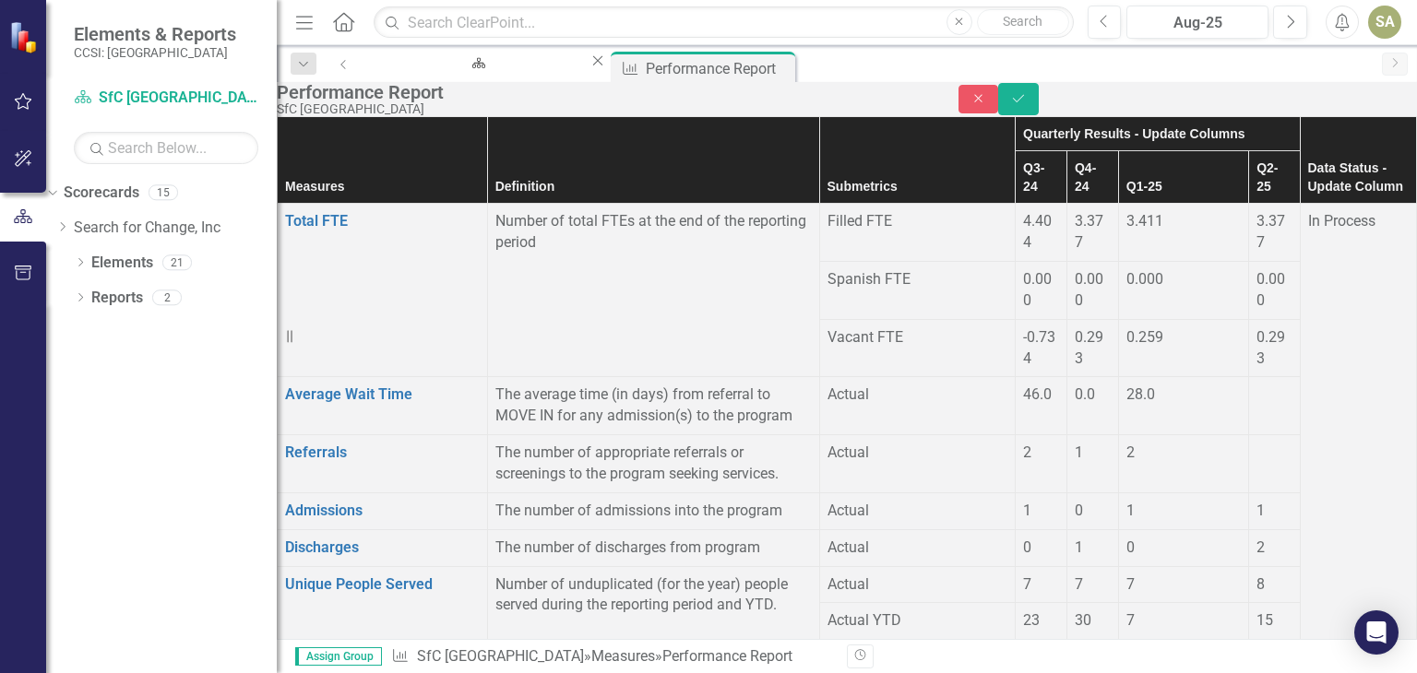
type input "0"
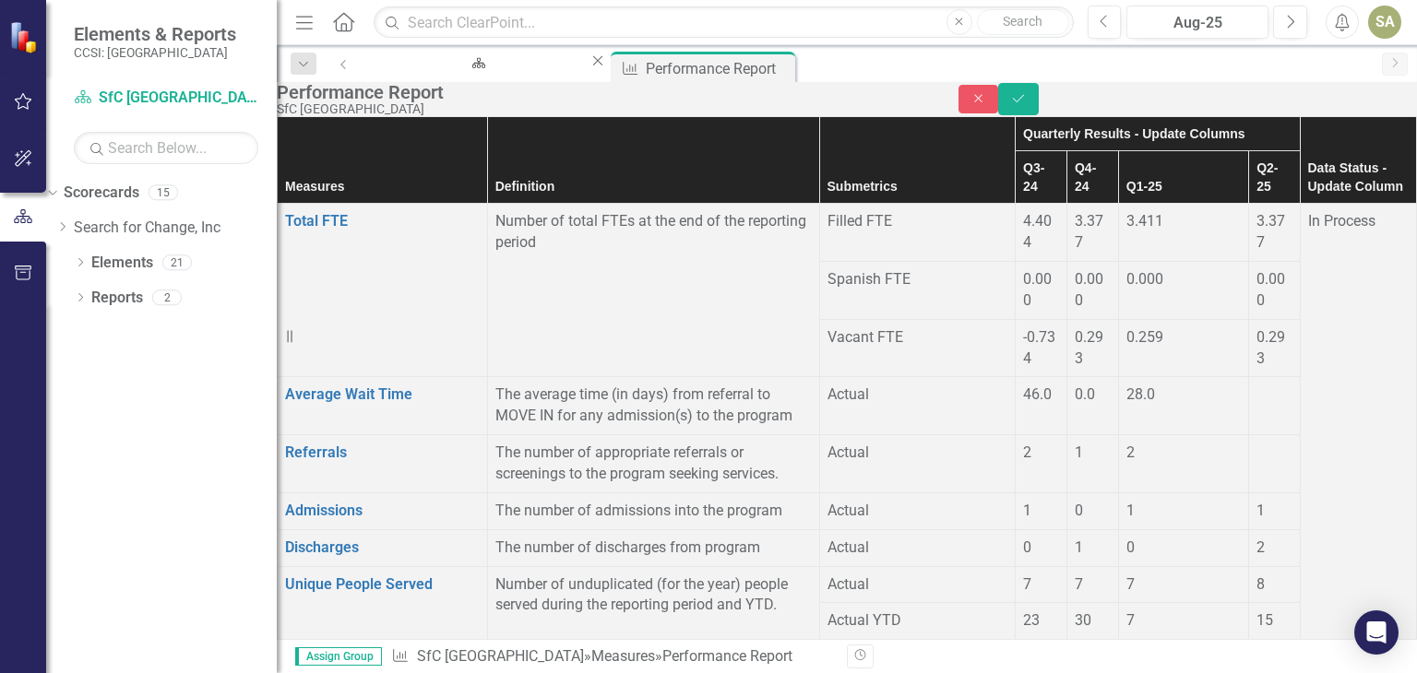
type input "0"
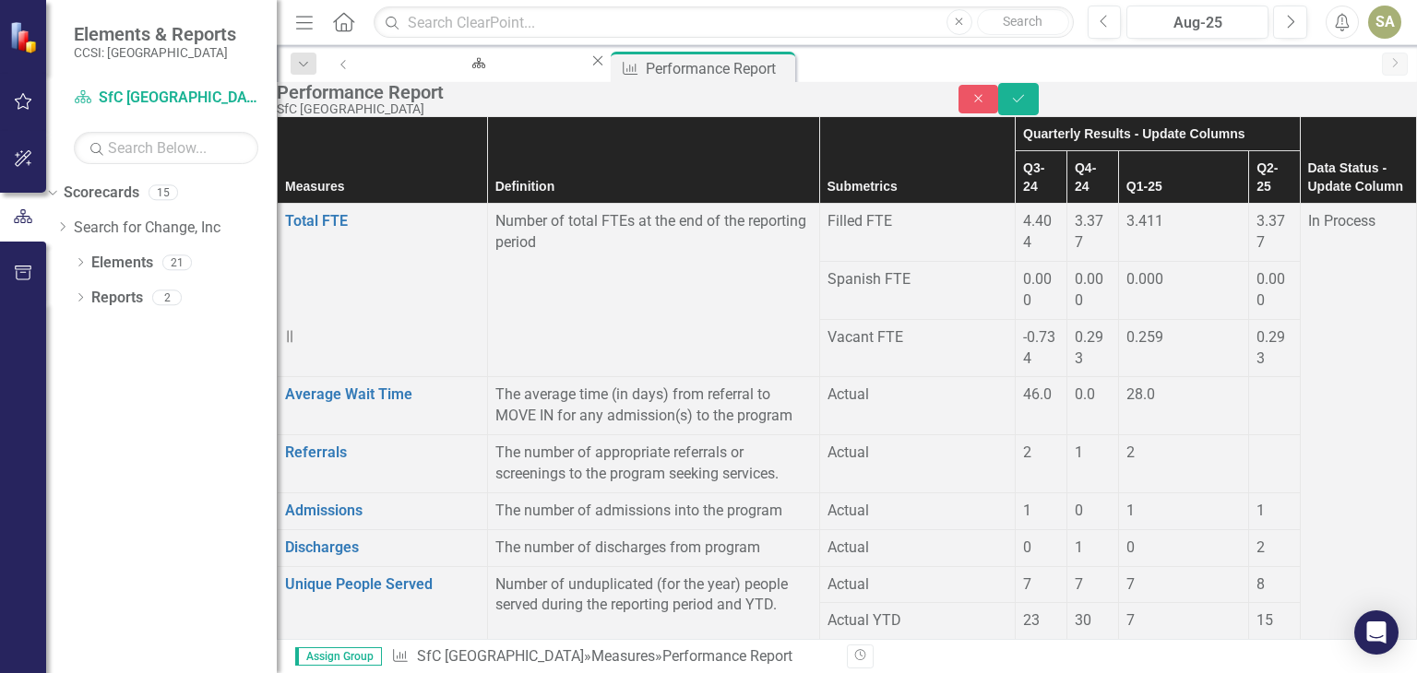
type input "0"
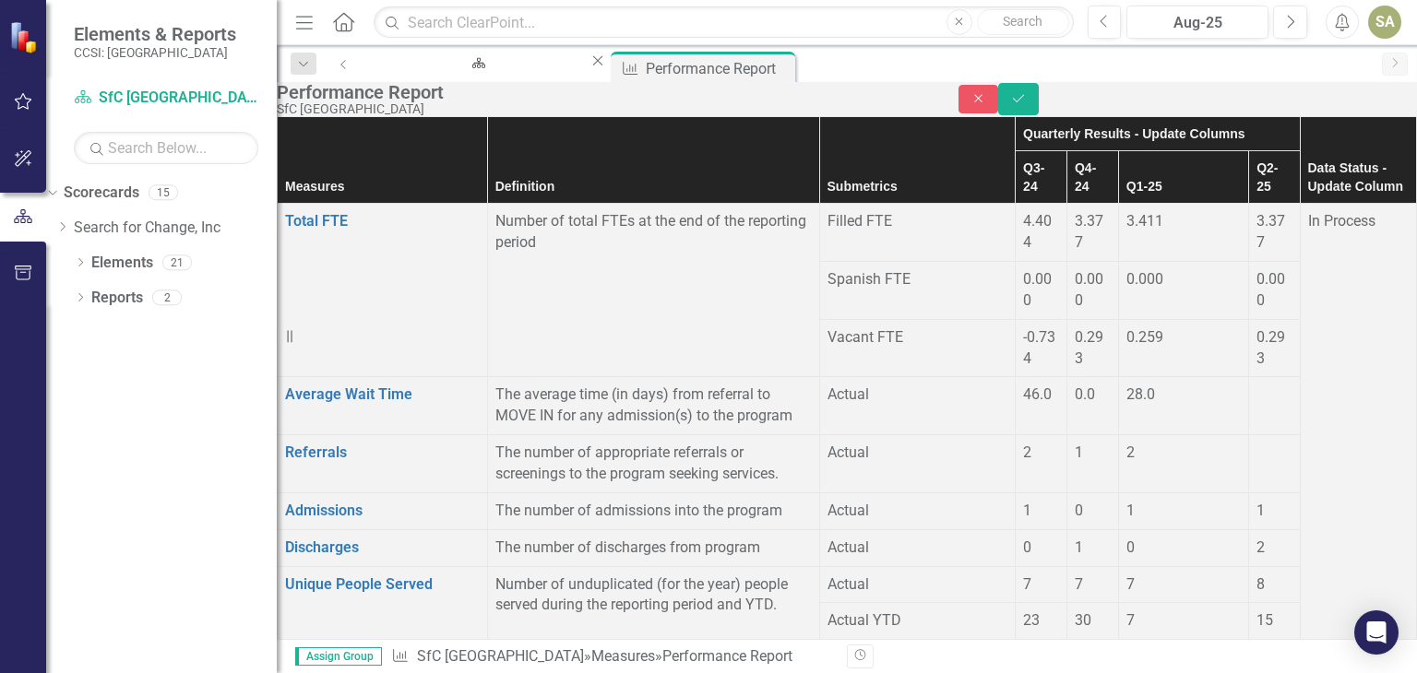
type input "1"
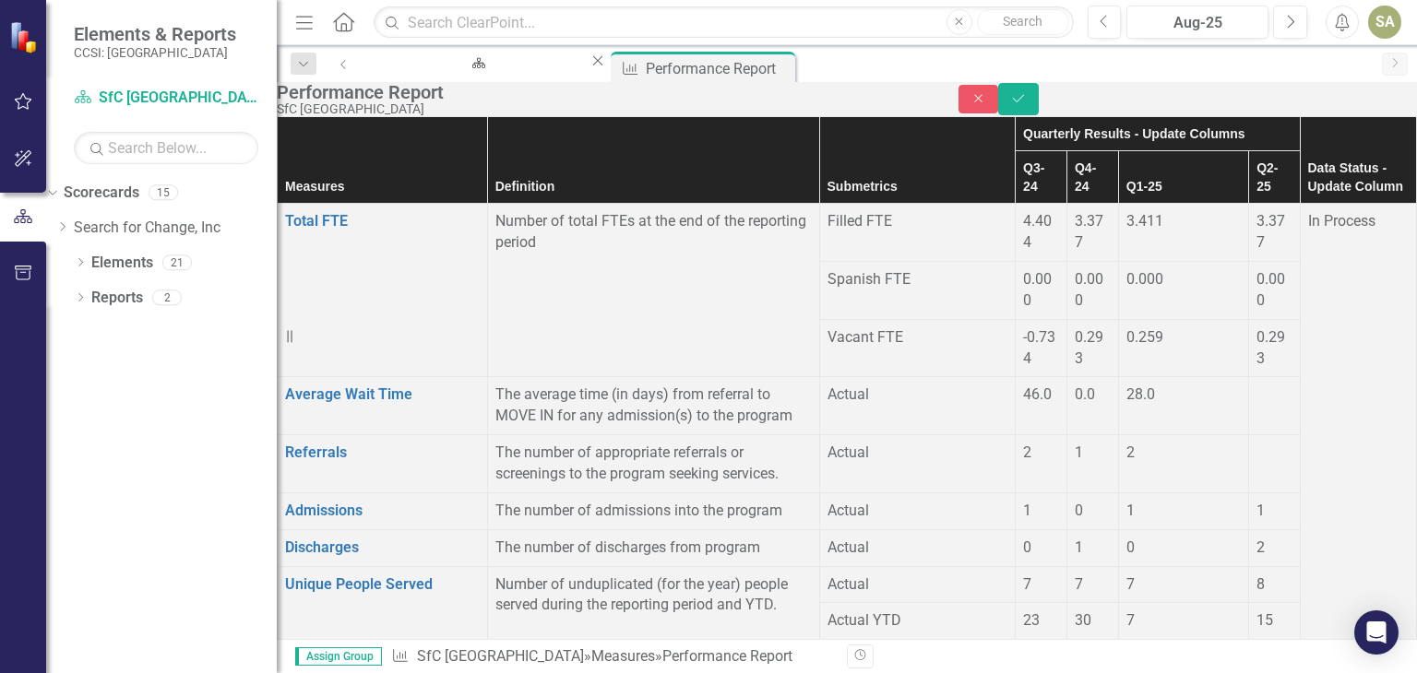
type input "1"
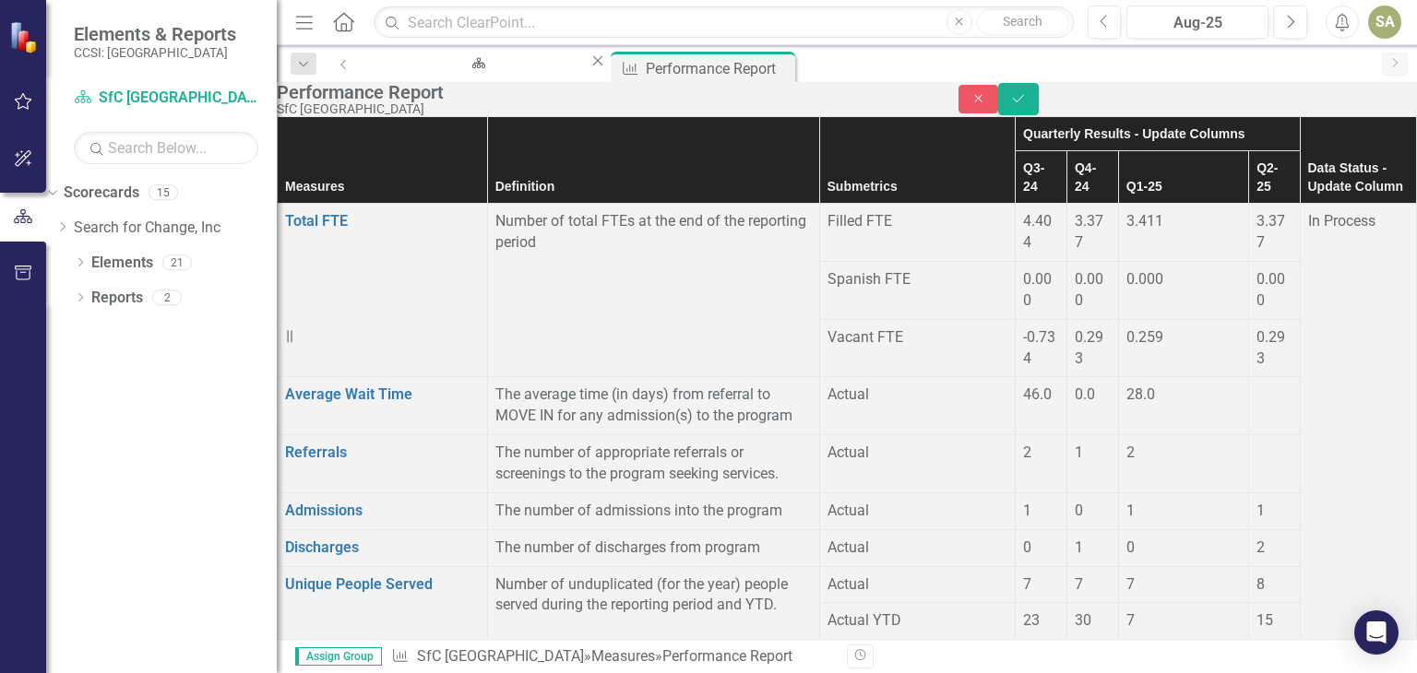
type input "4"
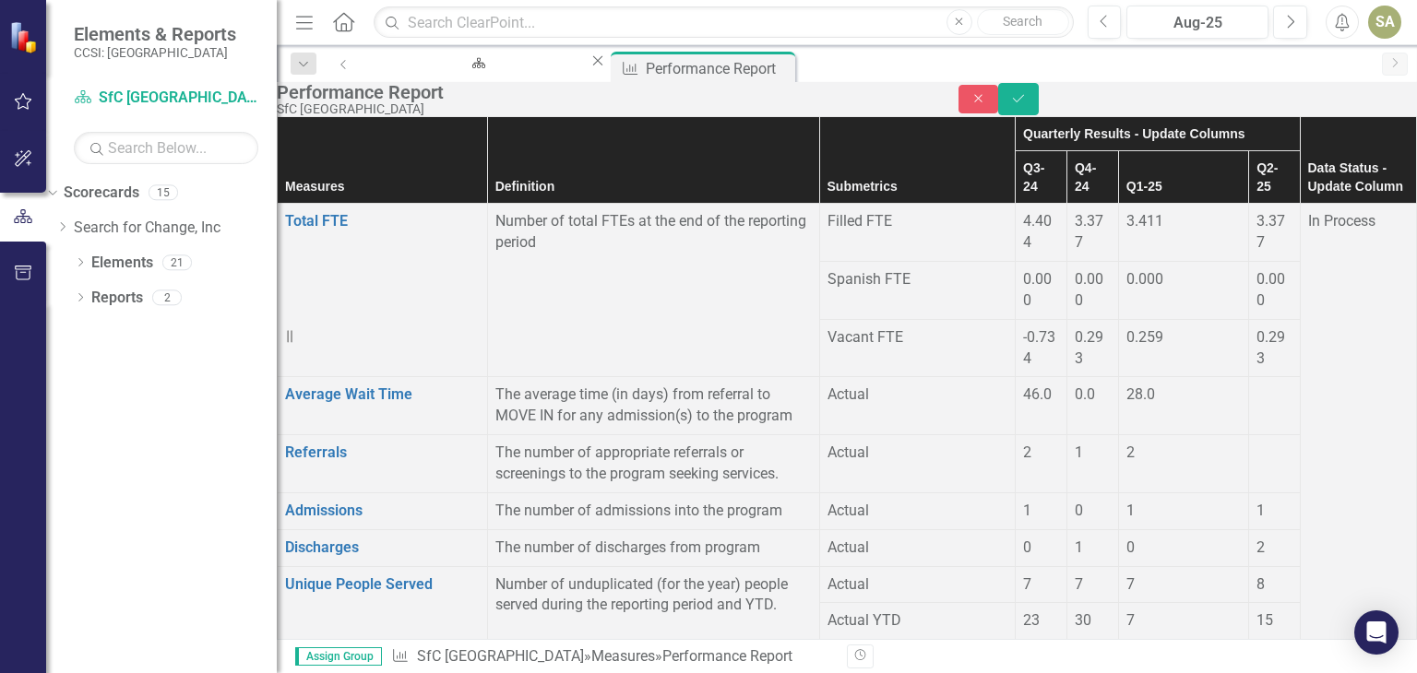
type input "1"
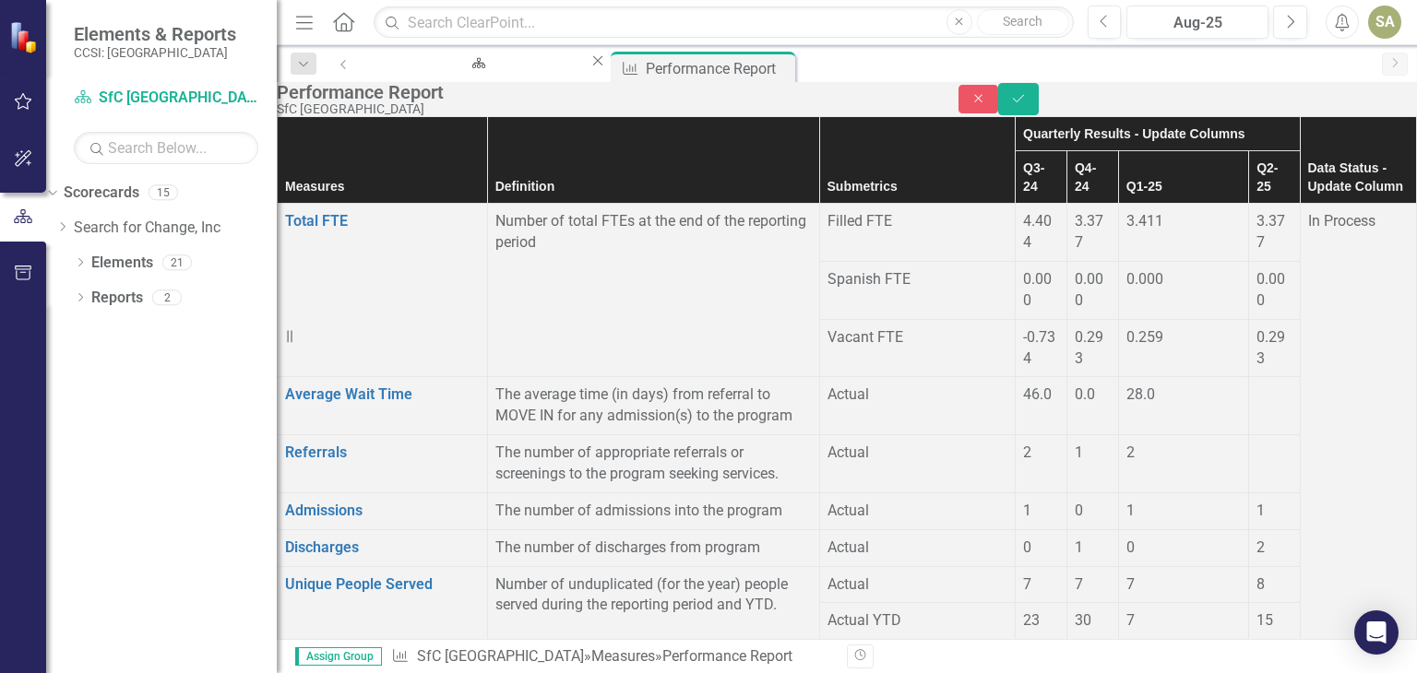
type input "0"
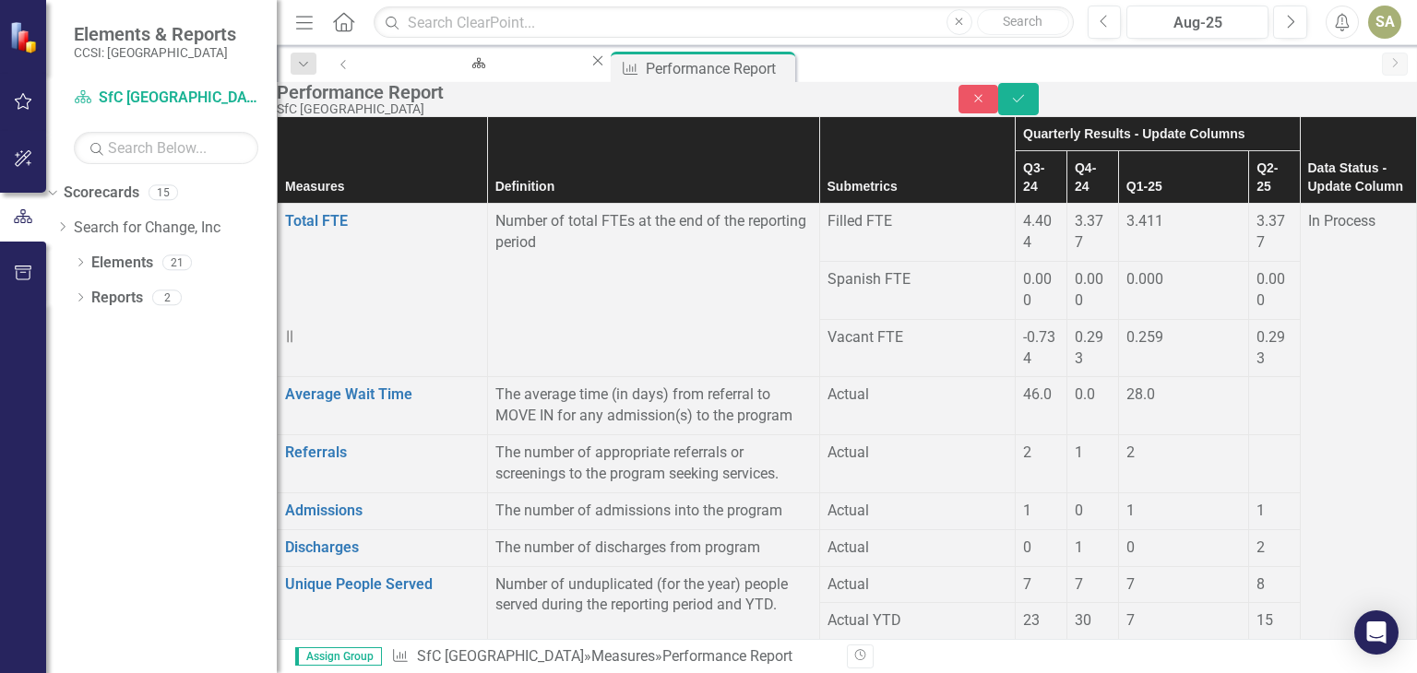
type input "0"
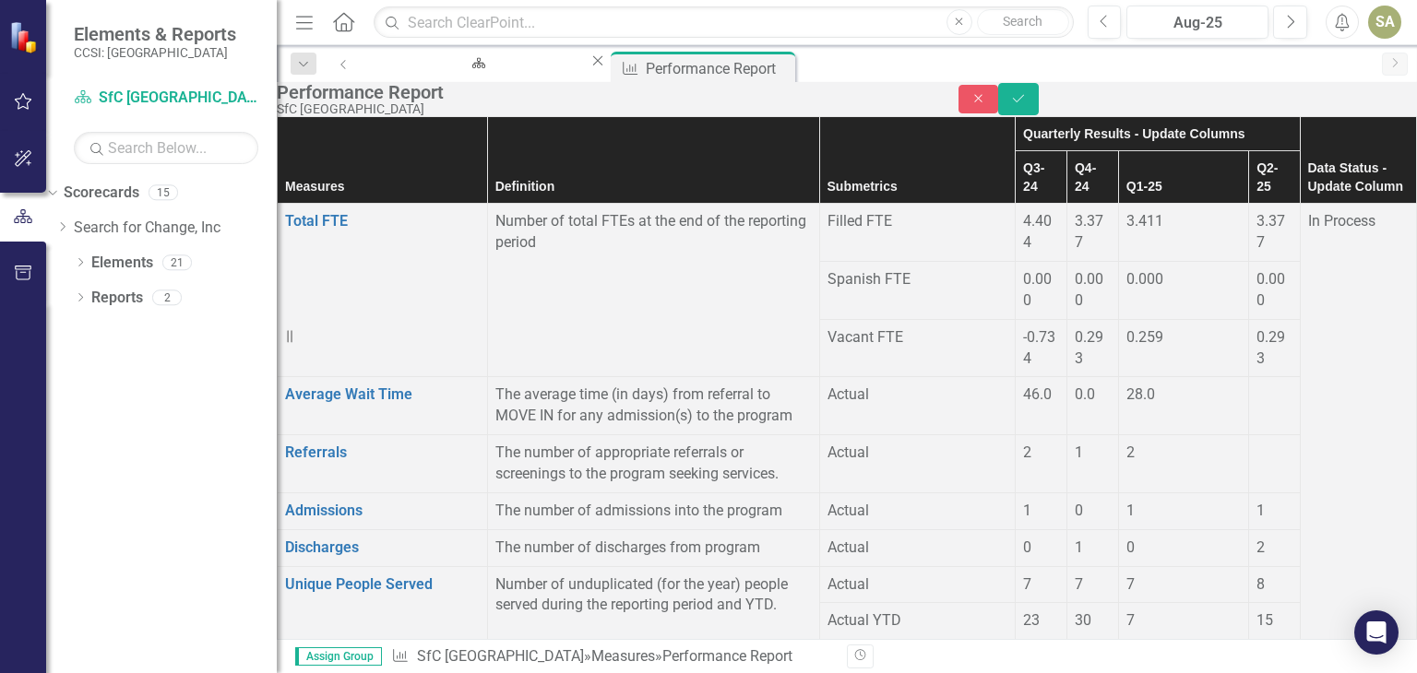
scroll to position [1945, 0]
type input "2"
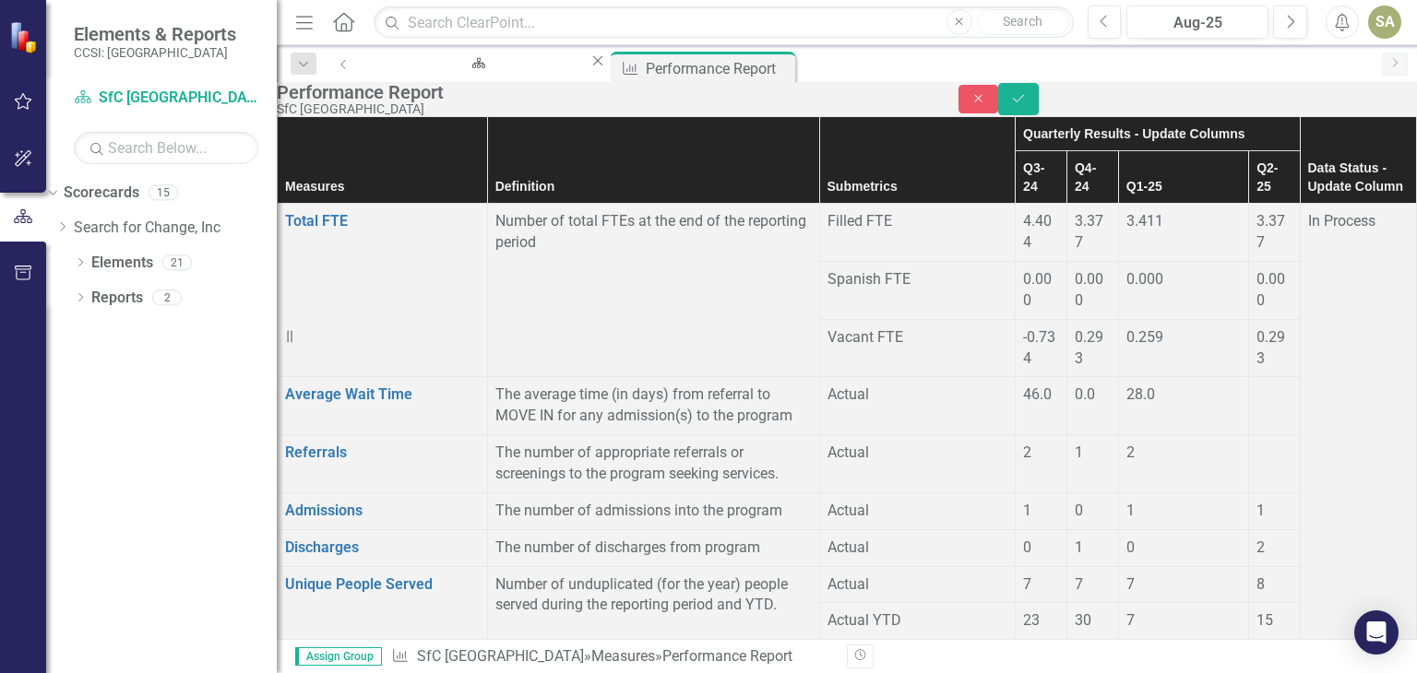
type input "0"
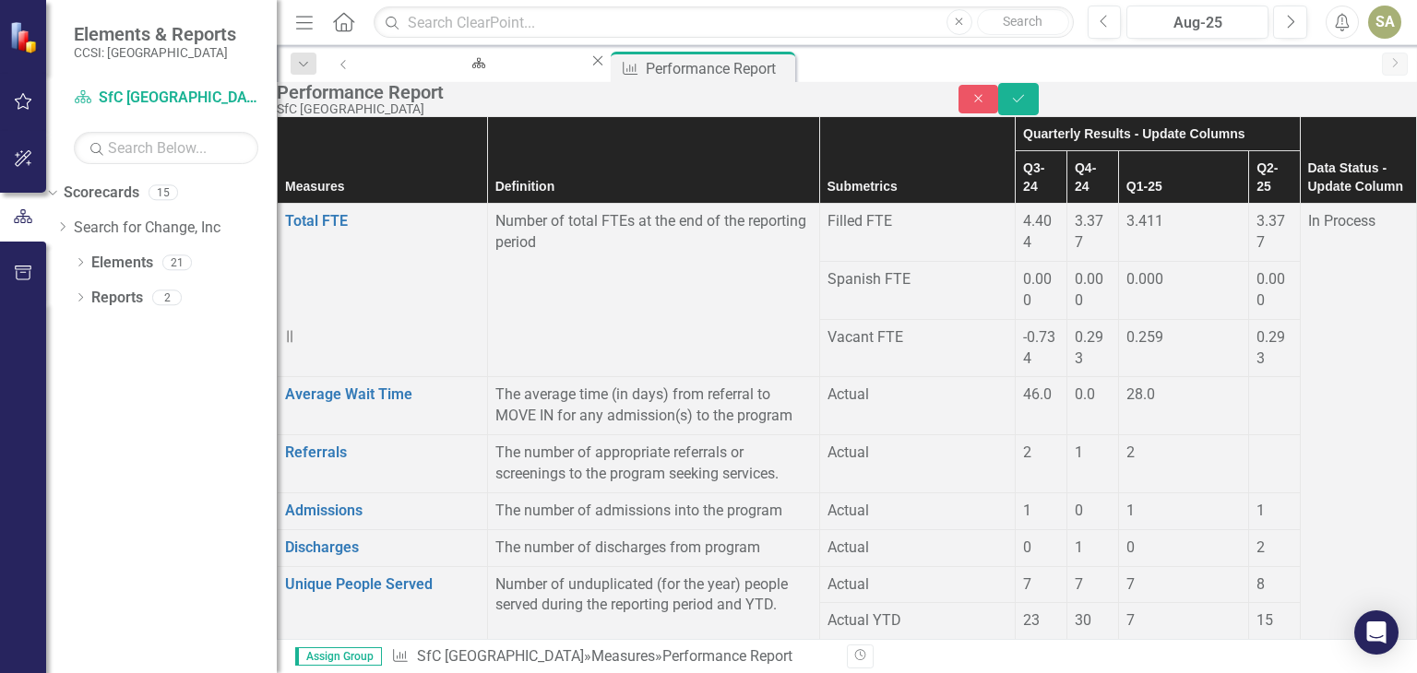
type input "0"
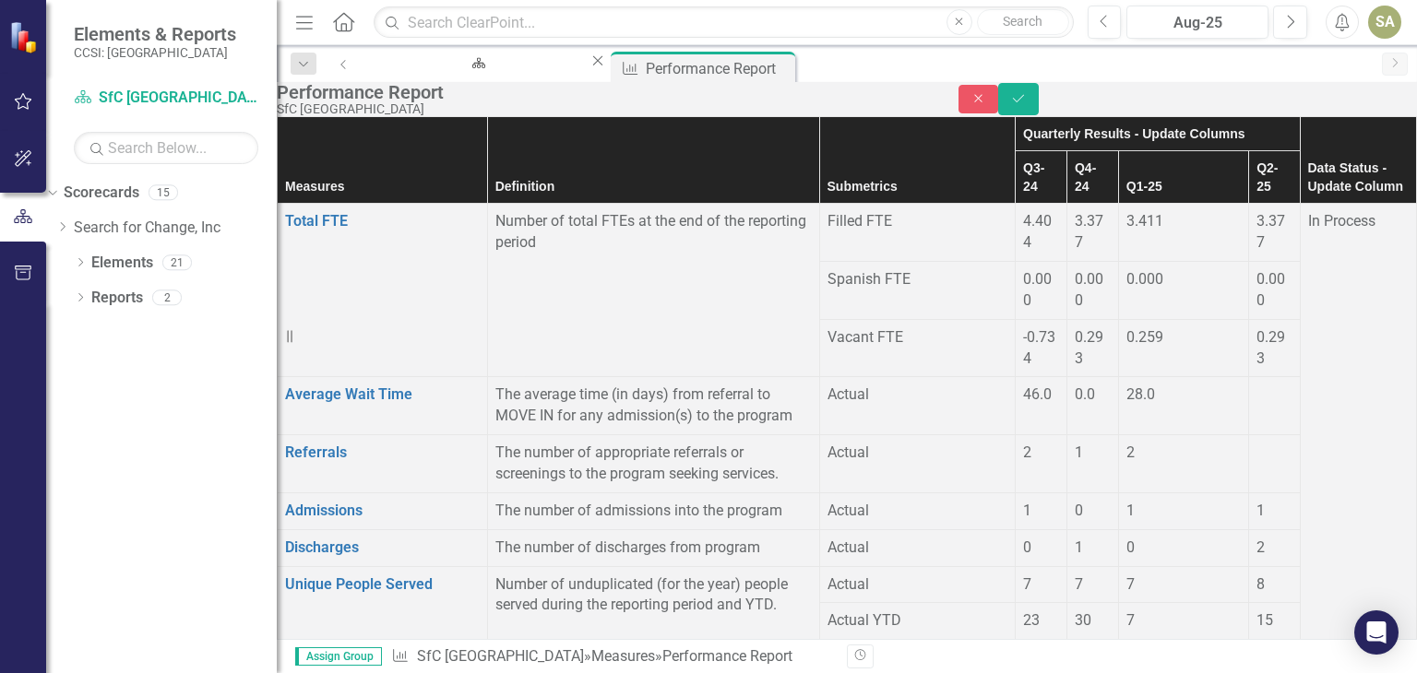
type input "0"
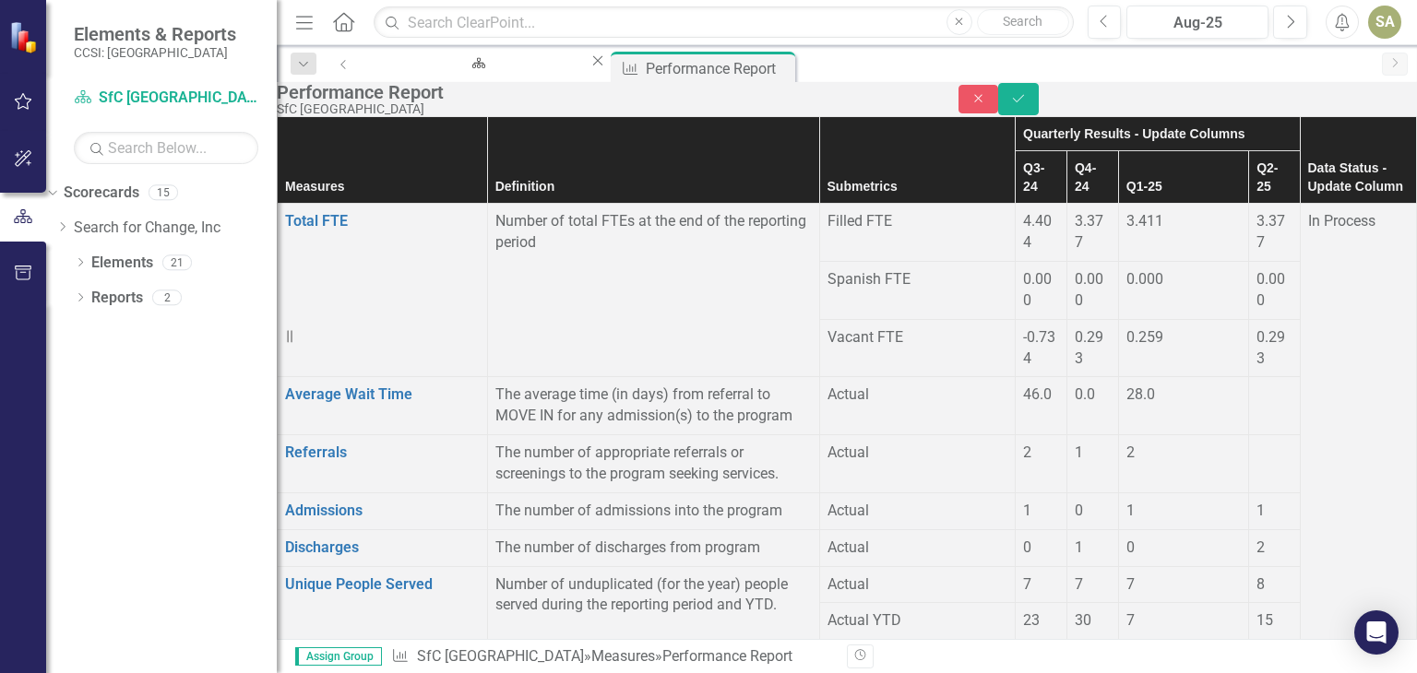
type input "0"
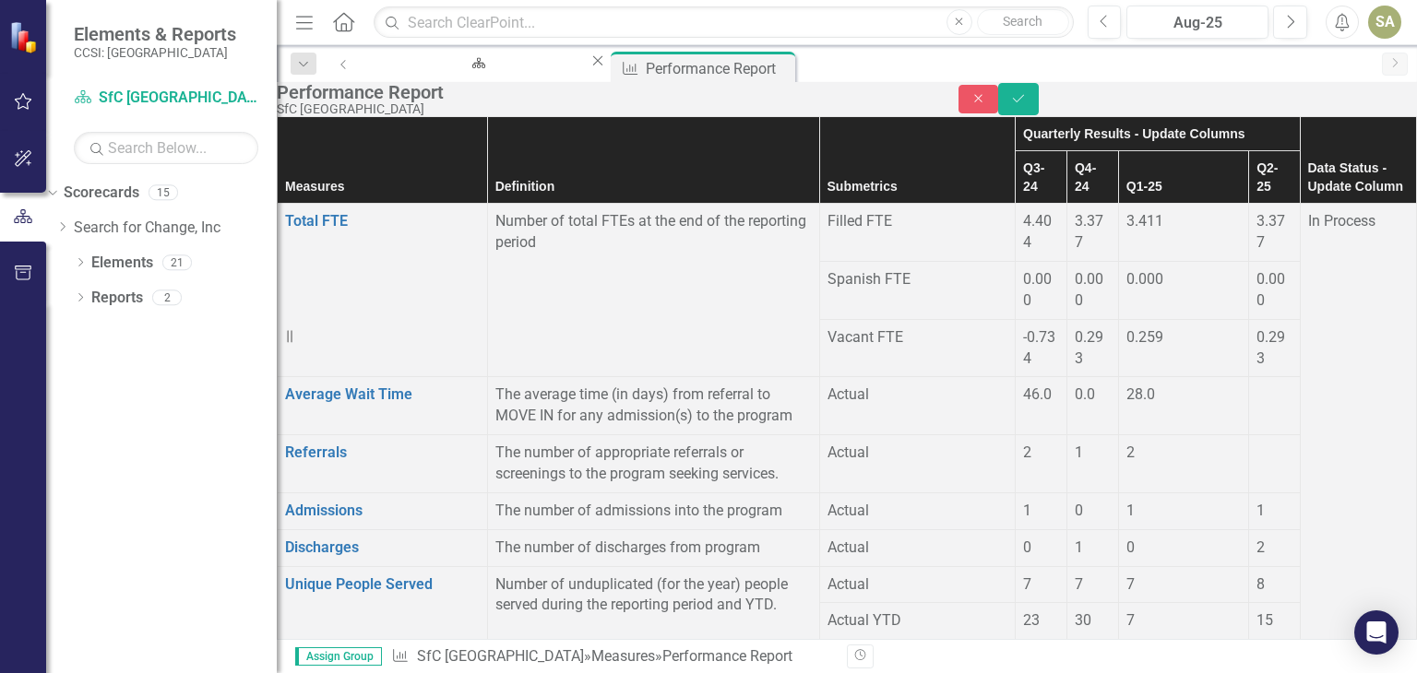
type input "0"
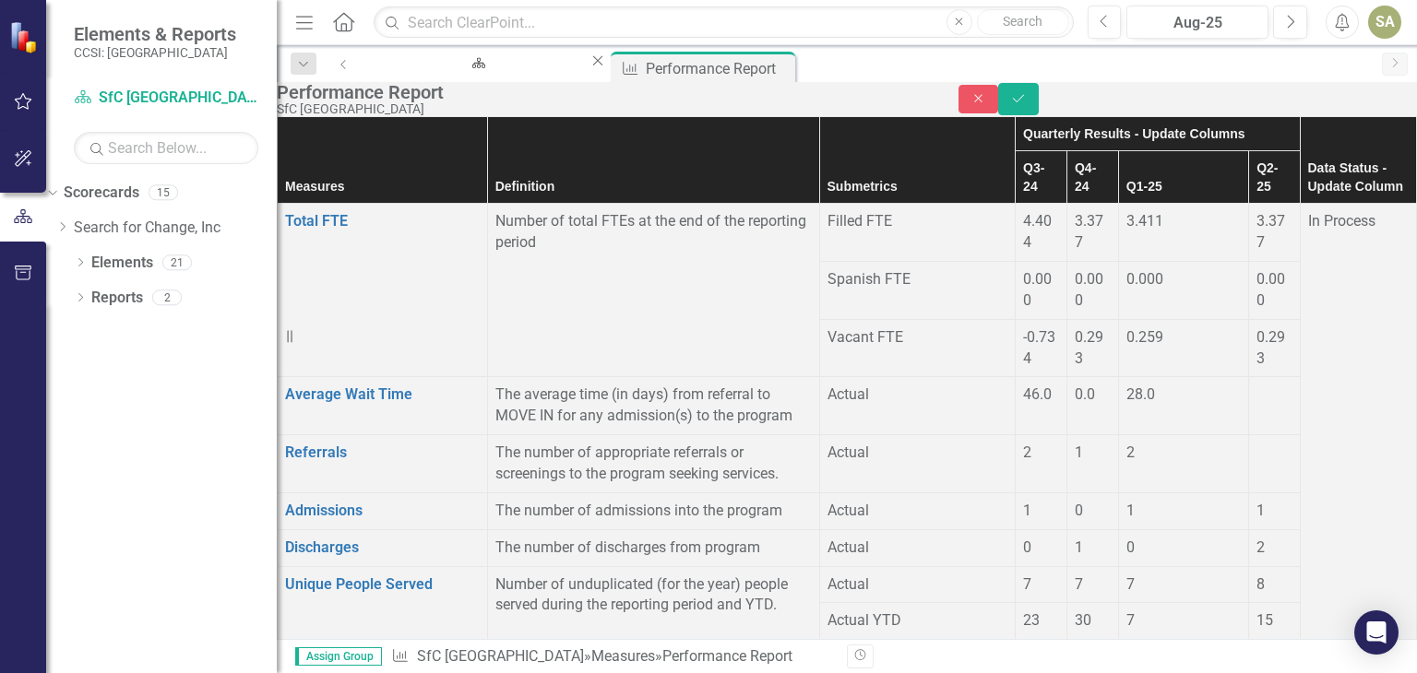
type input "-1"
type input "0"
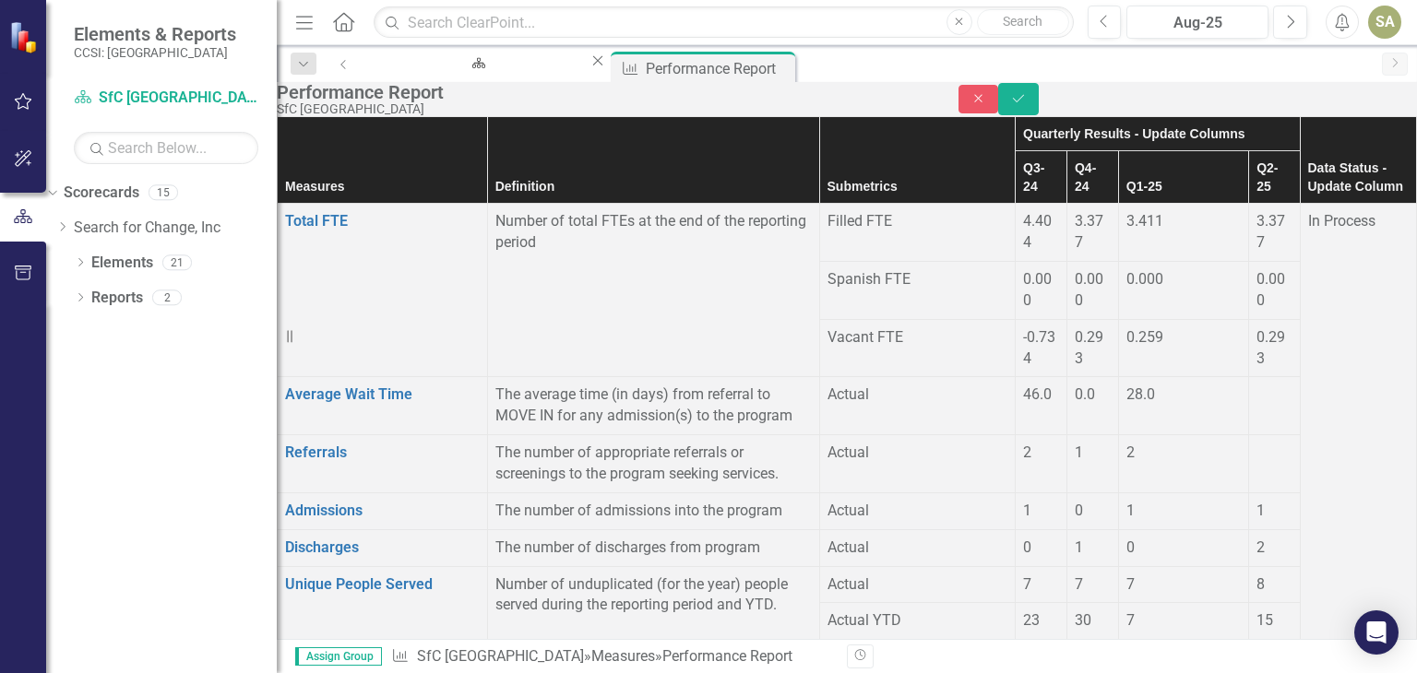
type input "0"
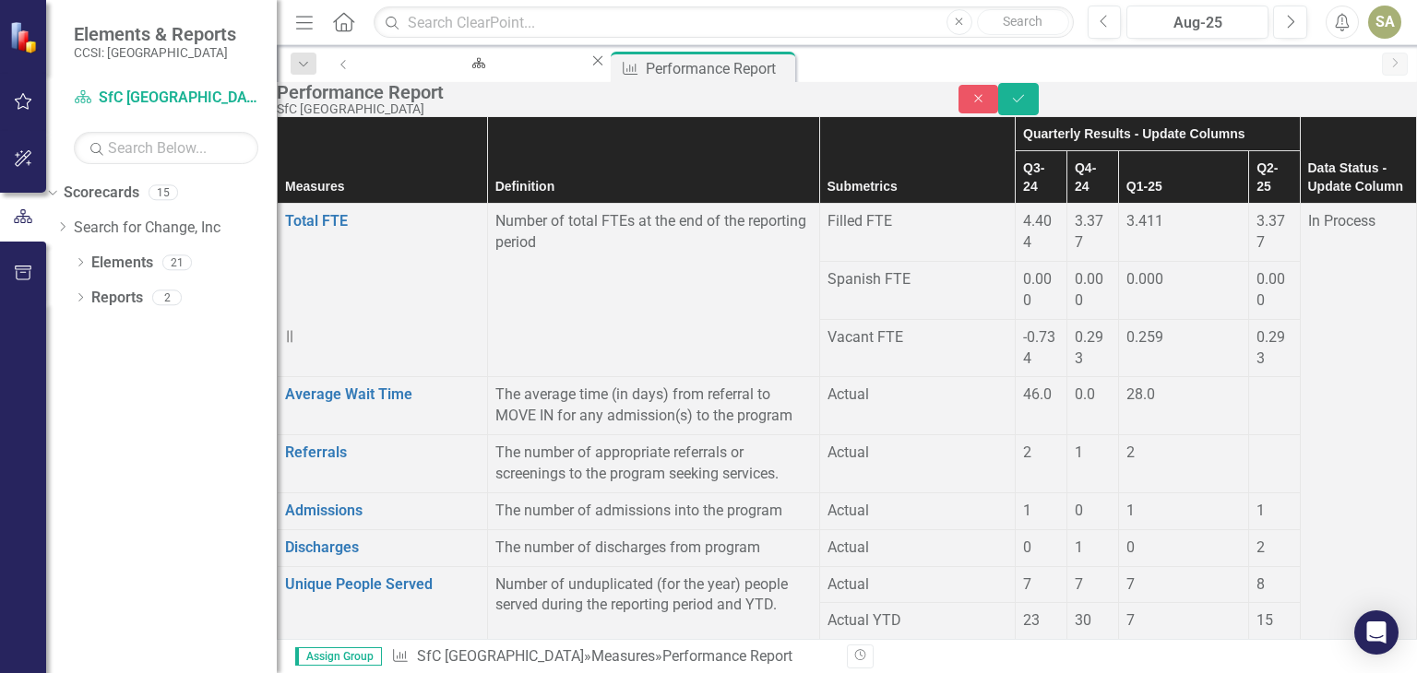
type input "0"
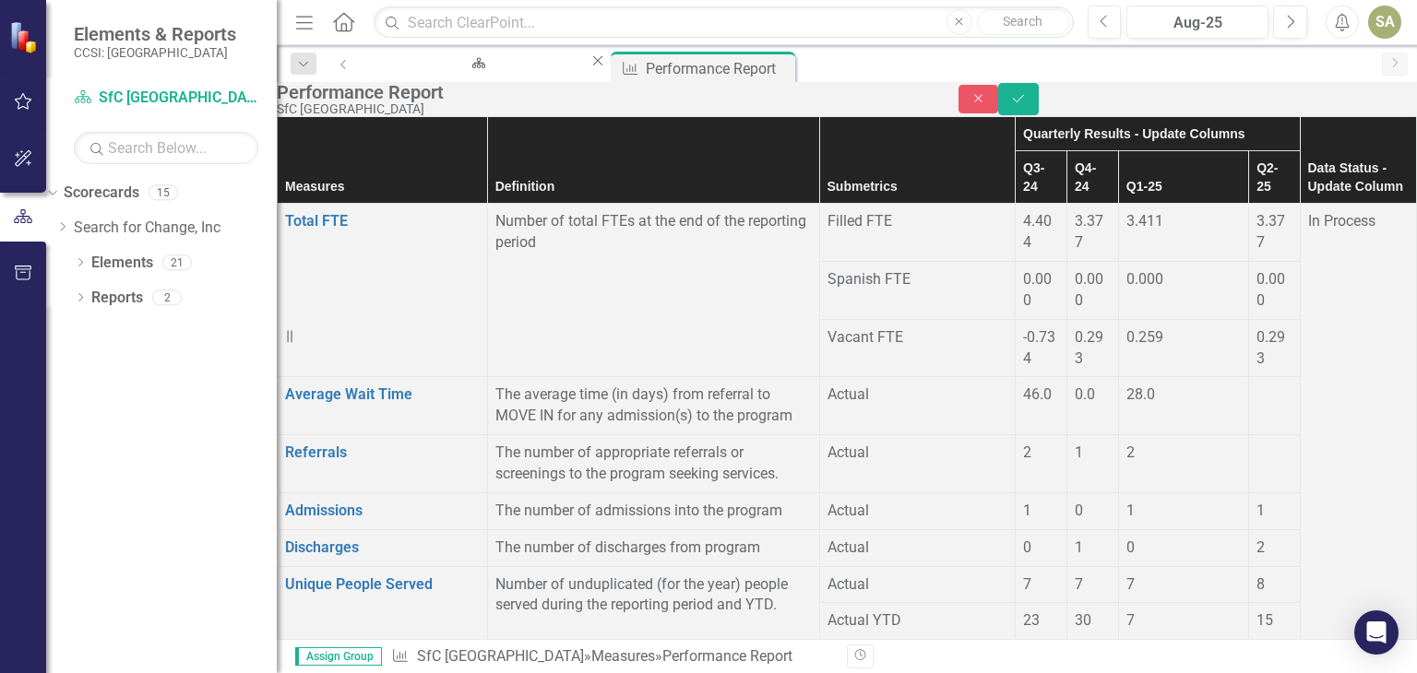
type input "0"
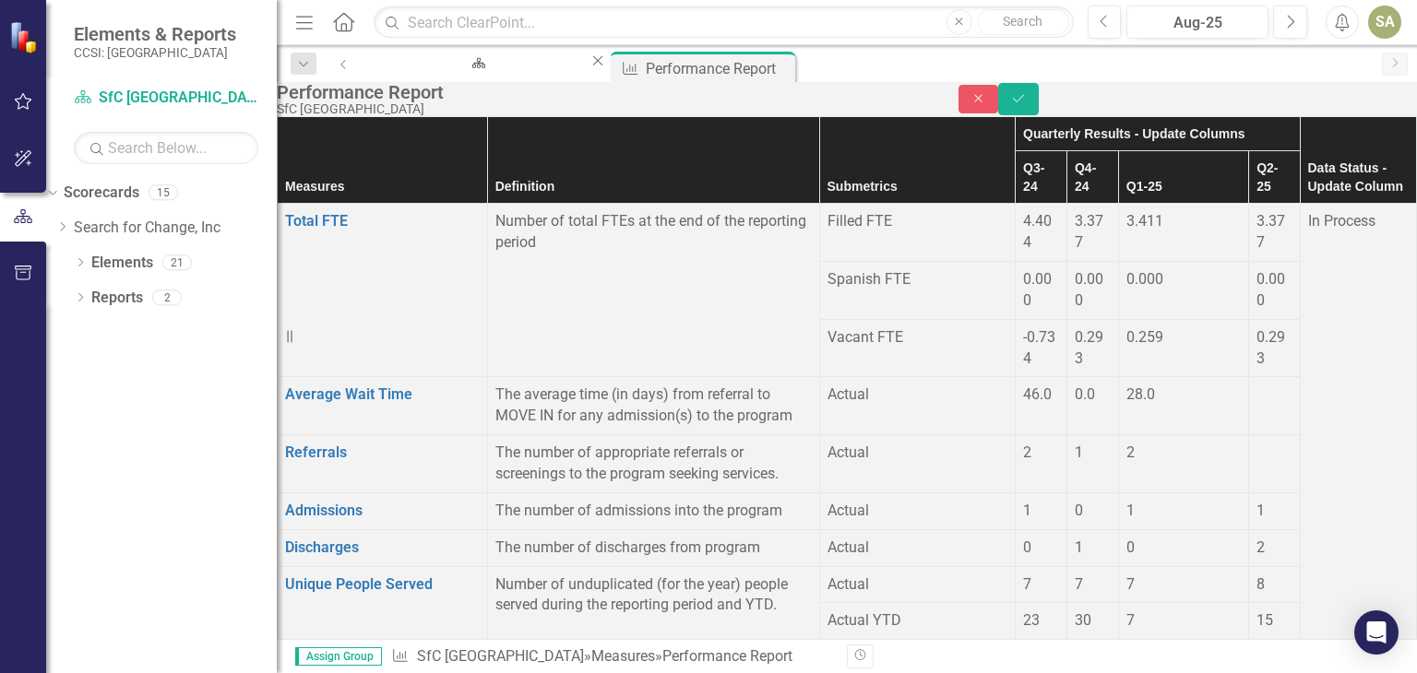
type input "8"
click at [1027, 105] on icon "Save" at bounding box center [1018, 98] width 17 height 13
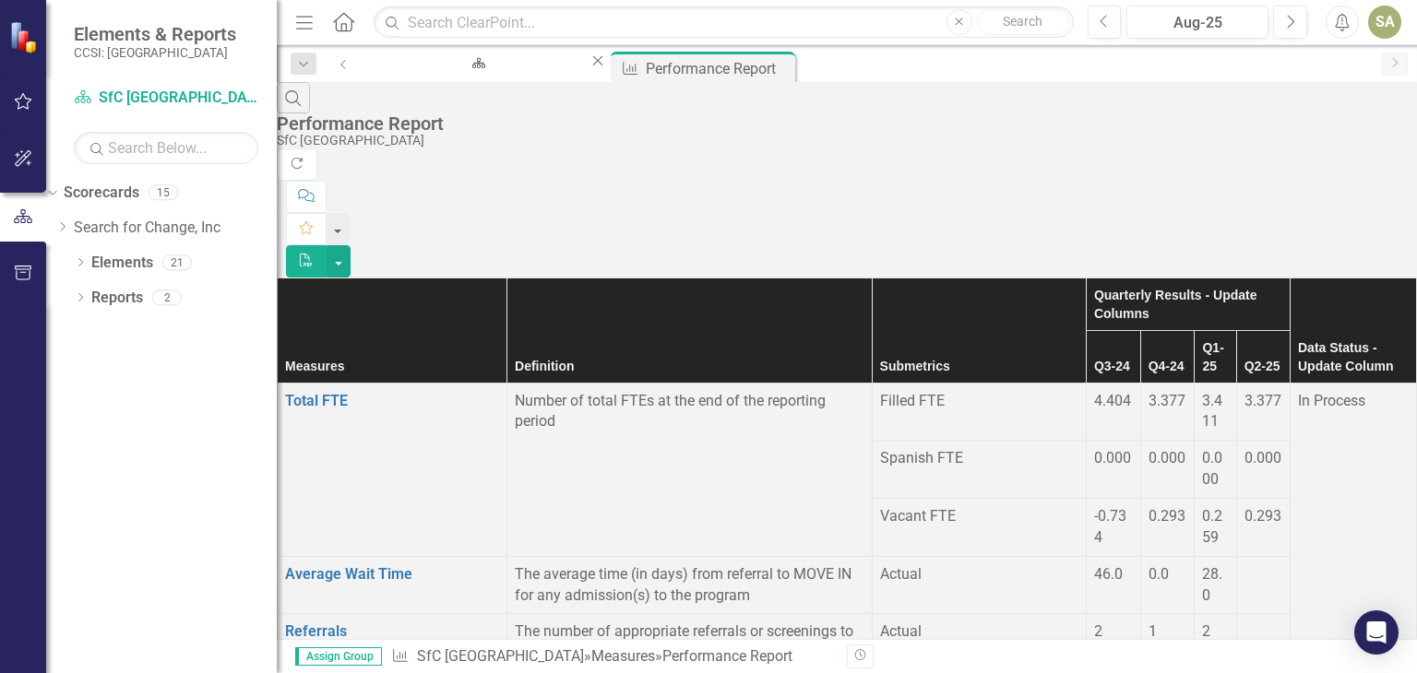
scroll to position [2181, 0]
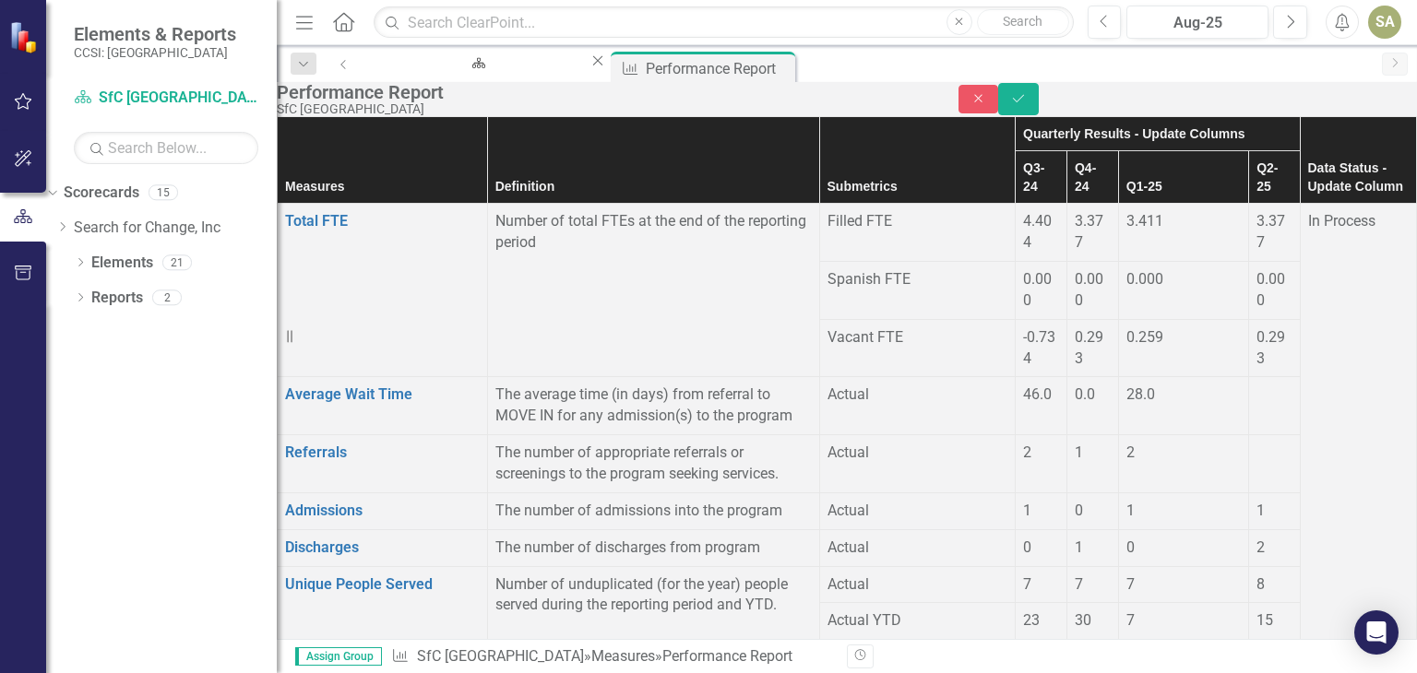
type input "7"
click at [1027, 105] on icon "Save" at bounding box center [1018, 98] width 17 height 13
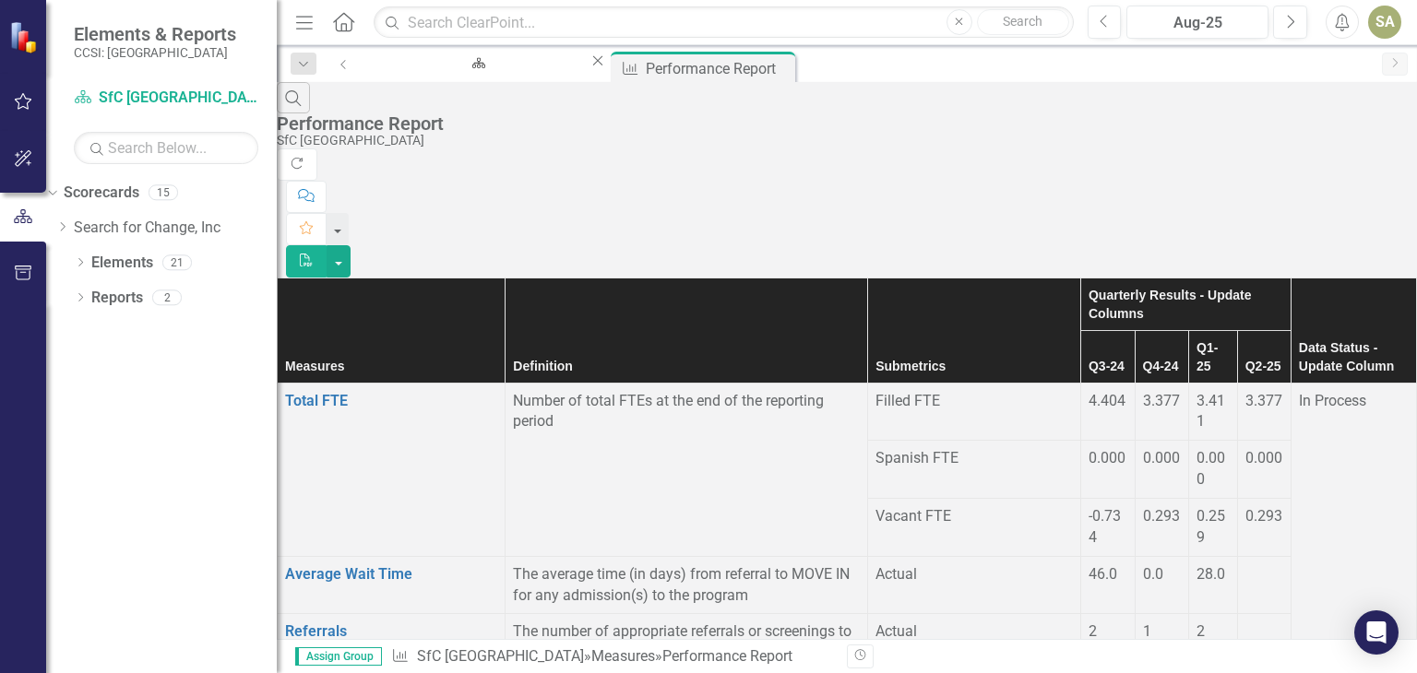
scroll to position [2276, 0]
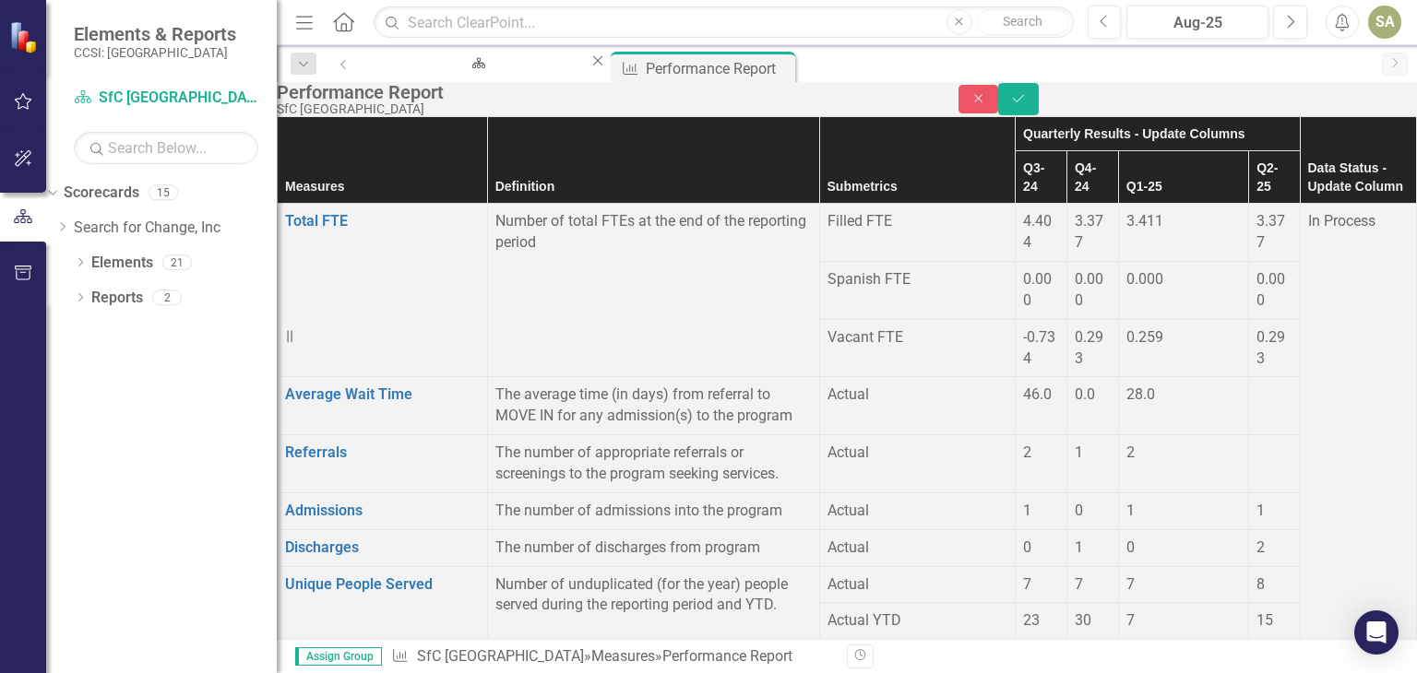
type input "0"
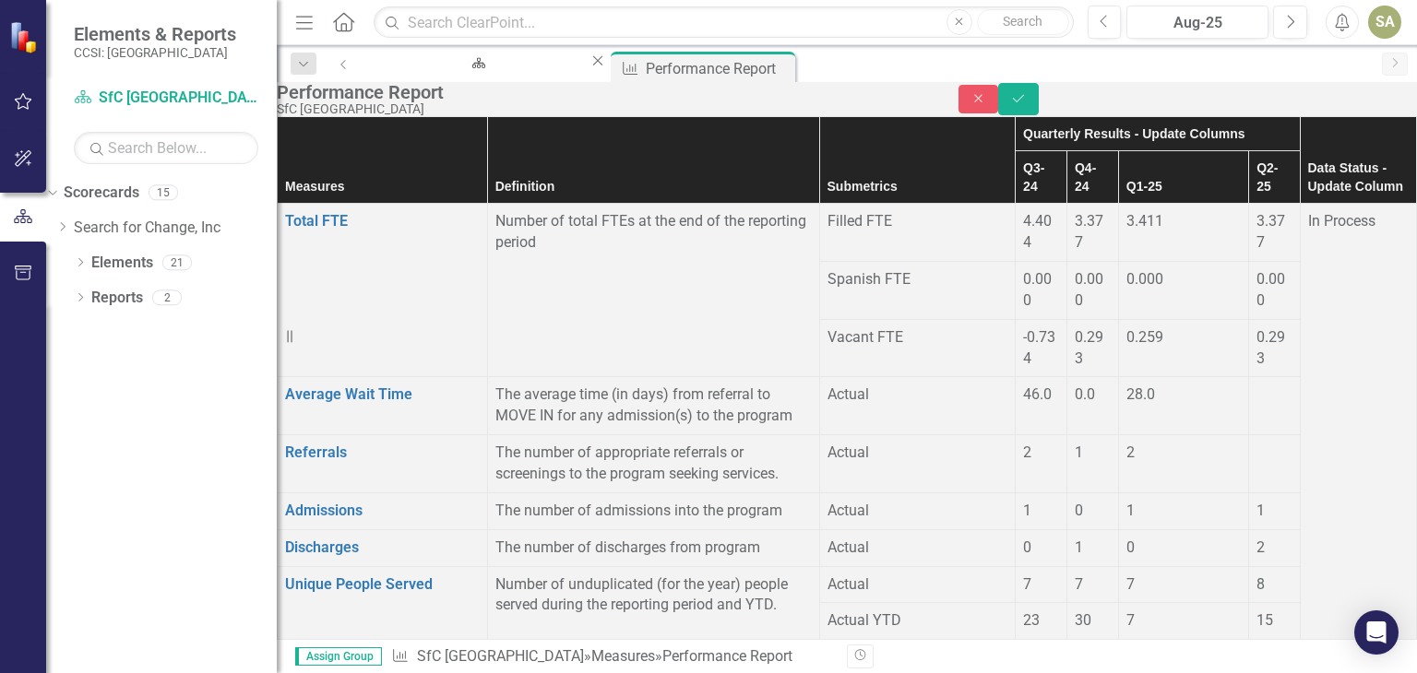
type input "0"
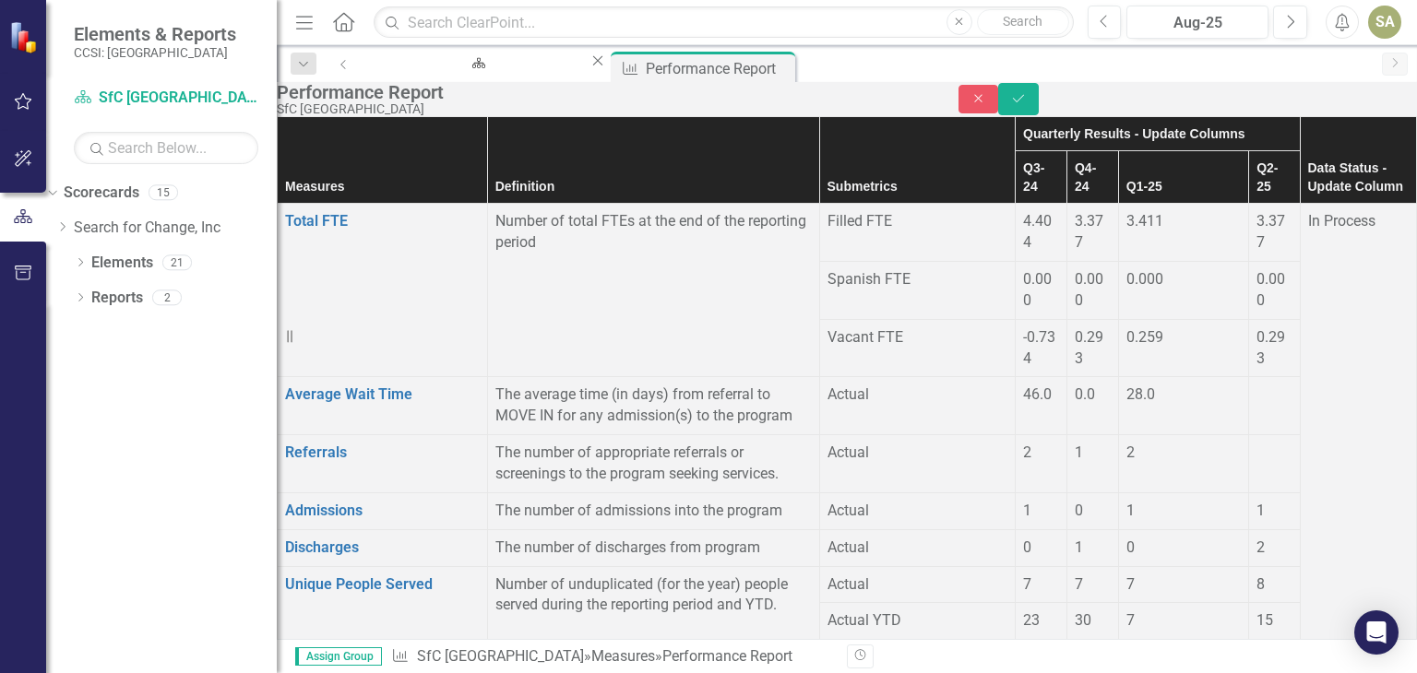
type input "1"
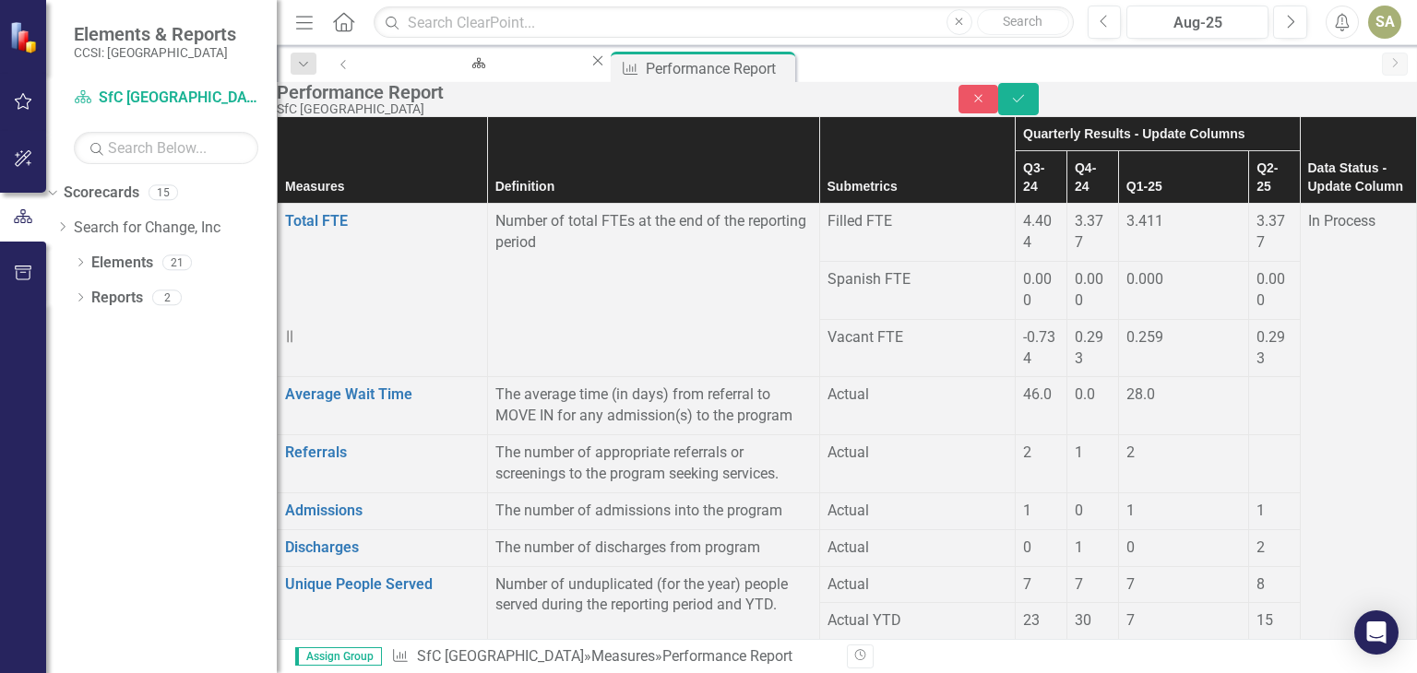
type input "0"
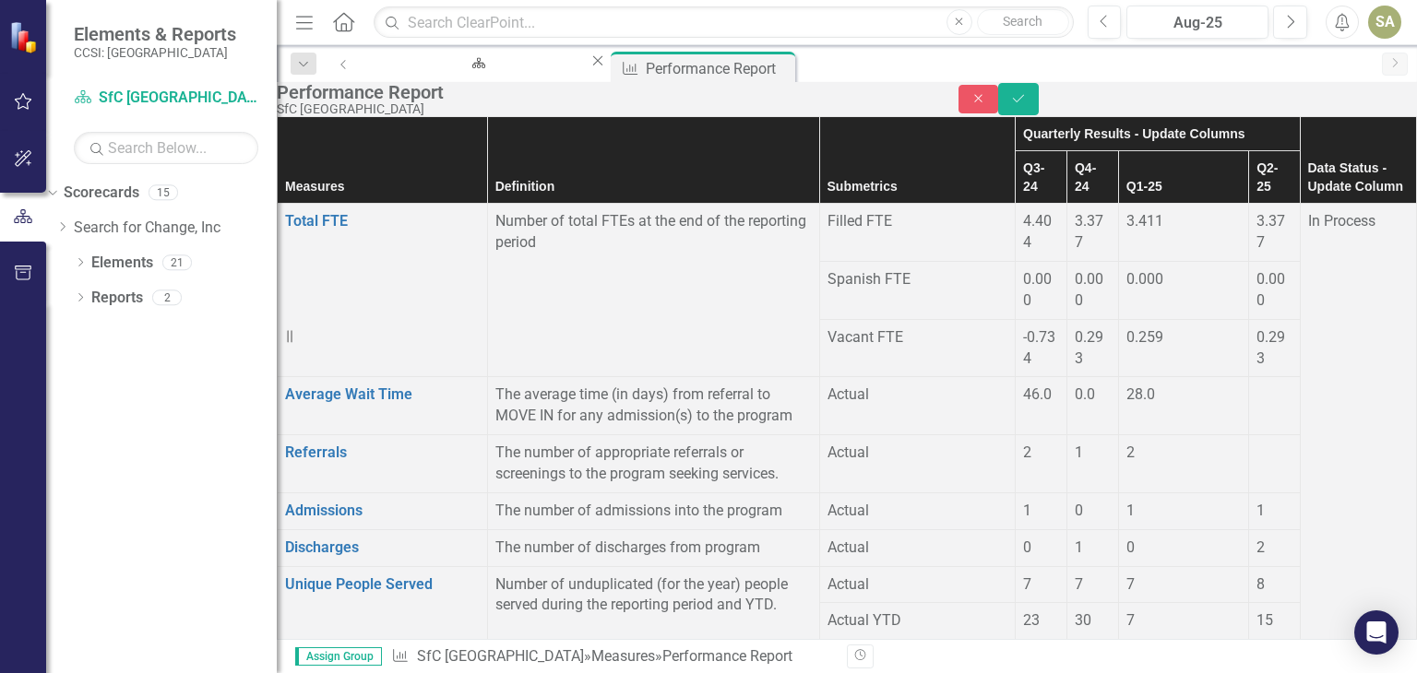
type input "561"
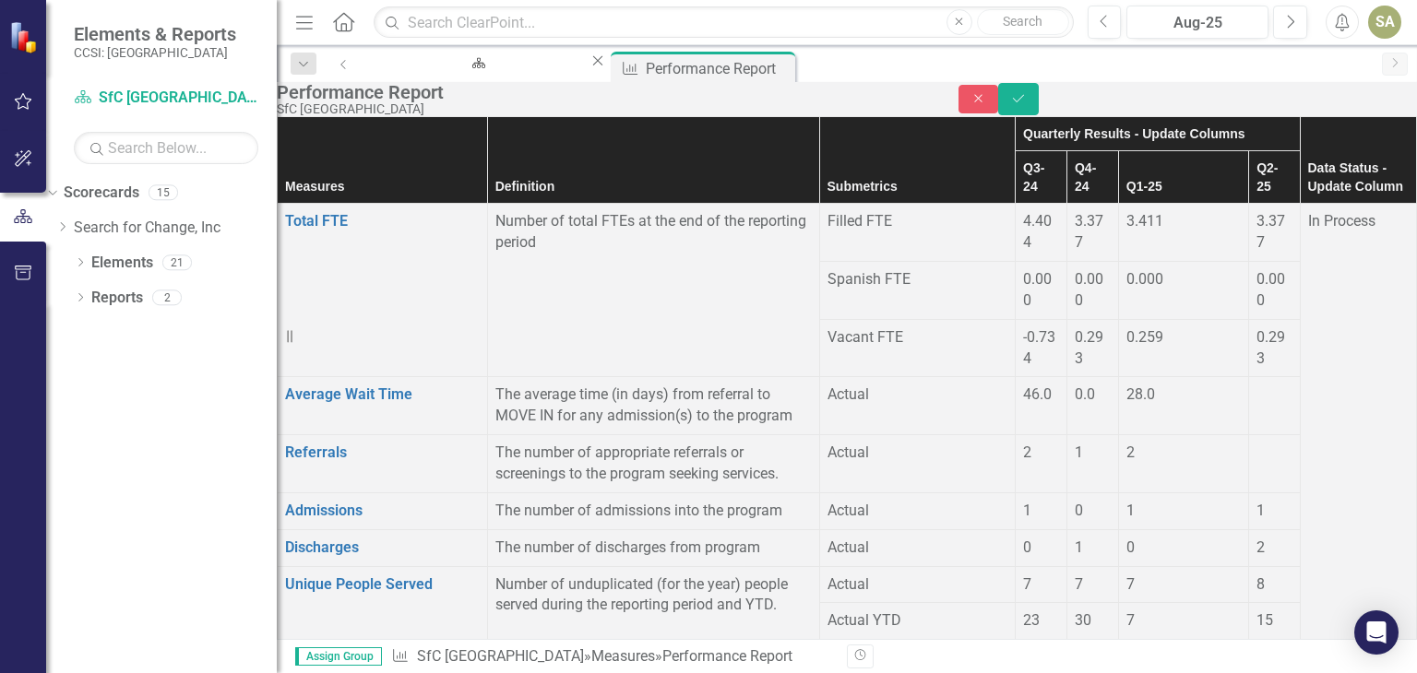
scroll to position [2679, 0]
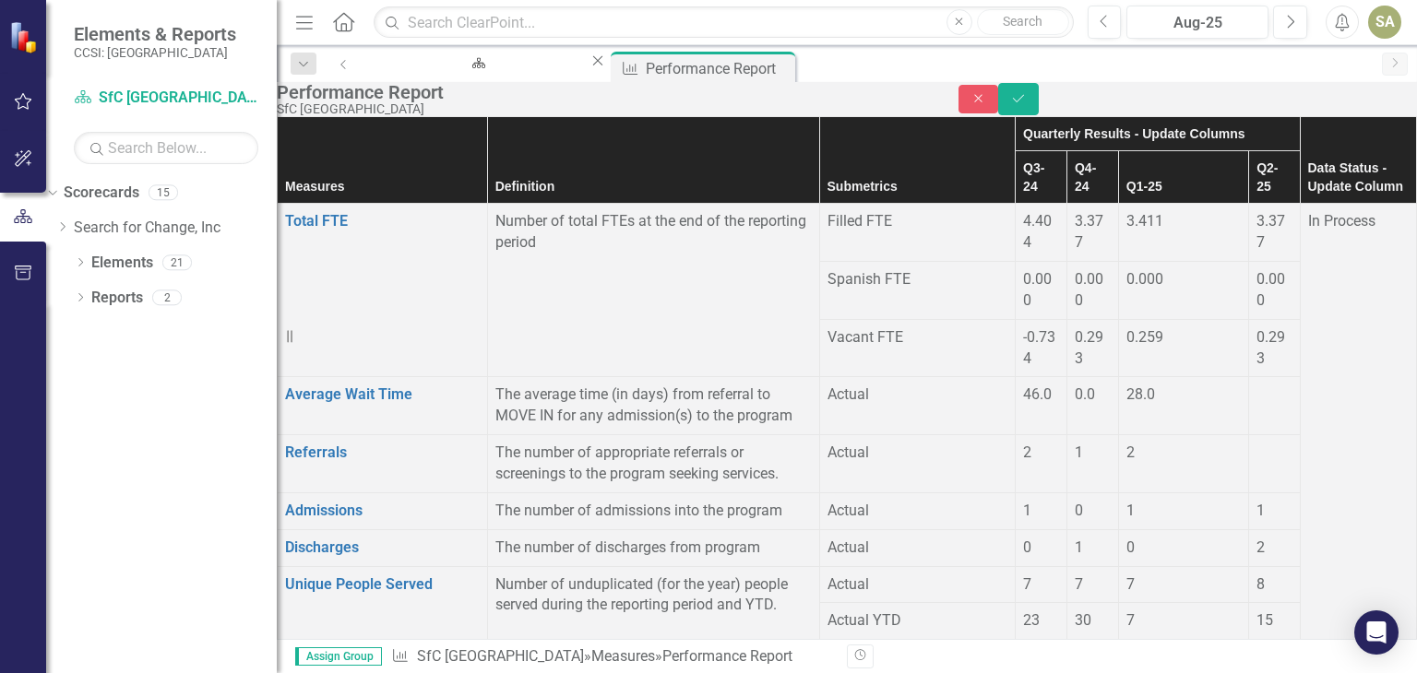
type input "202"
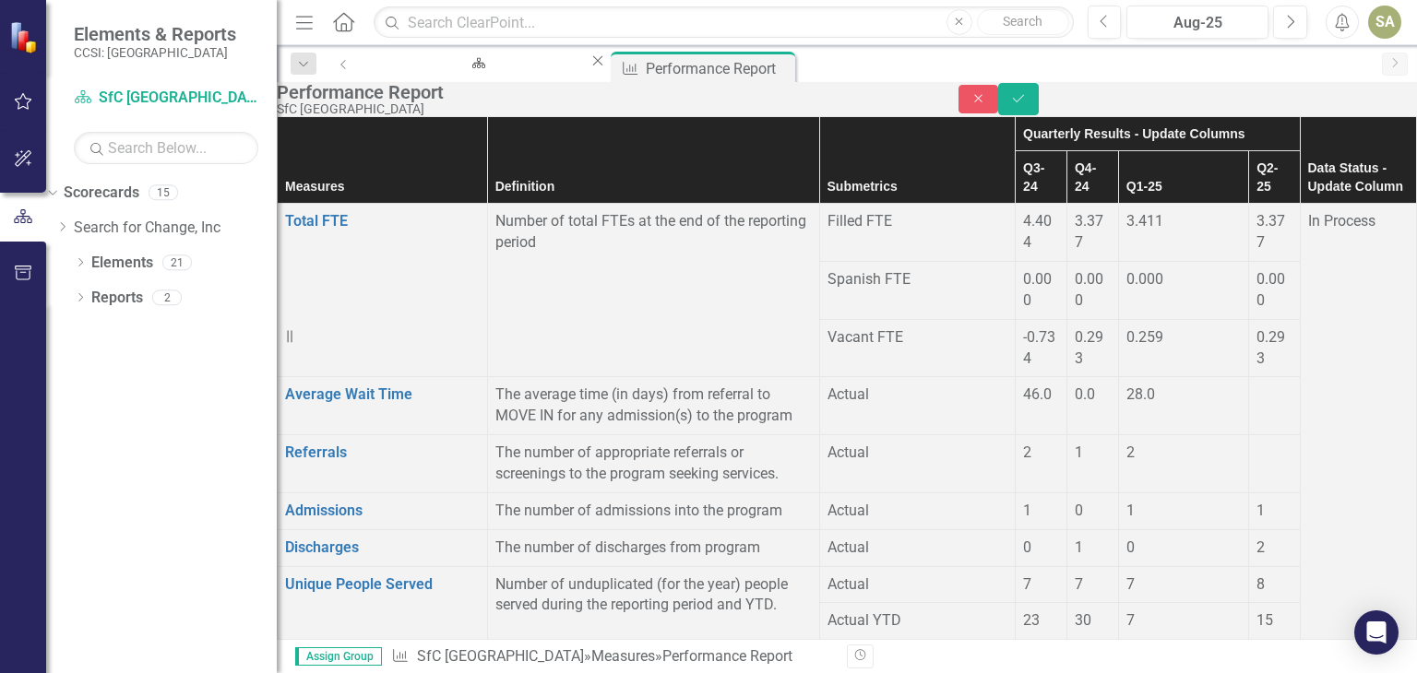
click at [1027, 105] on icon "Save" at bounding box center [1018, 98] width 17 height 13
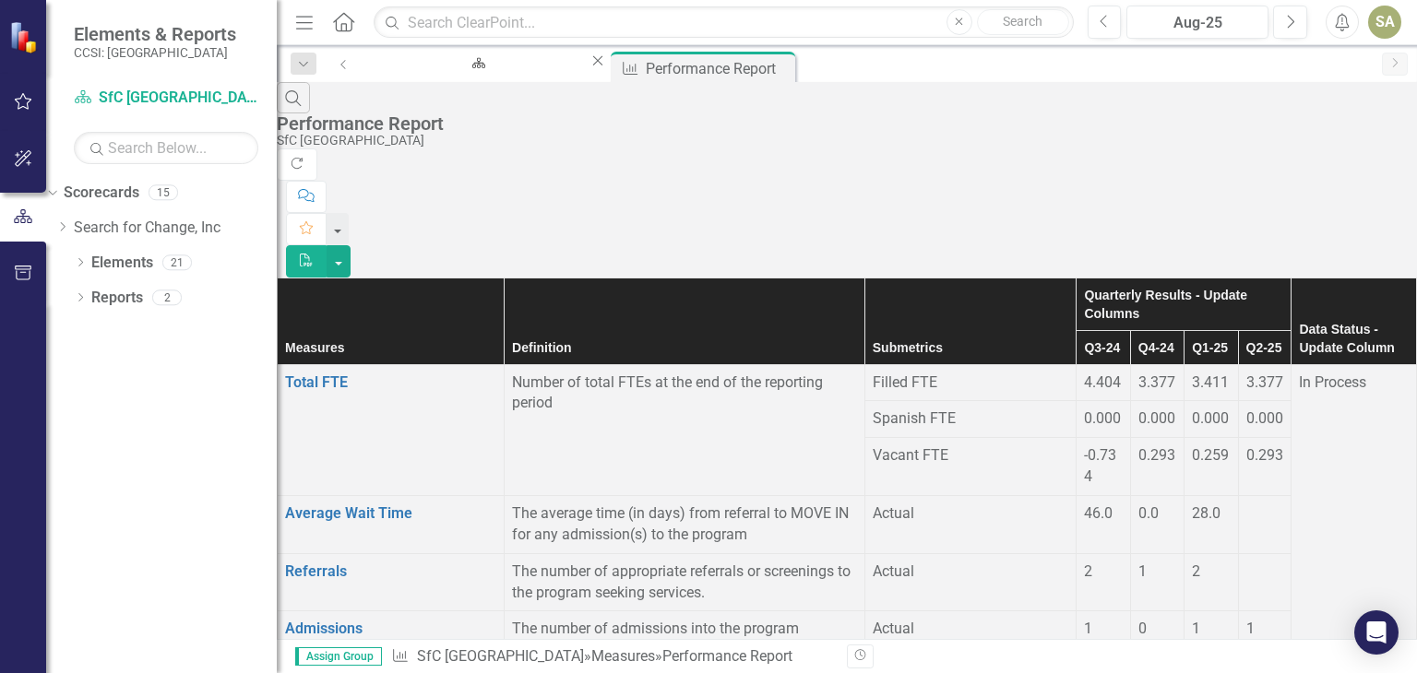
scroll to position [0, 0]
click at [1299, 374] on span "In Process" at bounding box center [1332, 383] width 67 height 18
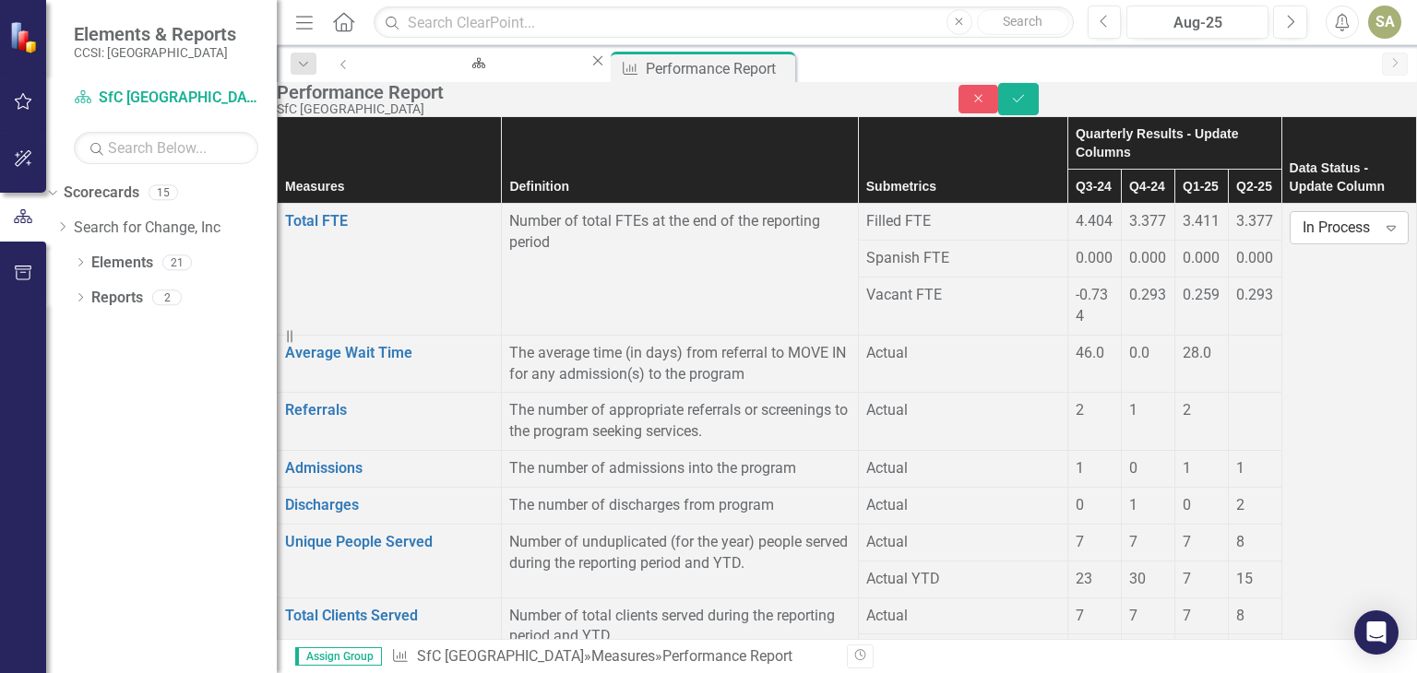
click at [1303, 239] on div "In Process" at bounding box center [1340, 228] width 74 height 21
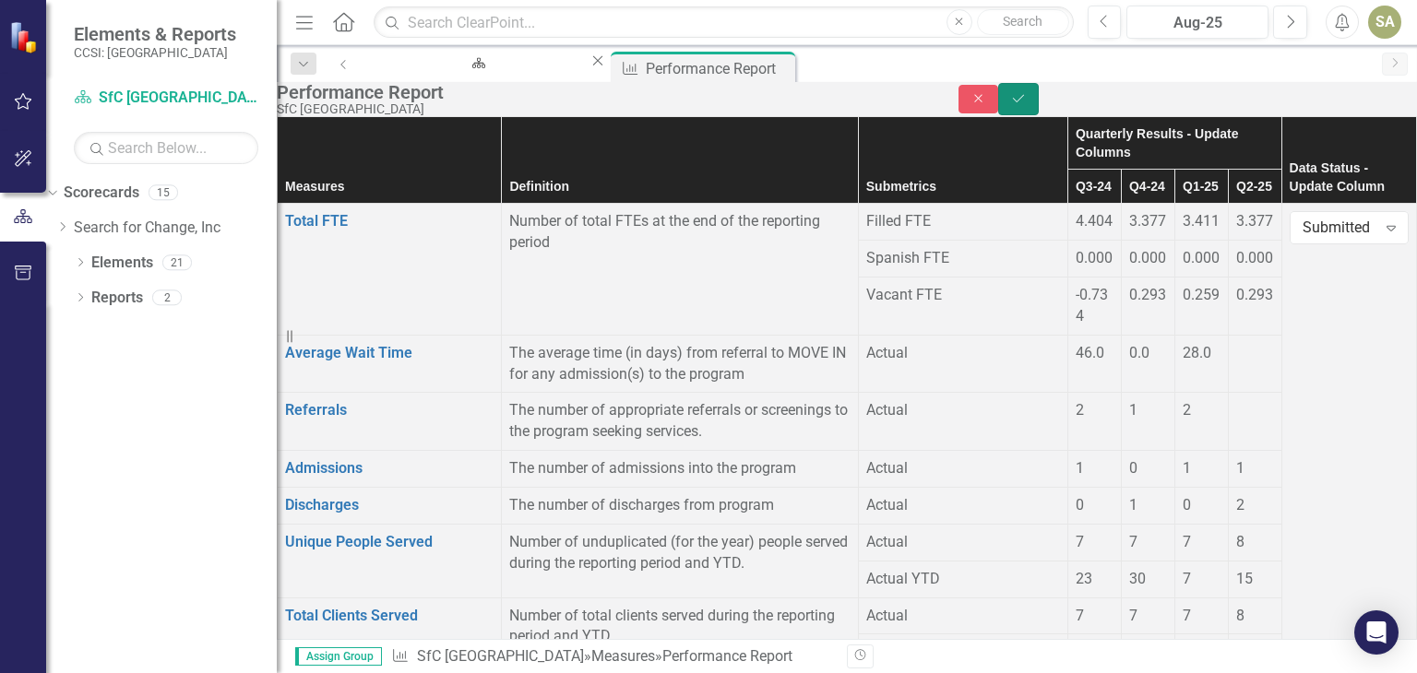
click at [1027, 105] on icon "Save" at bounding box center [1018, 98] width 17 height 13
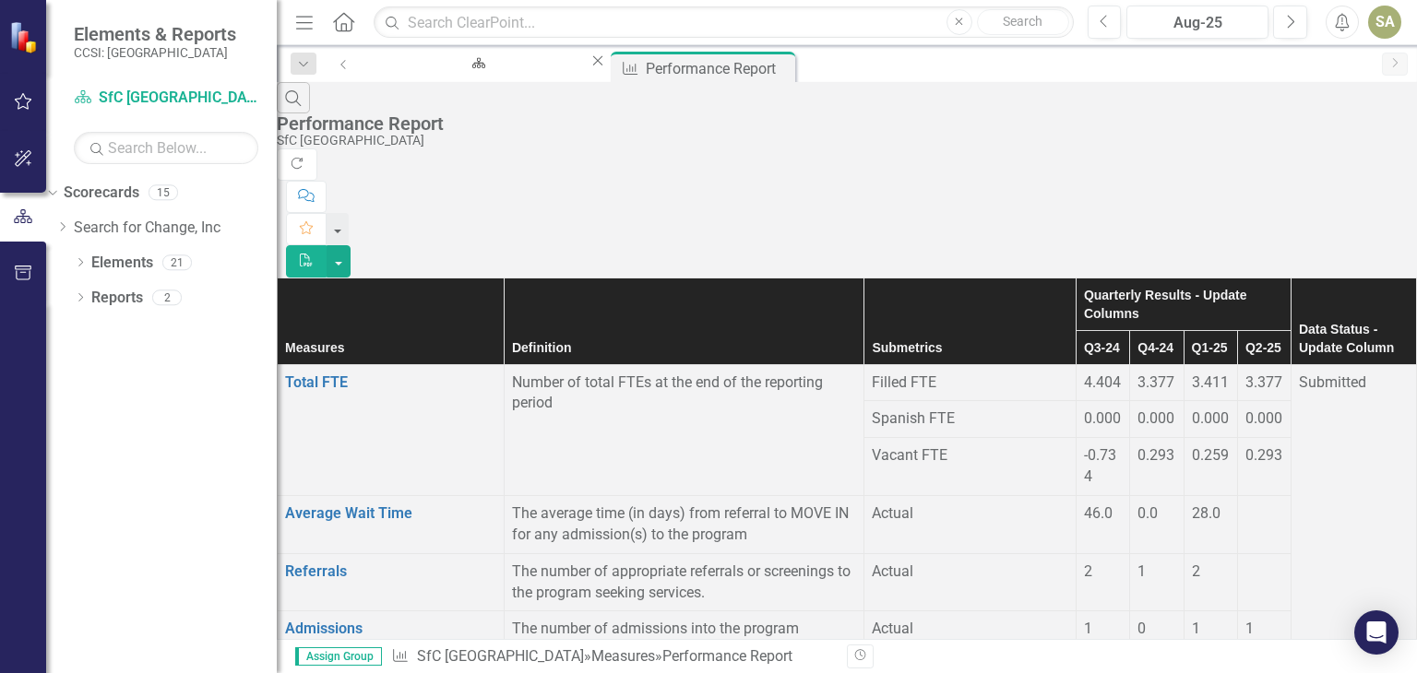
scroll to position [55, 0]
click at [1245, 562] on div at bounding box center [1264, 562] width 38 height 0
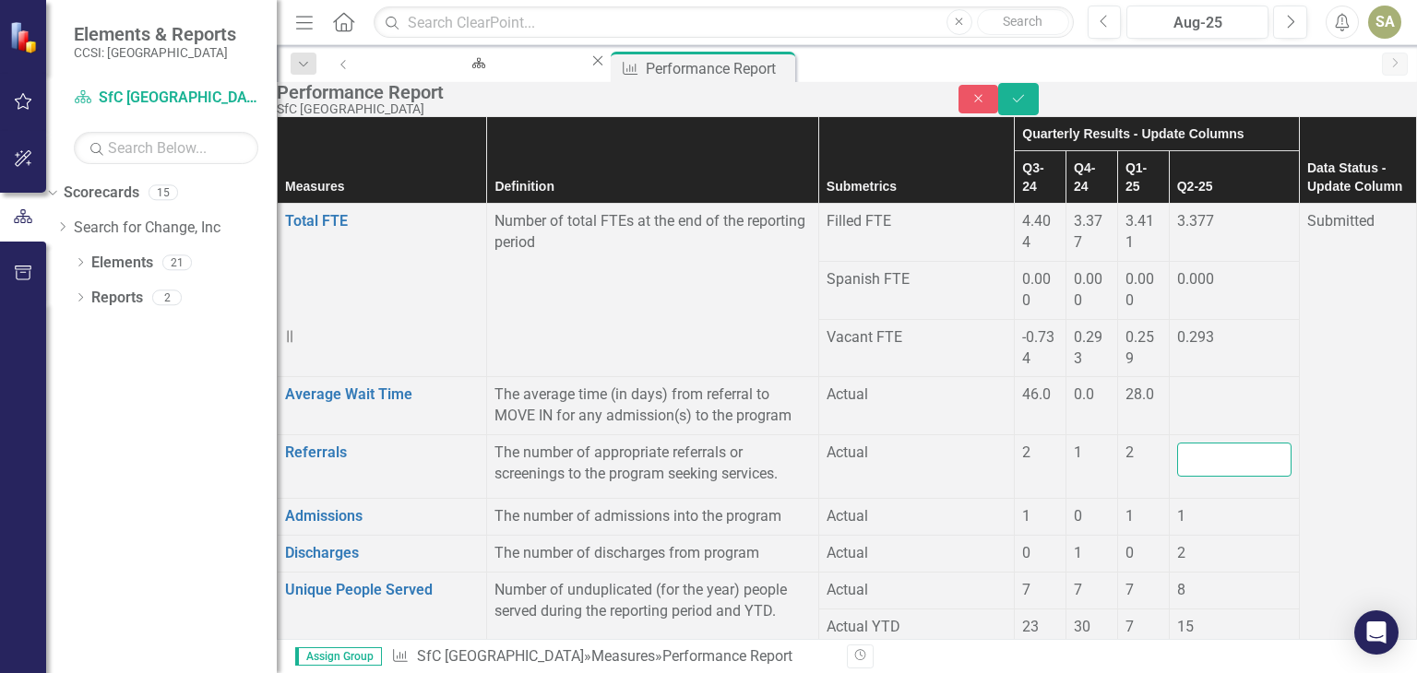
click at [1181, 443] on input "number" at bounding box center [1234, 460] width 114 height 34
type input "1"
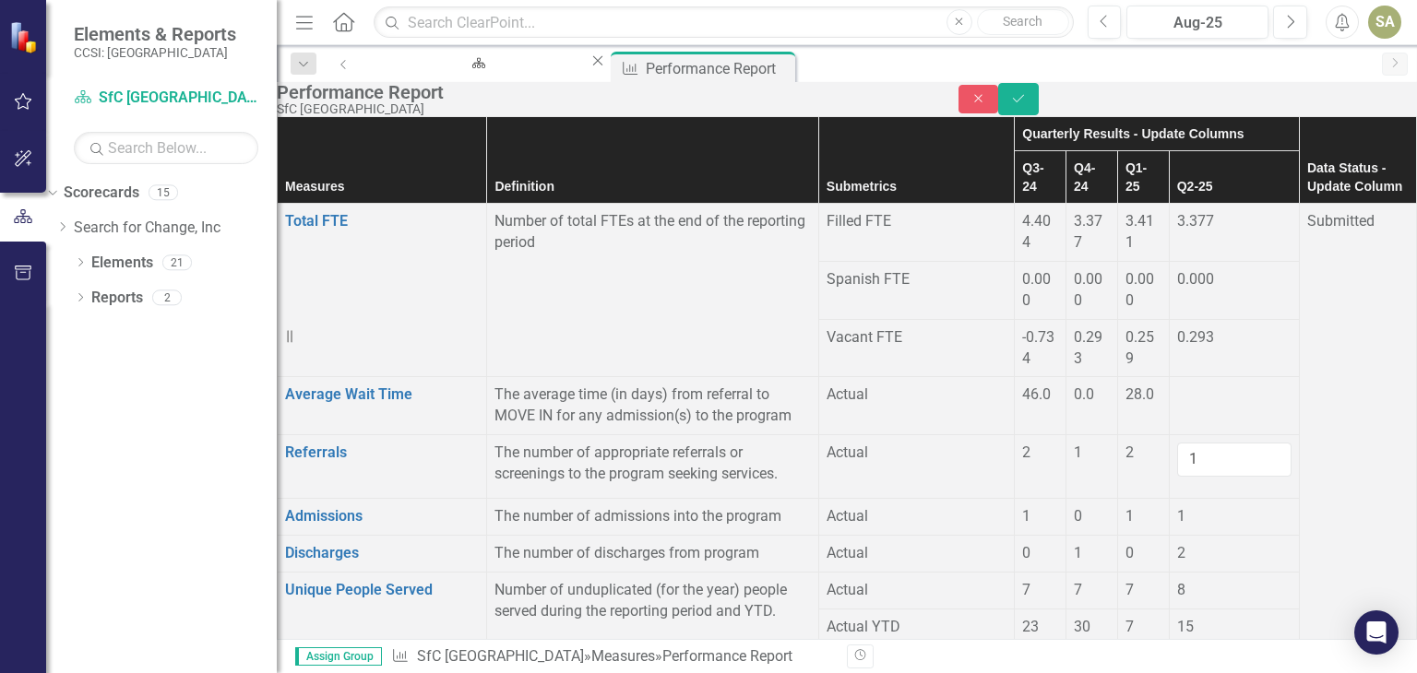
type input "7"
click at [1039, 101] on button "Save" at bounding box center [1018, 99] width 41 height 32
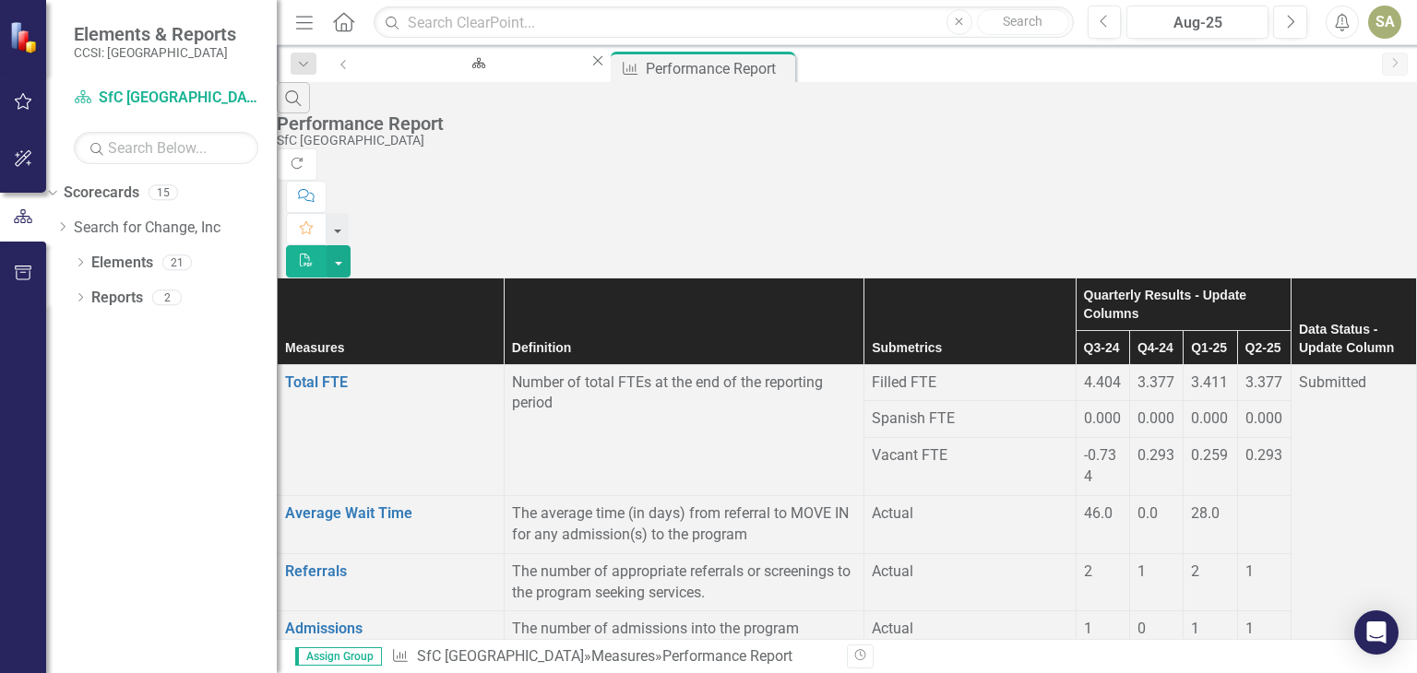
scroll to position [0, 0]
click at [1327, 373] on div "Submitted" at bounding box center [1354, 383] width 110 height 21
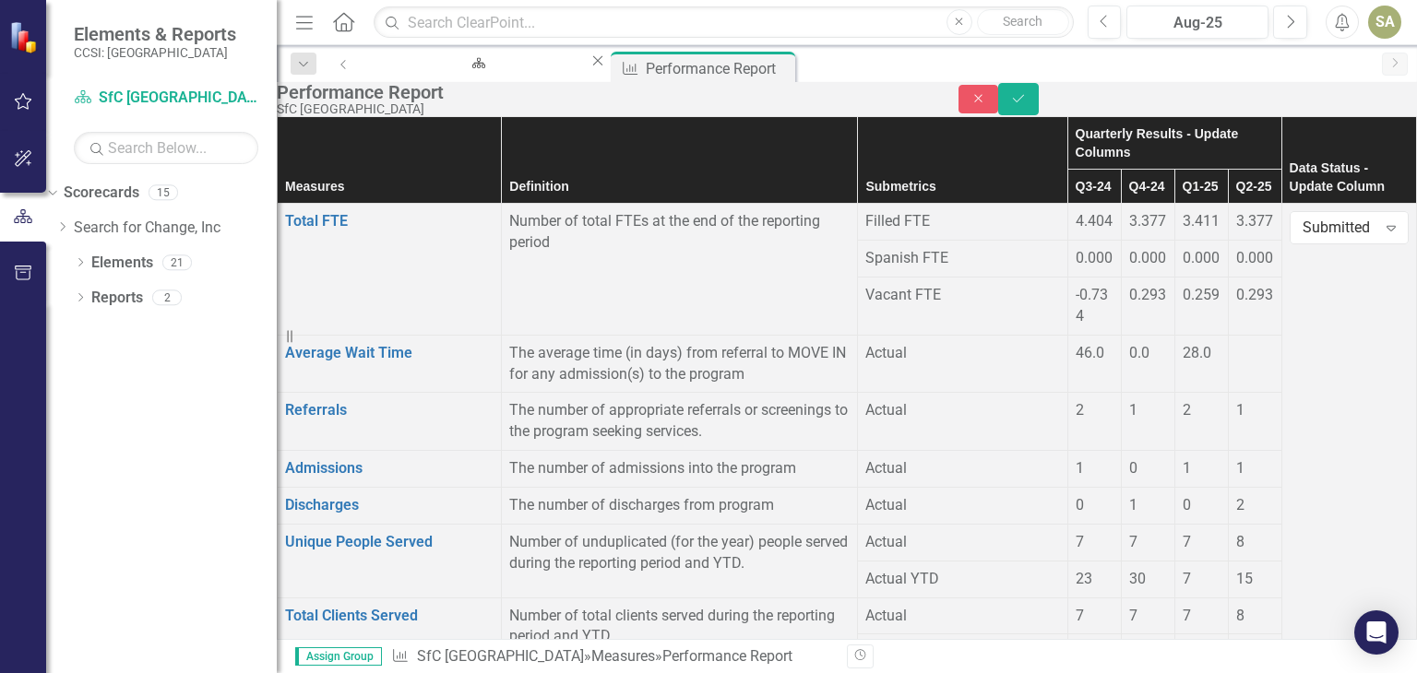
click at [1327, 234] on div "Submitted" at bounding box center [1340, 228] width 74 height 21
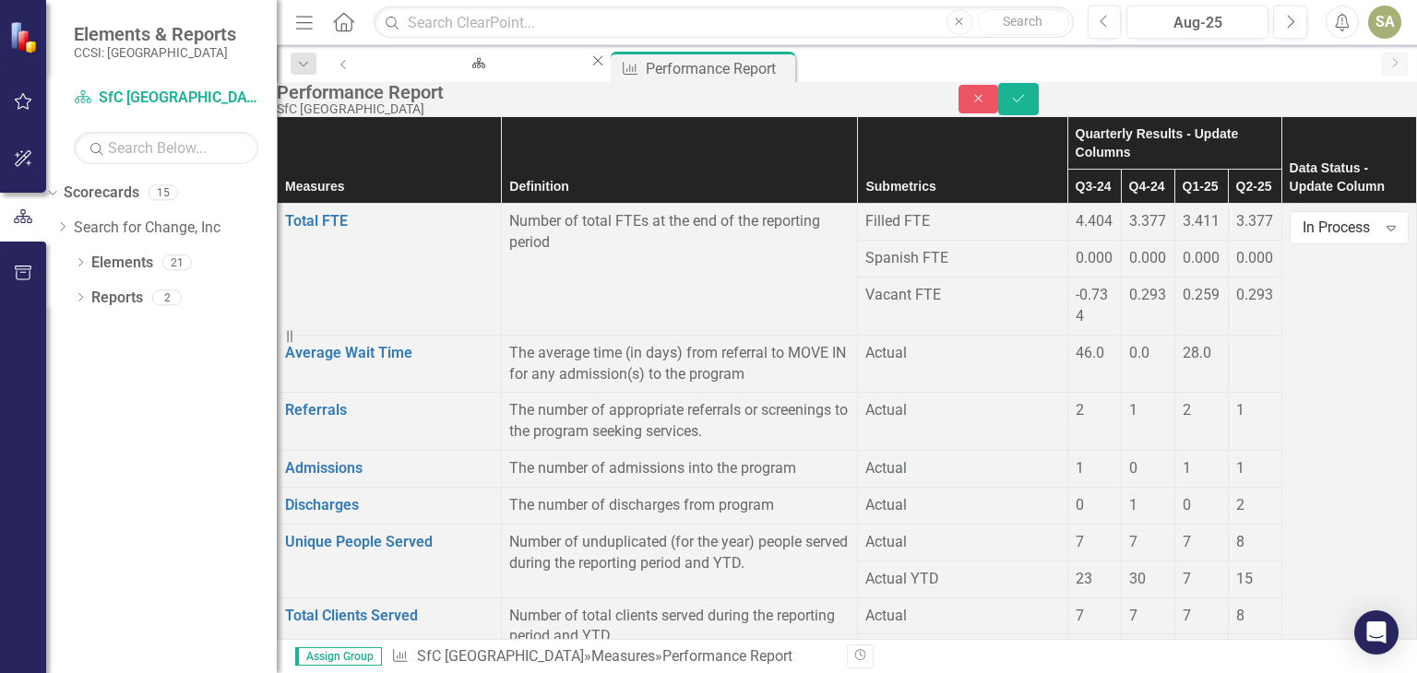
click at [1228, 392] on td at bounding box center [1255, 364] width 54 height 58
click at [1027, 105] on icon "Save" at bounding box center [1018, 98] width 17 height 13
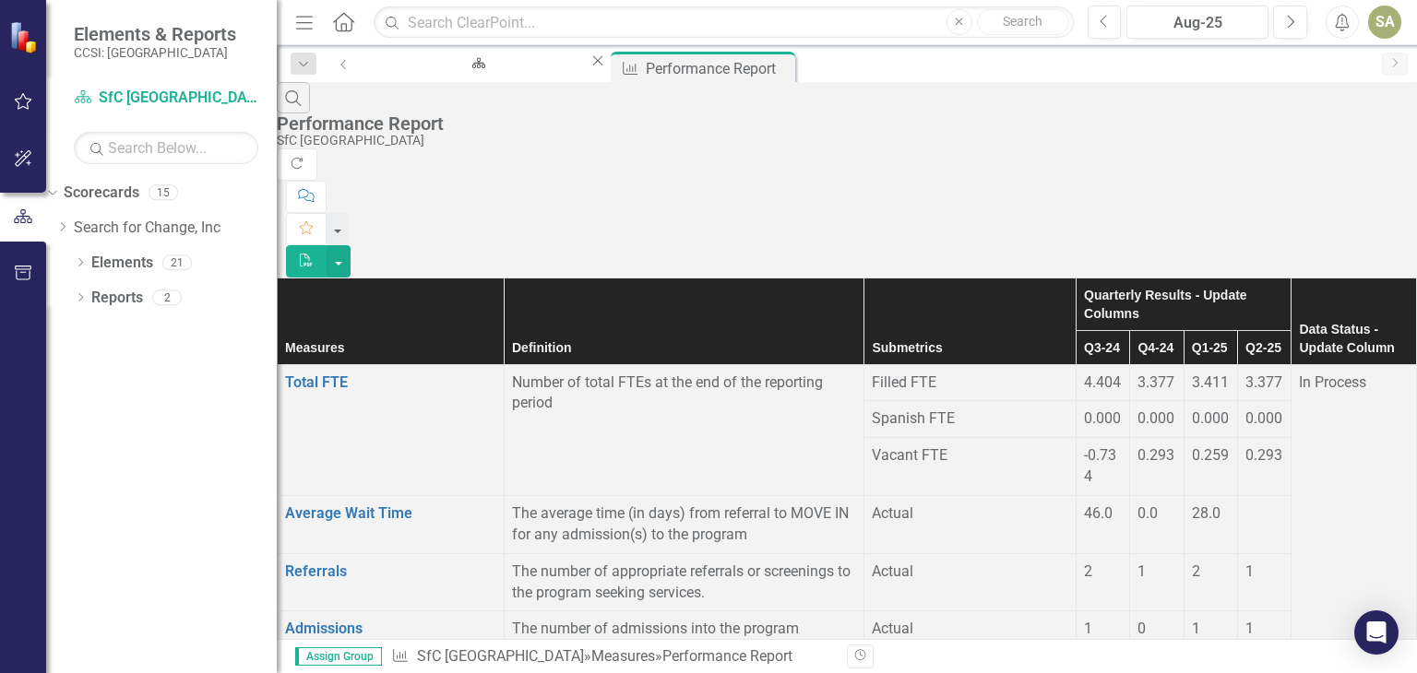
click at [1245, 504] on div at bounding box center [1264, 504] width 38 height 0
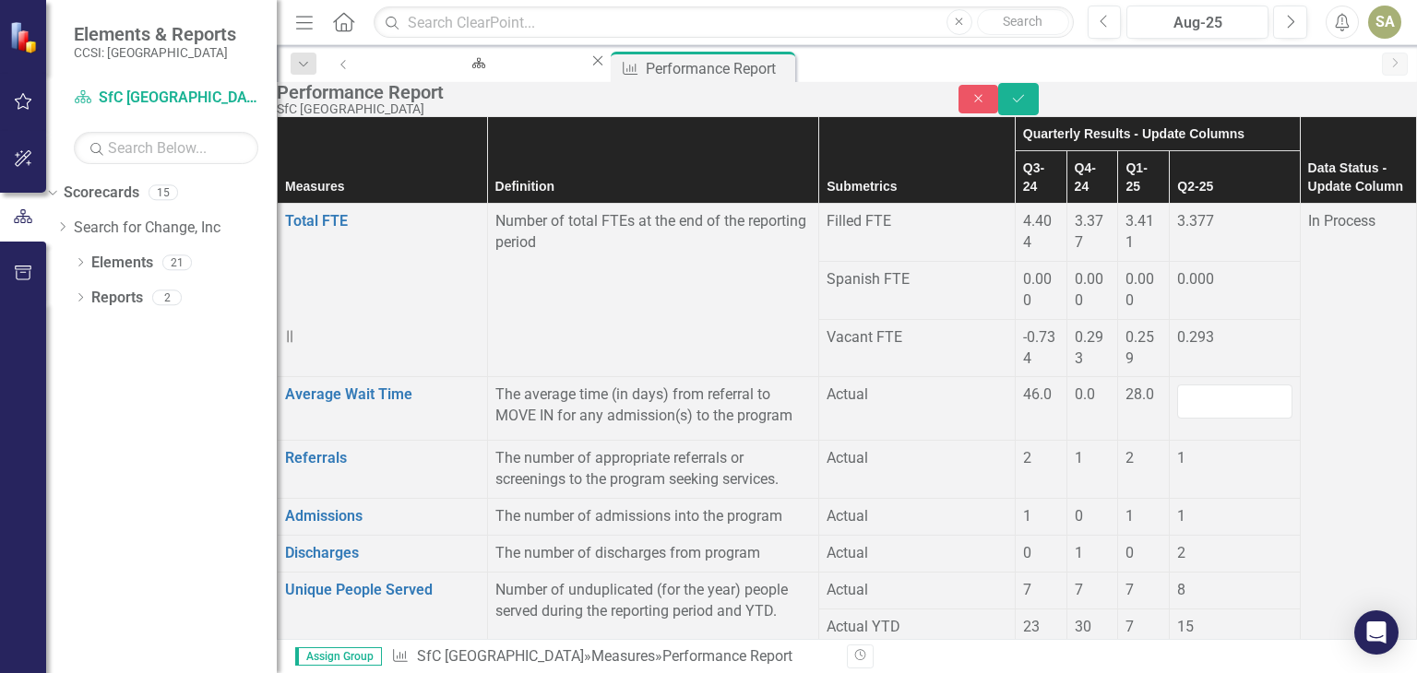
click at [1192, 385] on input "number" at bounding box center [1234, 402] width 114 height 34
type input "34"
click at [1027, 105] on icon "Save" at bounding box center [1018, 98] width 17 height 13
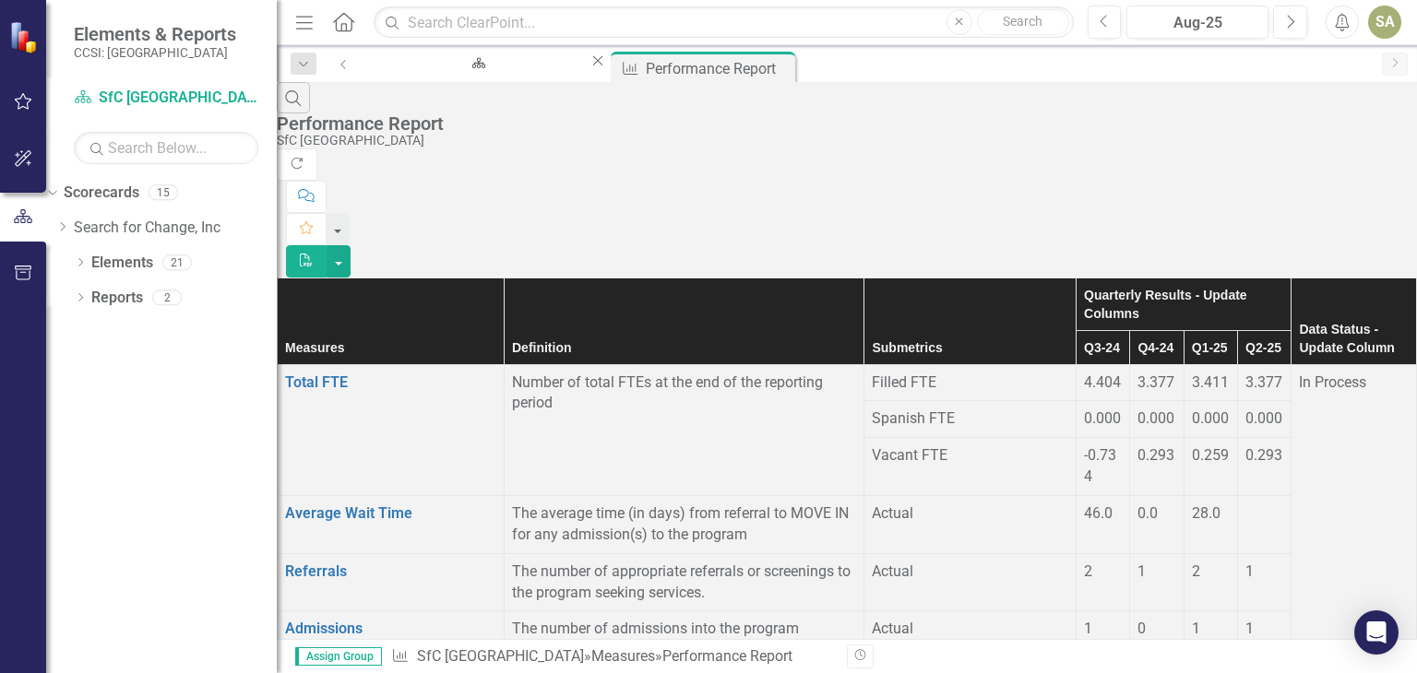
click at [1245, 504] on div at bounding box center [1264, 504] width 38 height 0
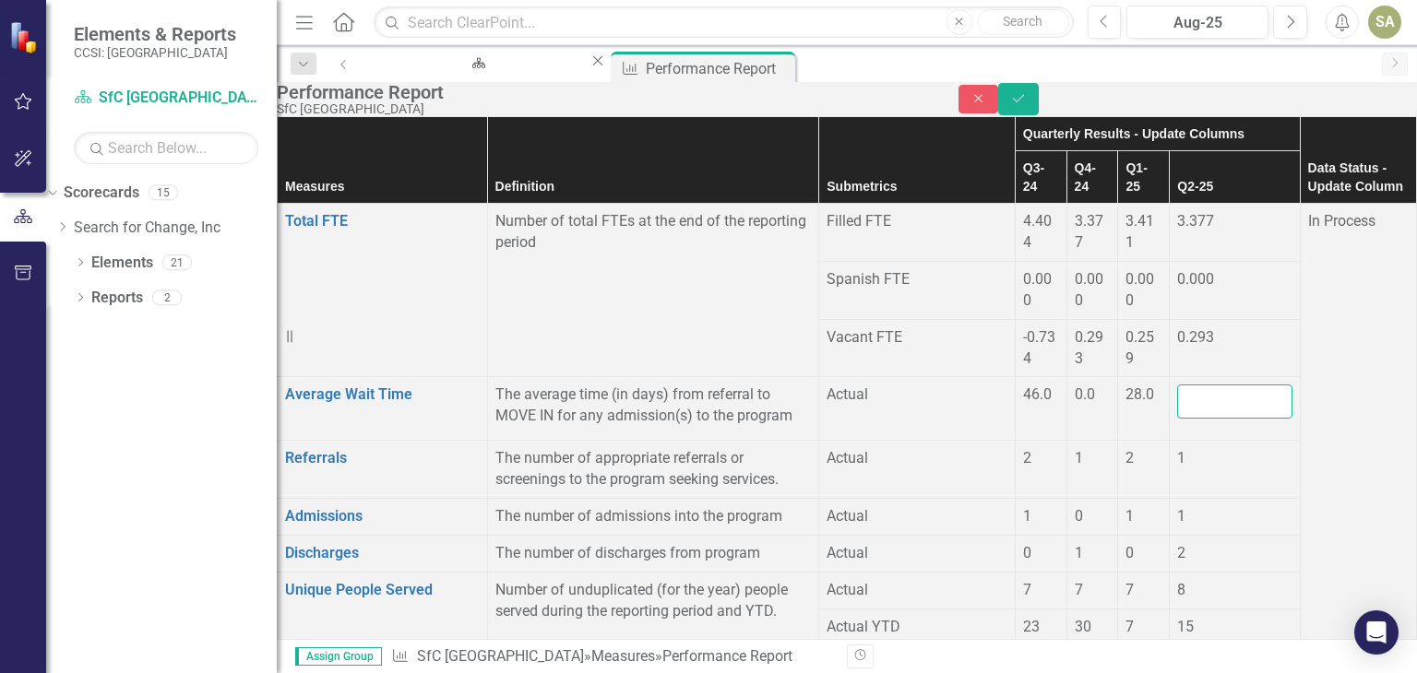
click at [1188, 385] on input "number" at bounding box center [1234, 402] width 114 height 34
type input "37"
click at [1170, 499] on td "1" at bounding box center [1235, 470] width 130 height 58
click at [1027, 105] on icon "Save" at bounding box center [1018, 98] width 17 height 13
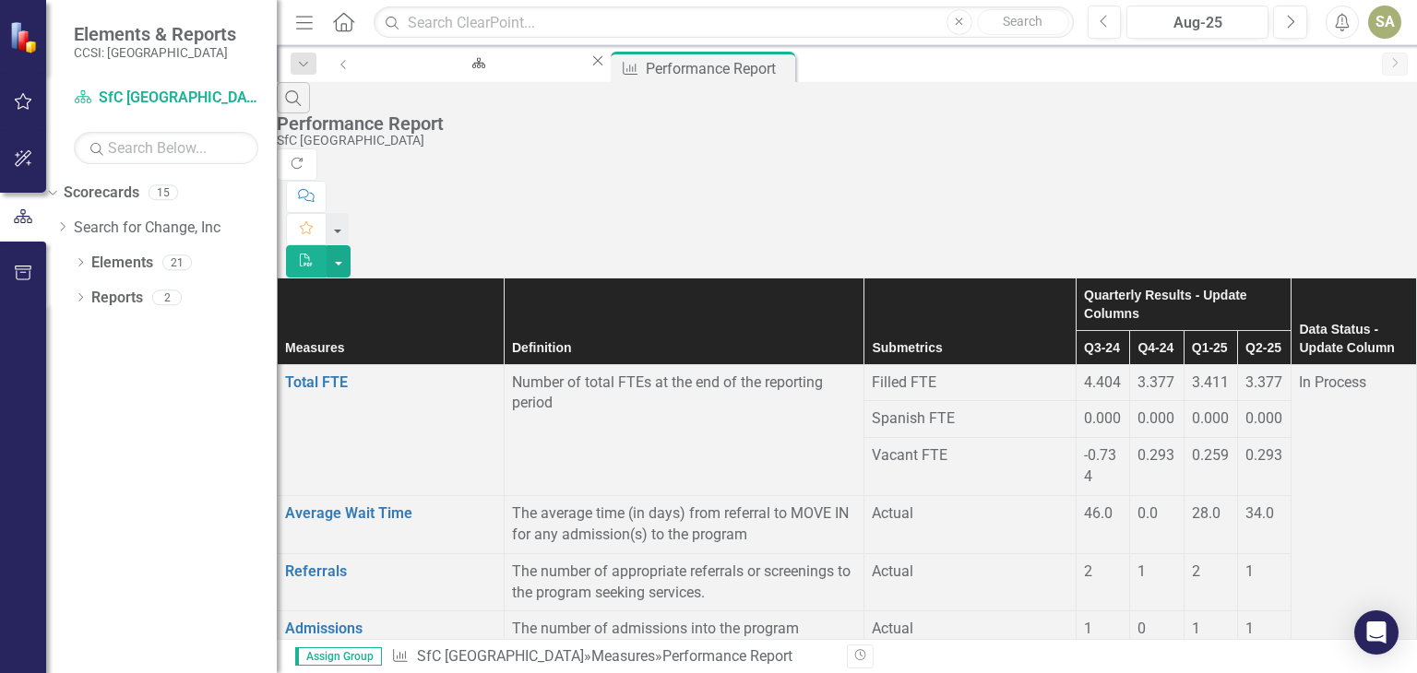
scroll to position [81, 0]
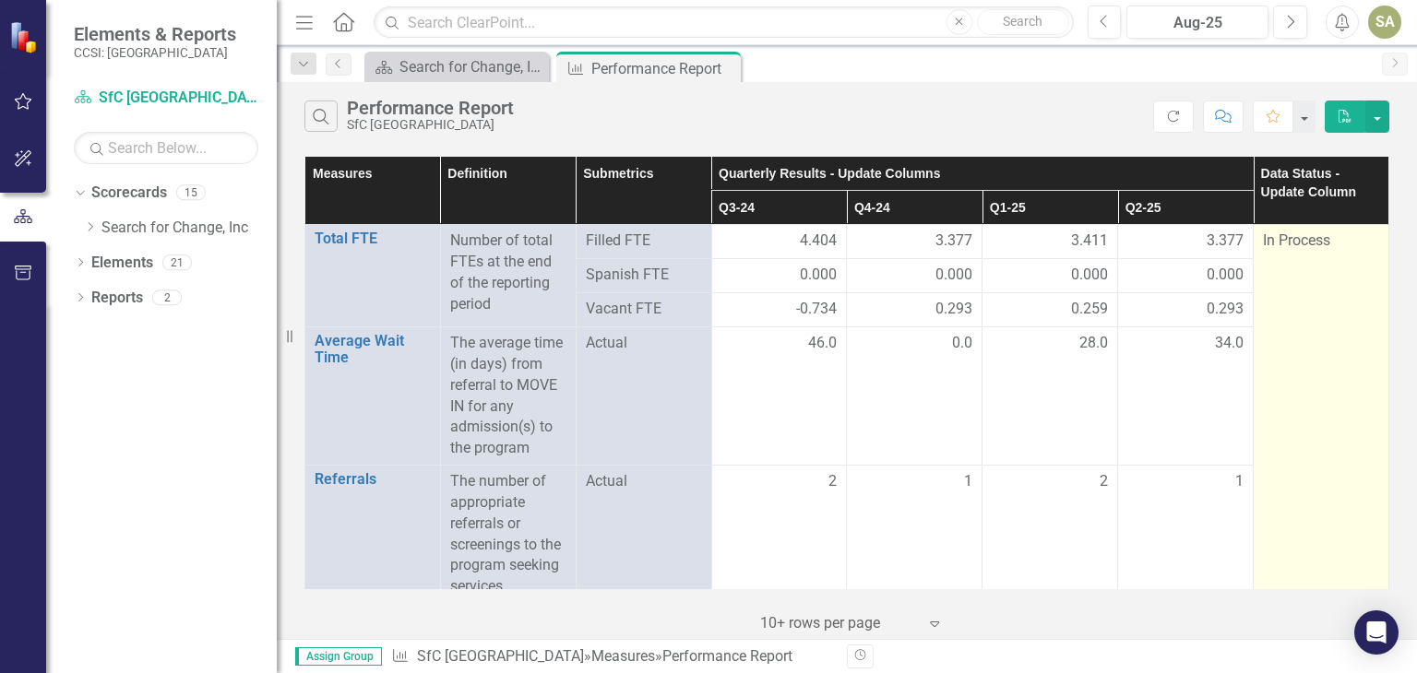
click at [1333, 244] on div "In Process" at bounding box center [1321, 241] width 116 height 21
click at [1298, 237] on span "In Process" at bounding box center [1296, 241] width 67 height 18
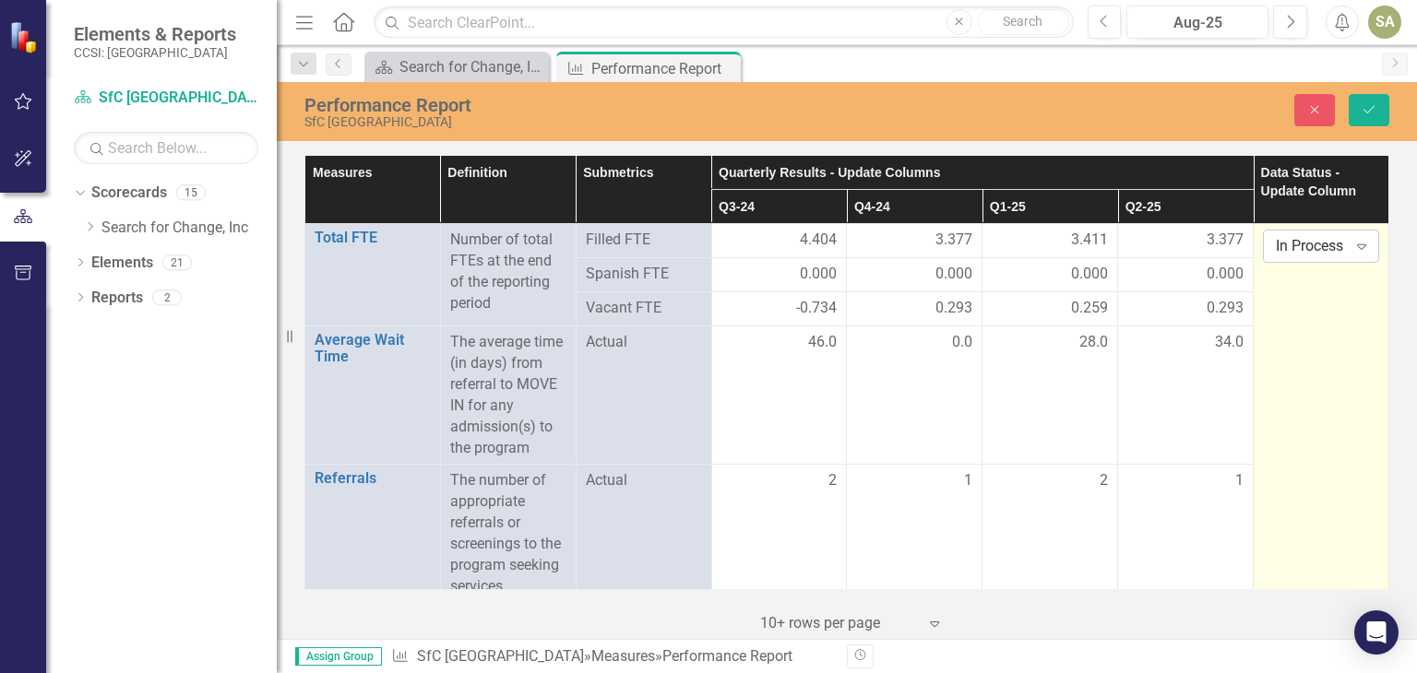
click at [1304, 243] on div "In Process" at bounding box center [1311, 246] width 70 height 21
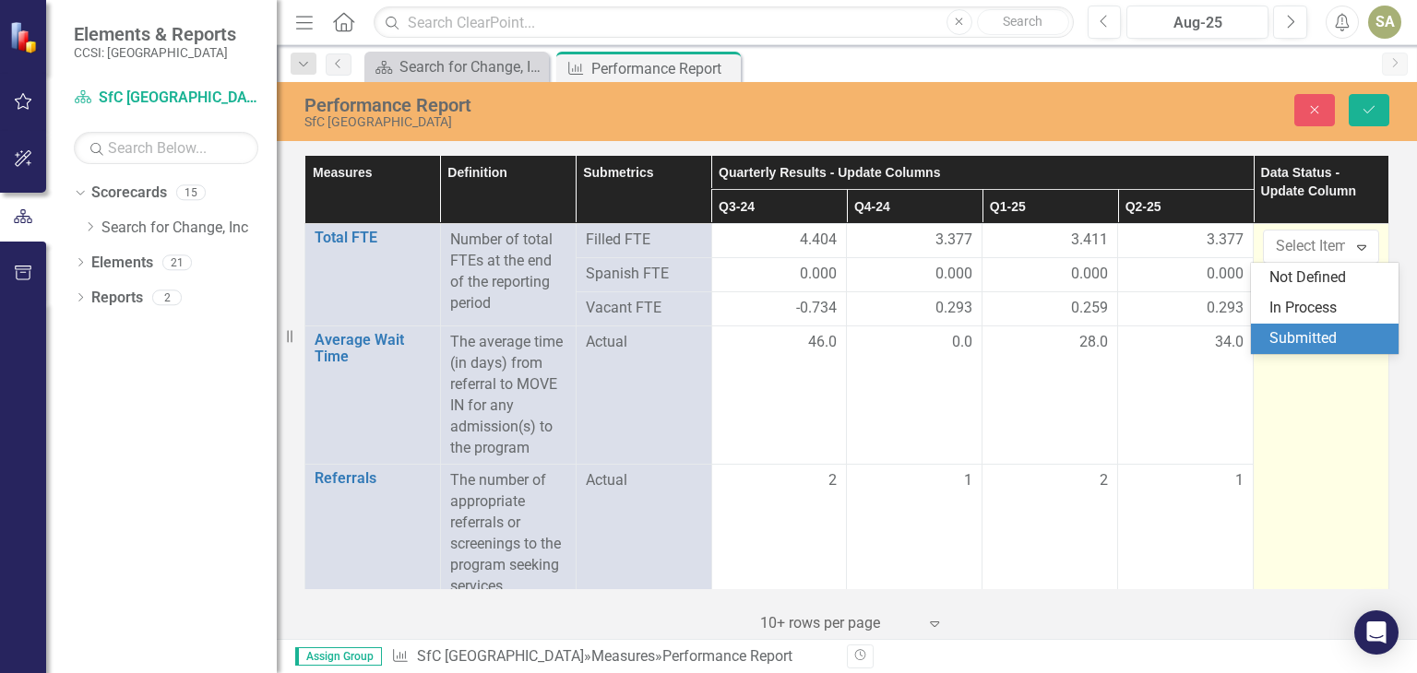
click at [1301, 336] on div "Submitted" at bounding box center [1328, 338] width 118 height 21
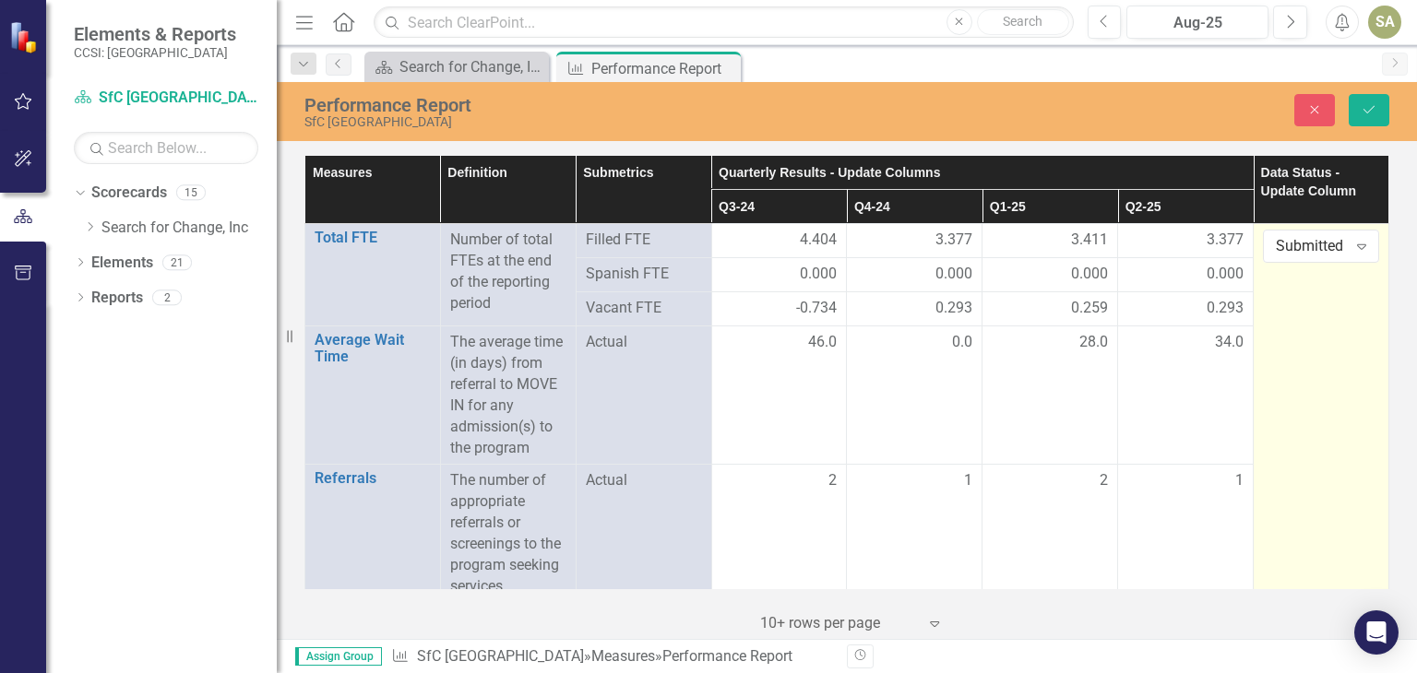
click at [1369, 110] on icon "Save" at bounding box center [1369, 109] width 17 height 13
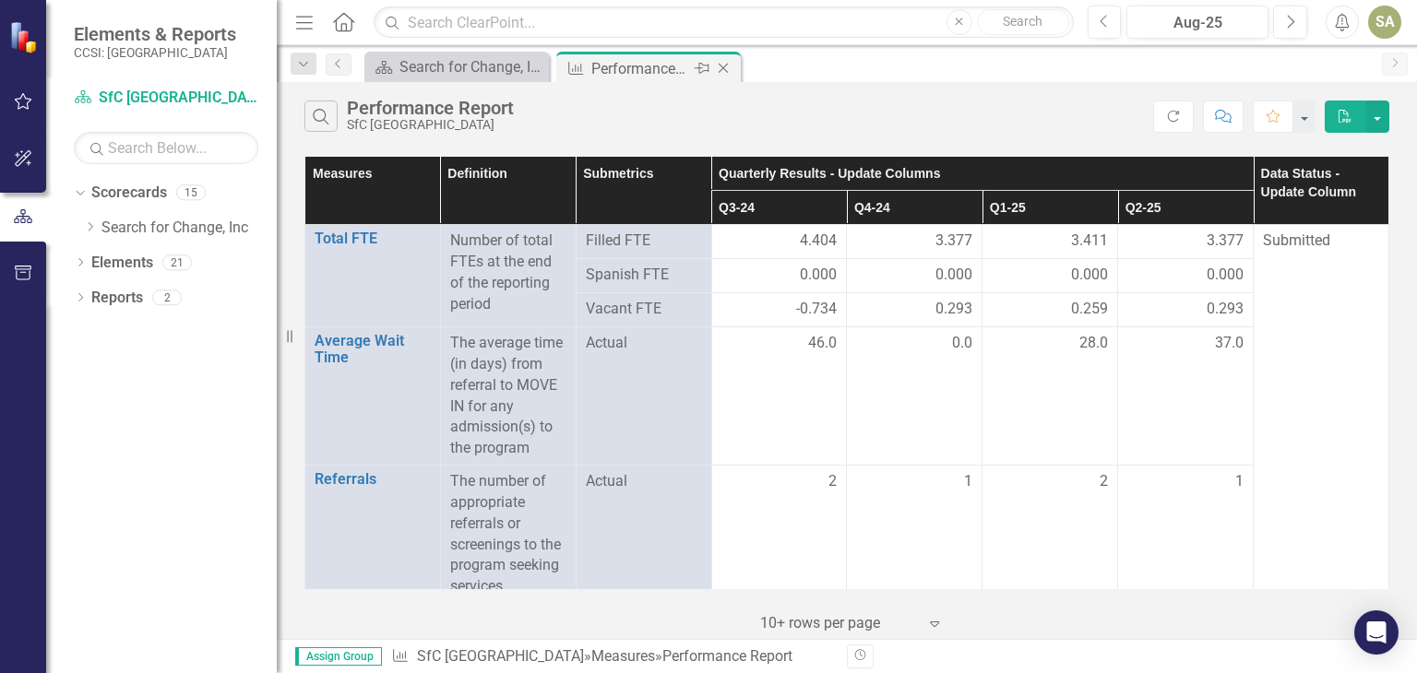
click at [727, 67] on icon "Close" at bounding box center [723, 68] width 18 height 15
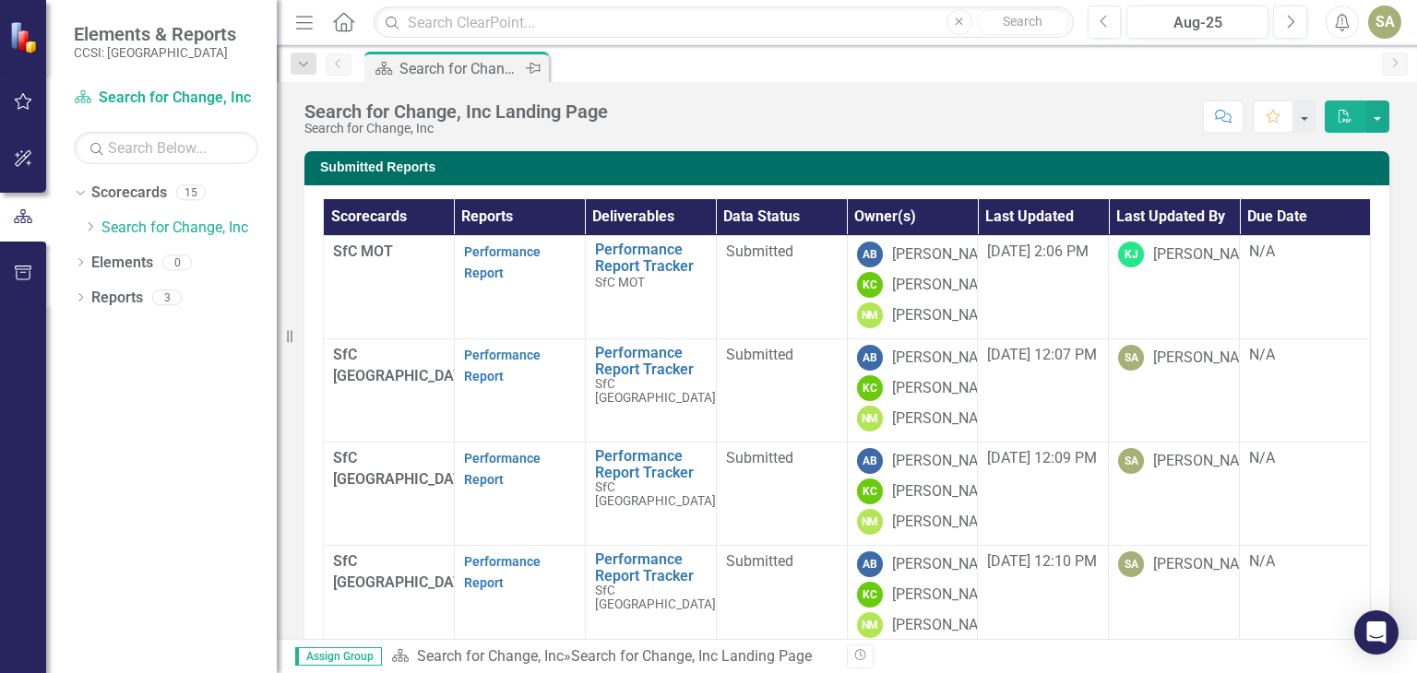
click at [459, 69] on div "Search for Change, Inc Landing Page" at bounding box center [460, 68] width 122 height 23
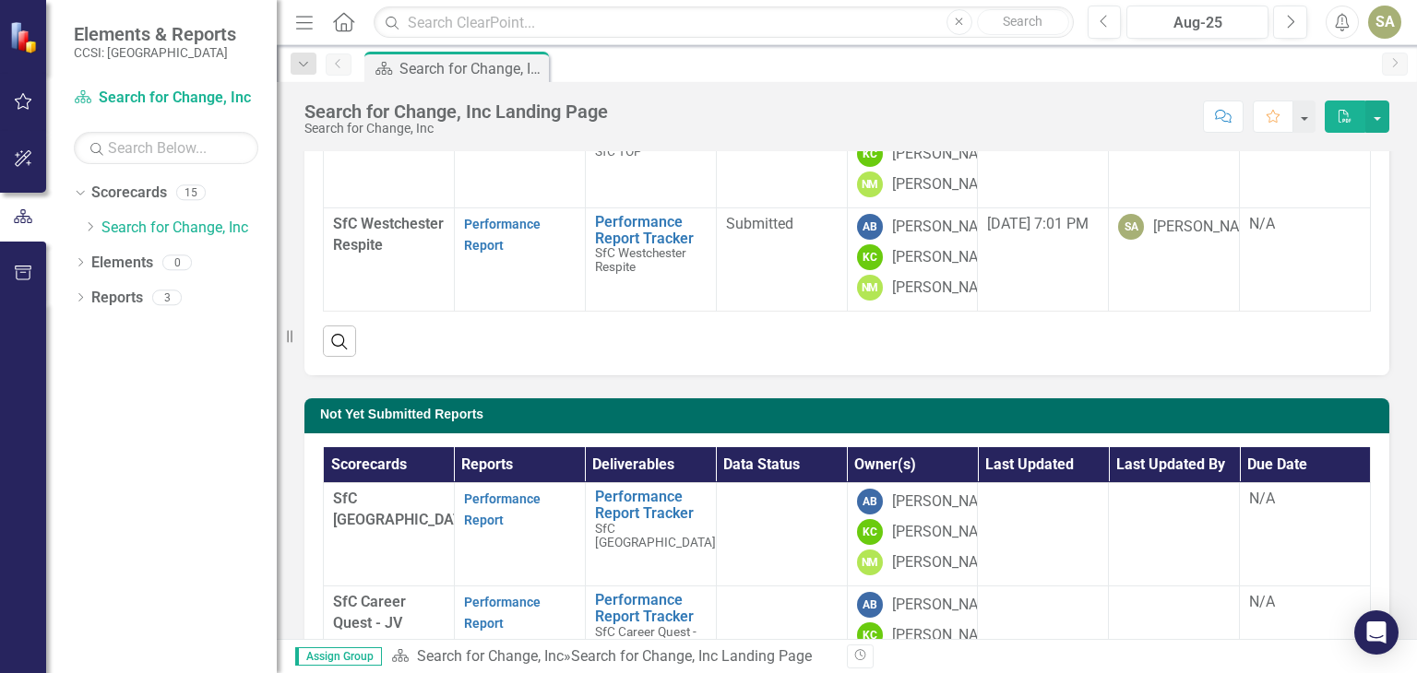
scroll to position [395, 0]
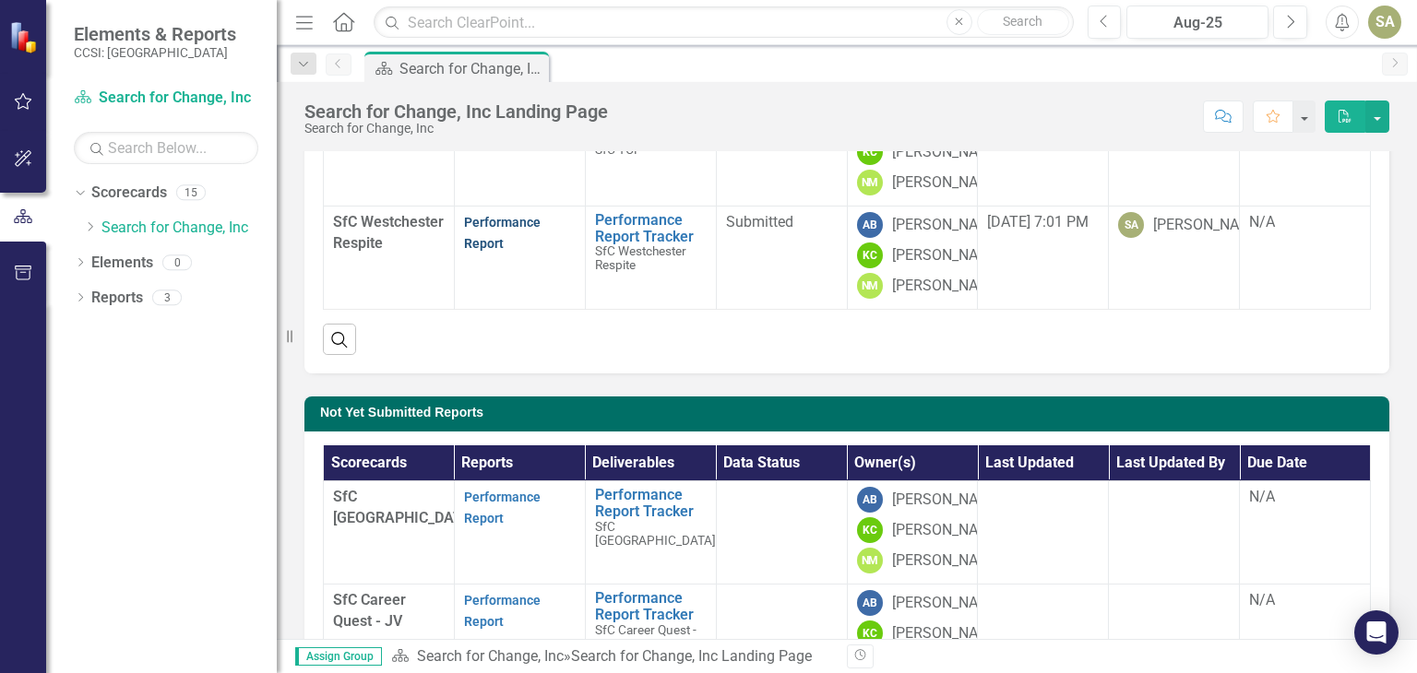
drag, startPoint x: 491, startPoint y: 185, endPoint x: 486, endPoint y: 200, distance: 15.5
click at [486, 212] on p "Performance Report" at bounding box center [520, 233] width 112 height 42
click at [486, 215] on link "Performance Report" at bounding box center [502, 233] width 77 height 36
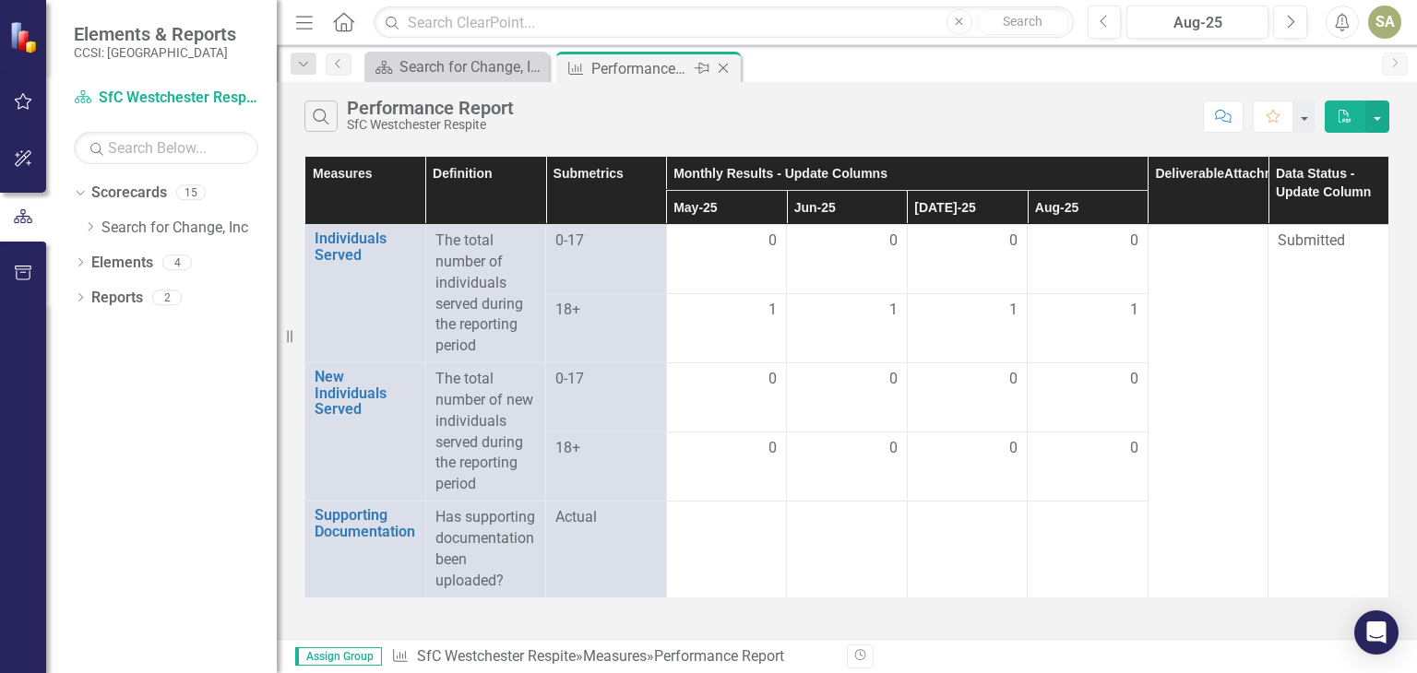
click at [720, 67] on icon "Close" at bounding box center [723, 68] width 18 height 15
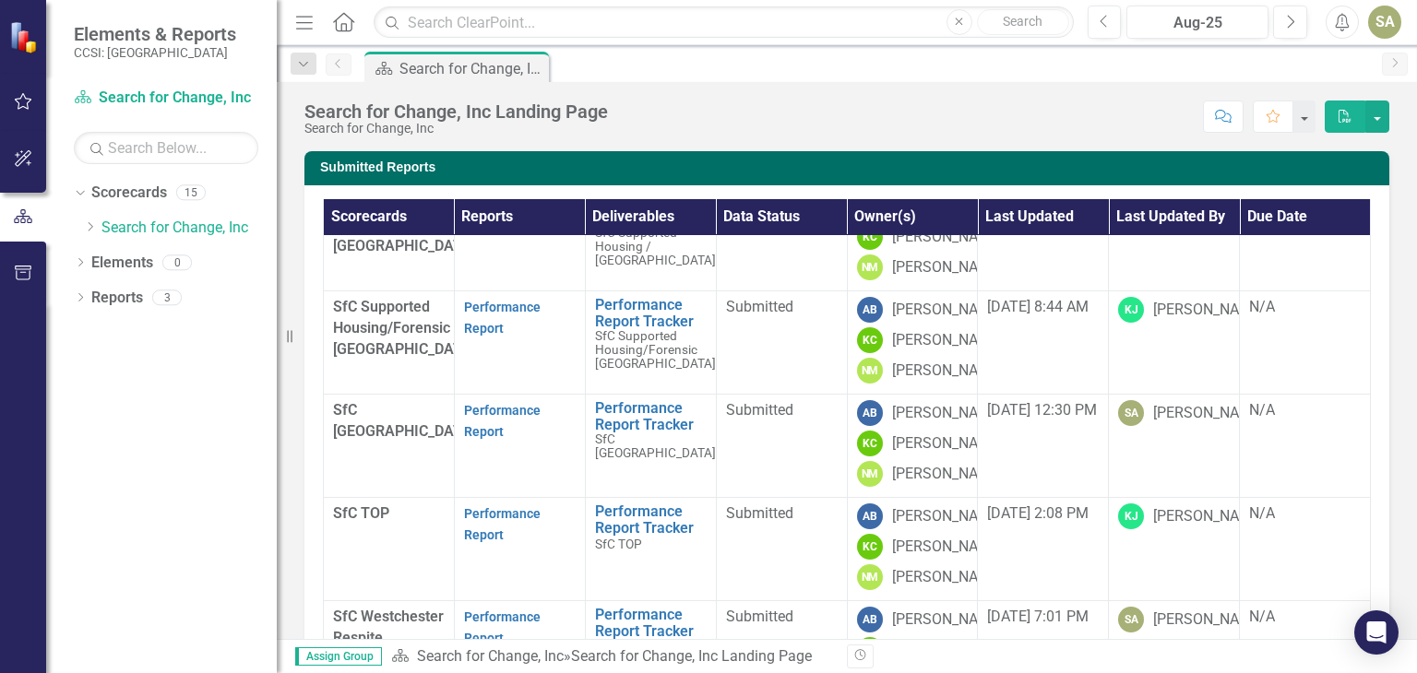
click at [1391, 27] on div "SA" at bounding box center [1384, 22] width 33 height 33
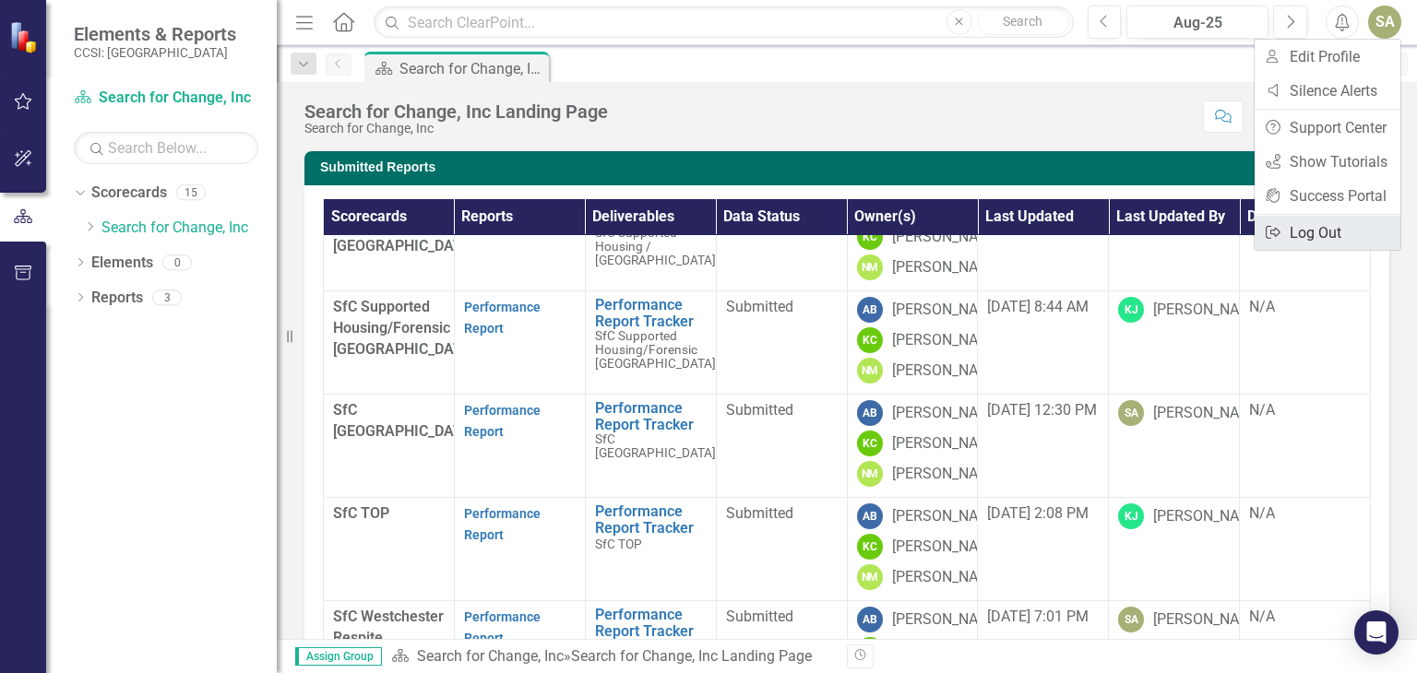
click at [1315, 230] on link "Logout Log Out" at bounding box center [1328, 233] width 146 height 34
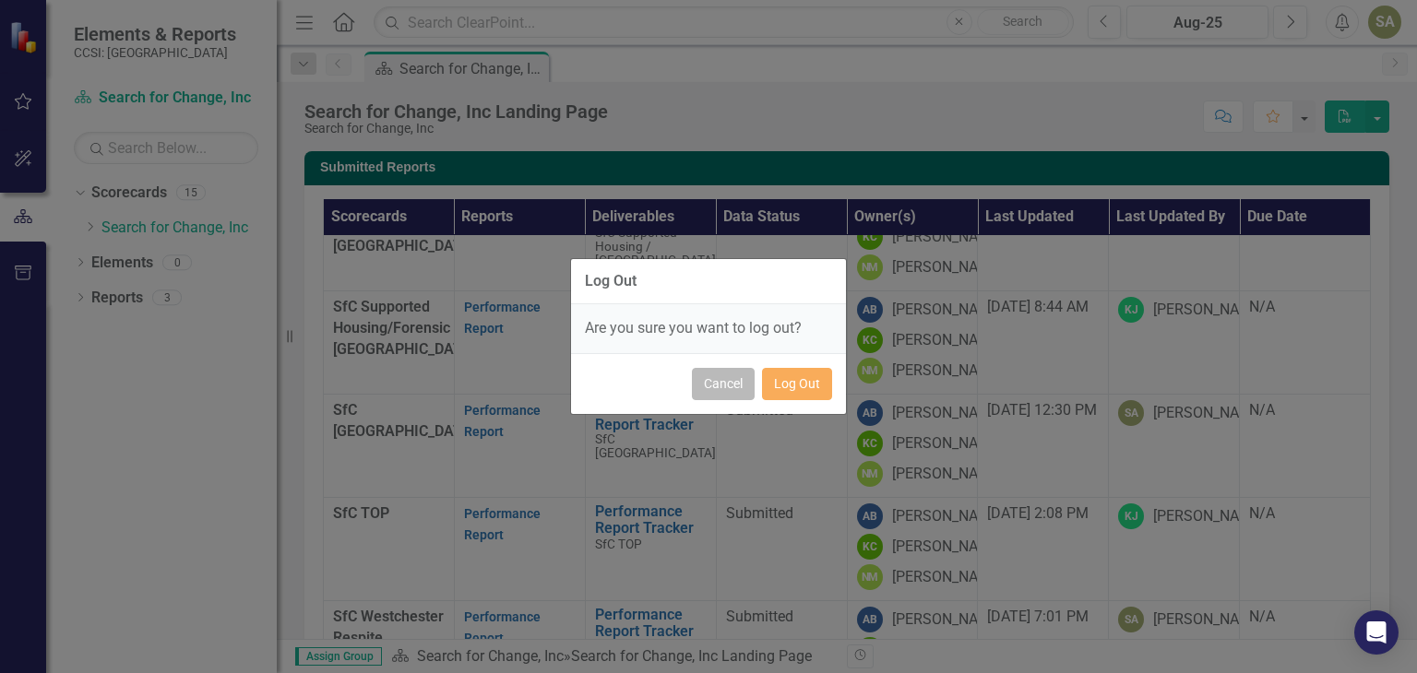
click at [727, 387] on button "Cancel" at bounding box center [723, 384] width 63 height 32
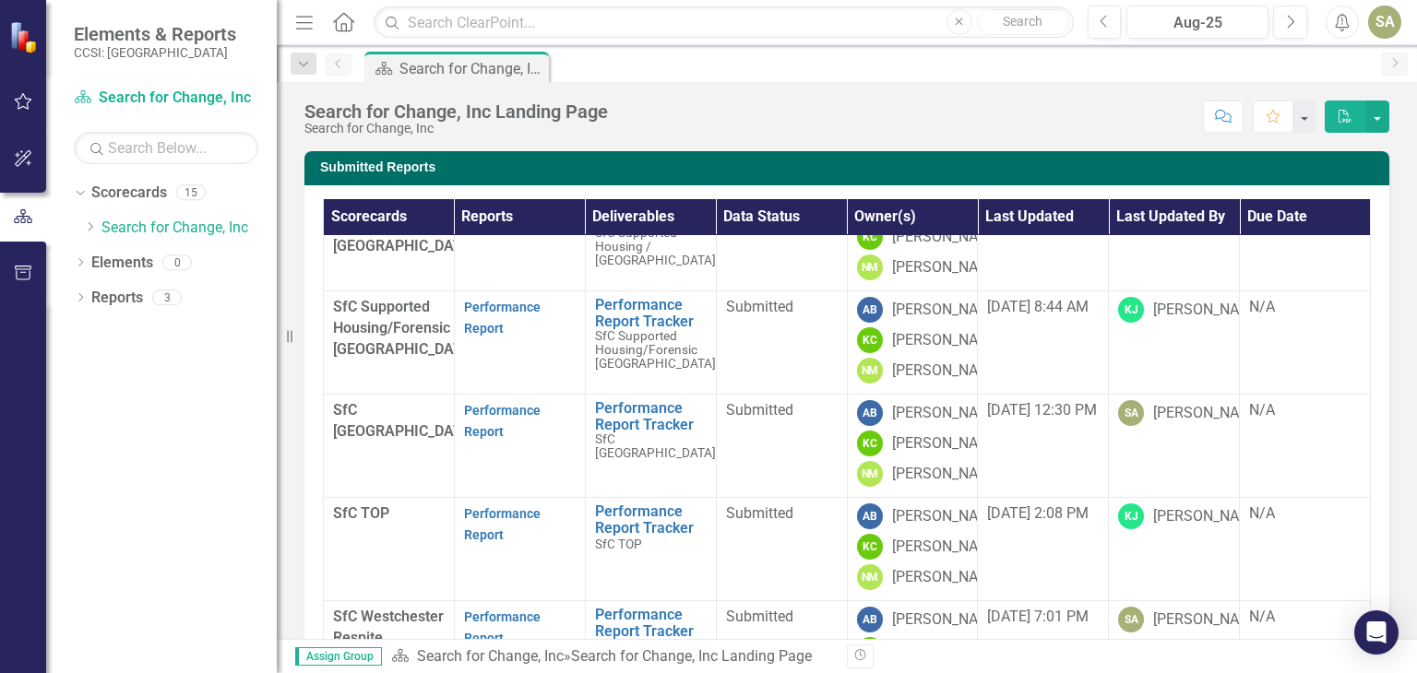
click at [1380, 24] on div "SA" at bounding box center [1384, 22] width 33 height 33
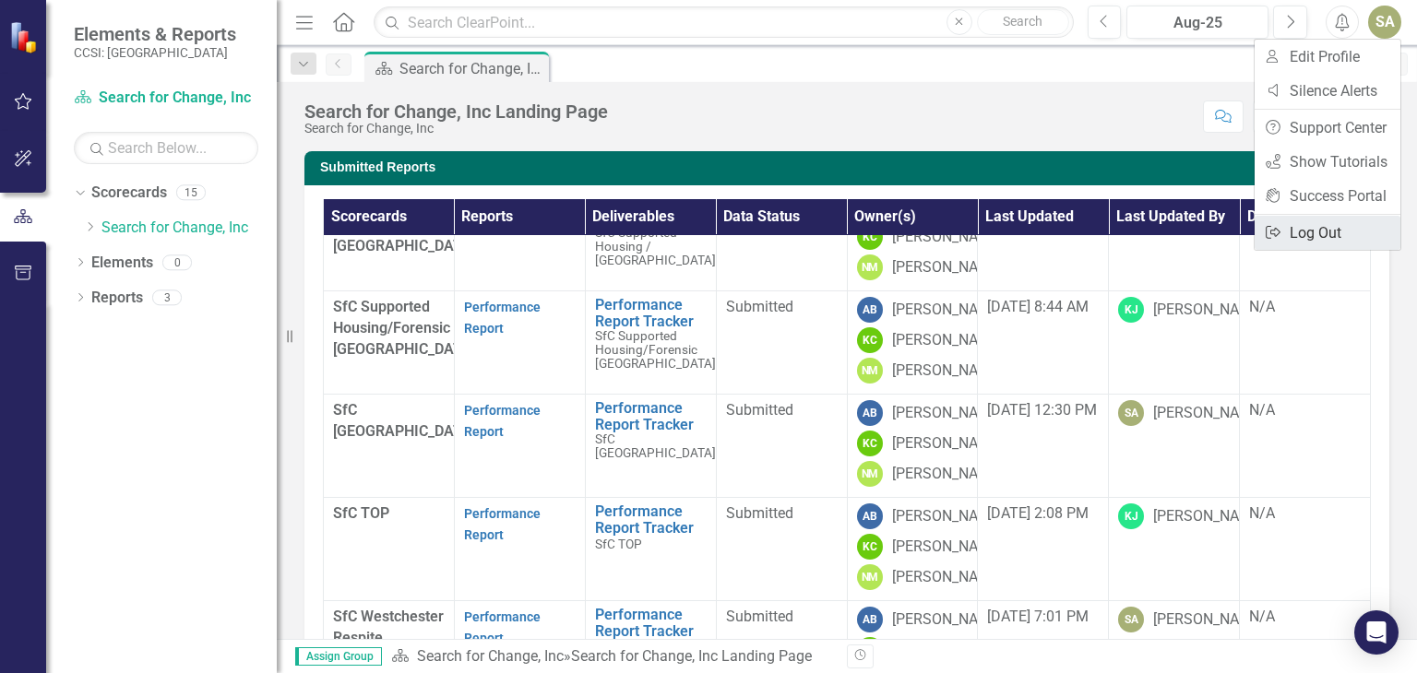
click at [1291, 233] on link "Logout Log Out" at bounding box center [1328, 233] width 146 height 34
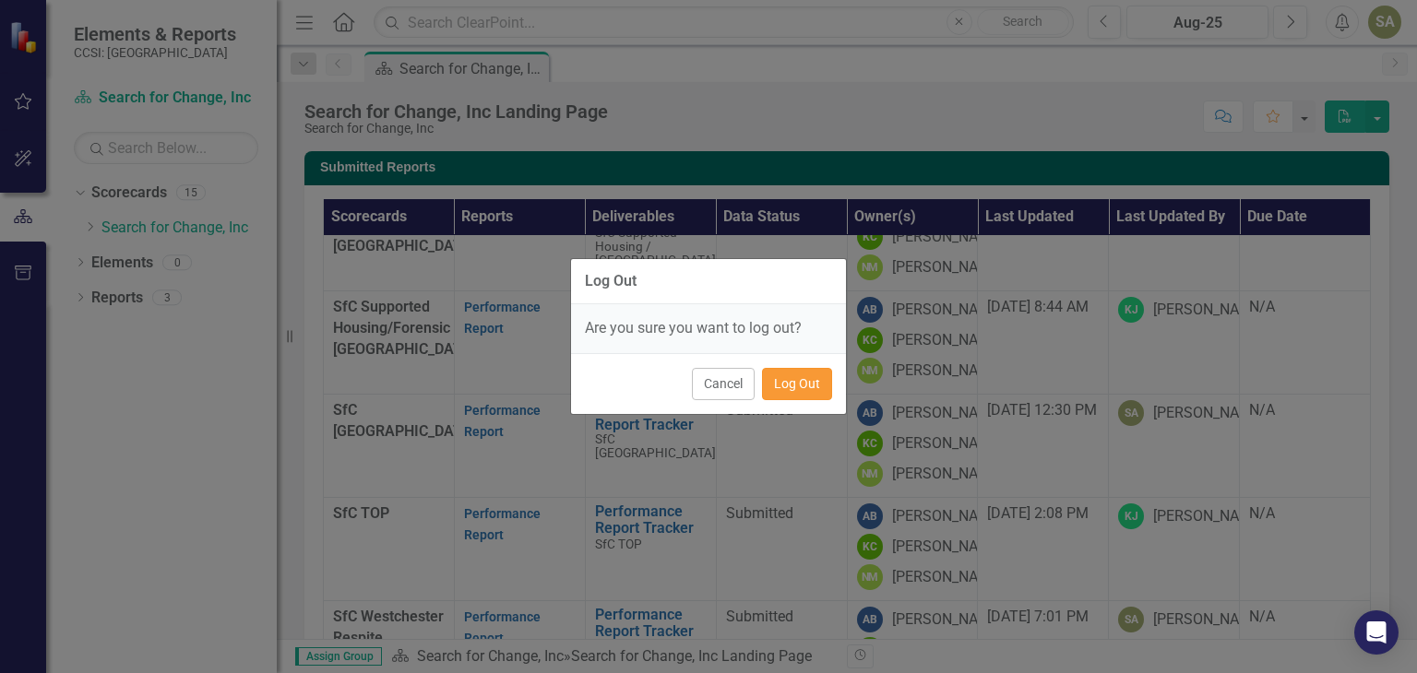
click at [784, 375] on button "Log Out" at bounding box center [797, 384] width 70 height 32
